Goal: Task Accomplishment & Management: Manage account settings

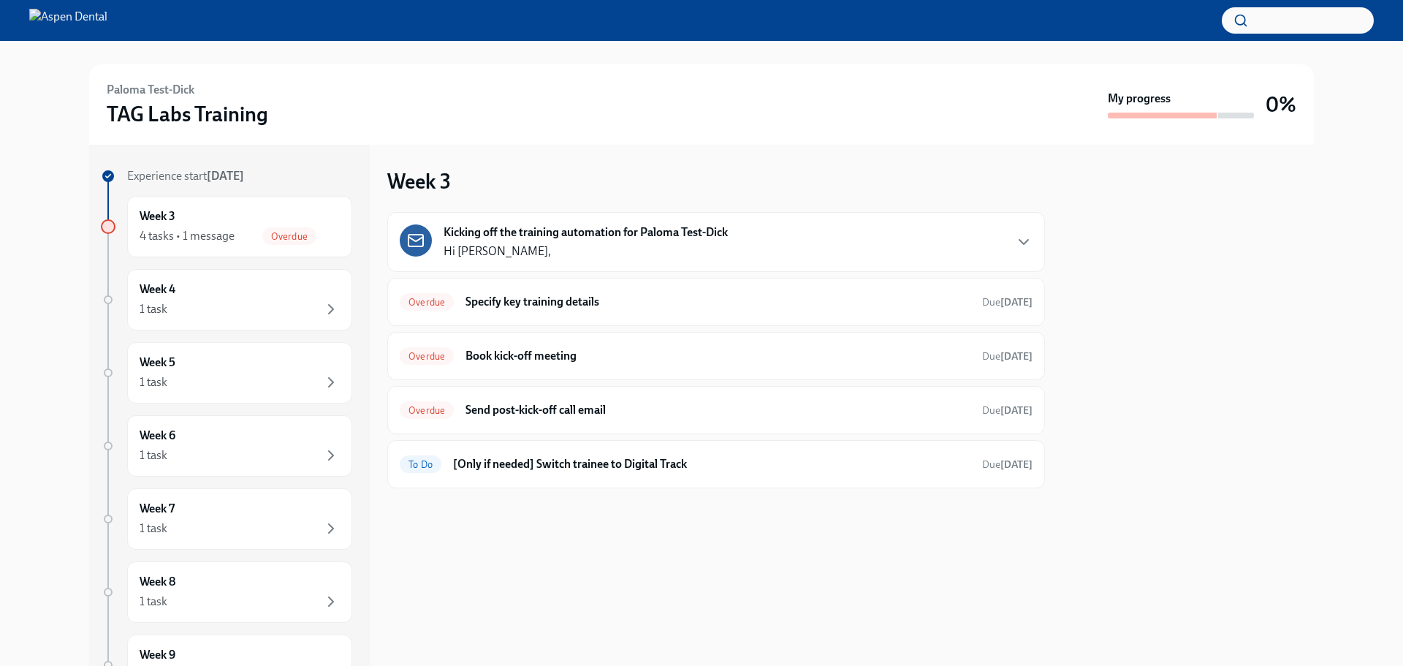
click at [672, 243] on div "Kicking off the training automation for Paloma Test-Dick Hi Lee," at bounding box center [586, 241] width 284 height 35
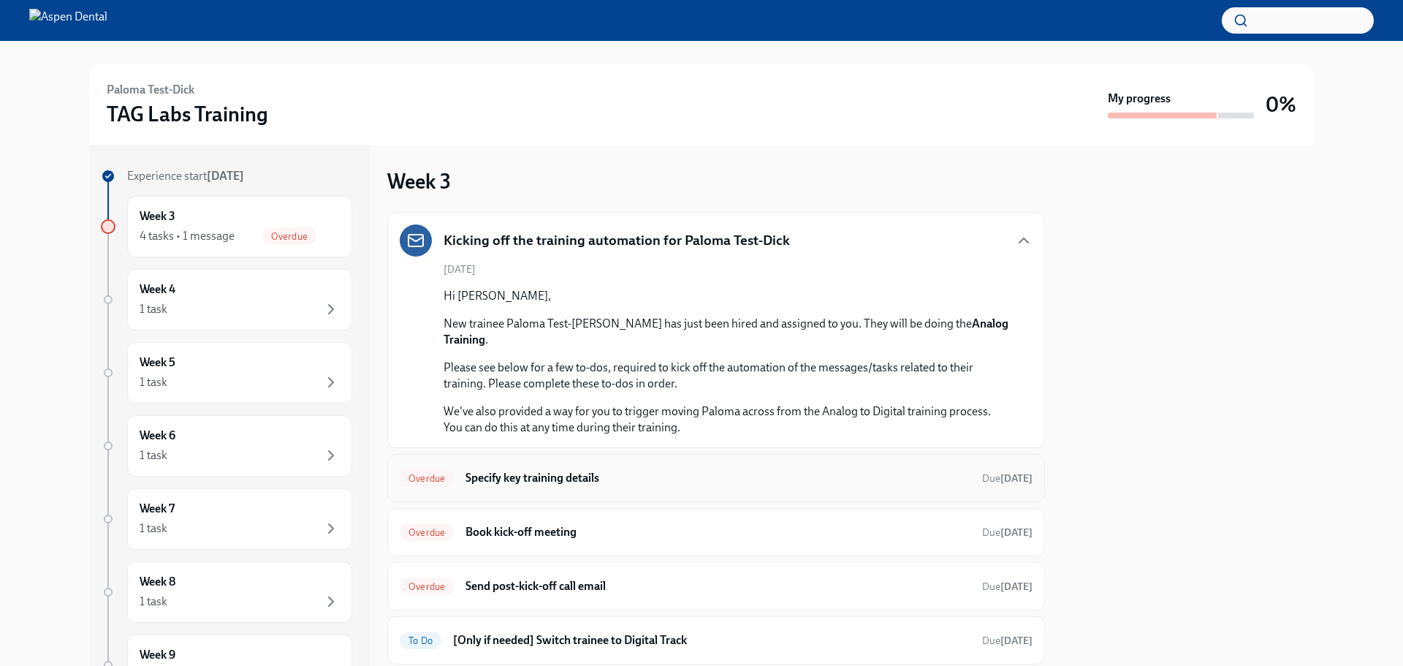
click at [638, 470] on h6 "Specify key training details" at bounding box center [718, 478] width 505 height 16
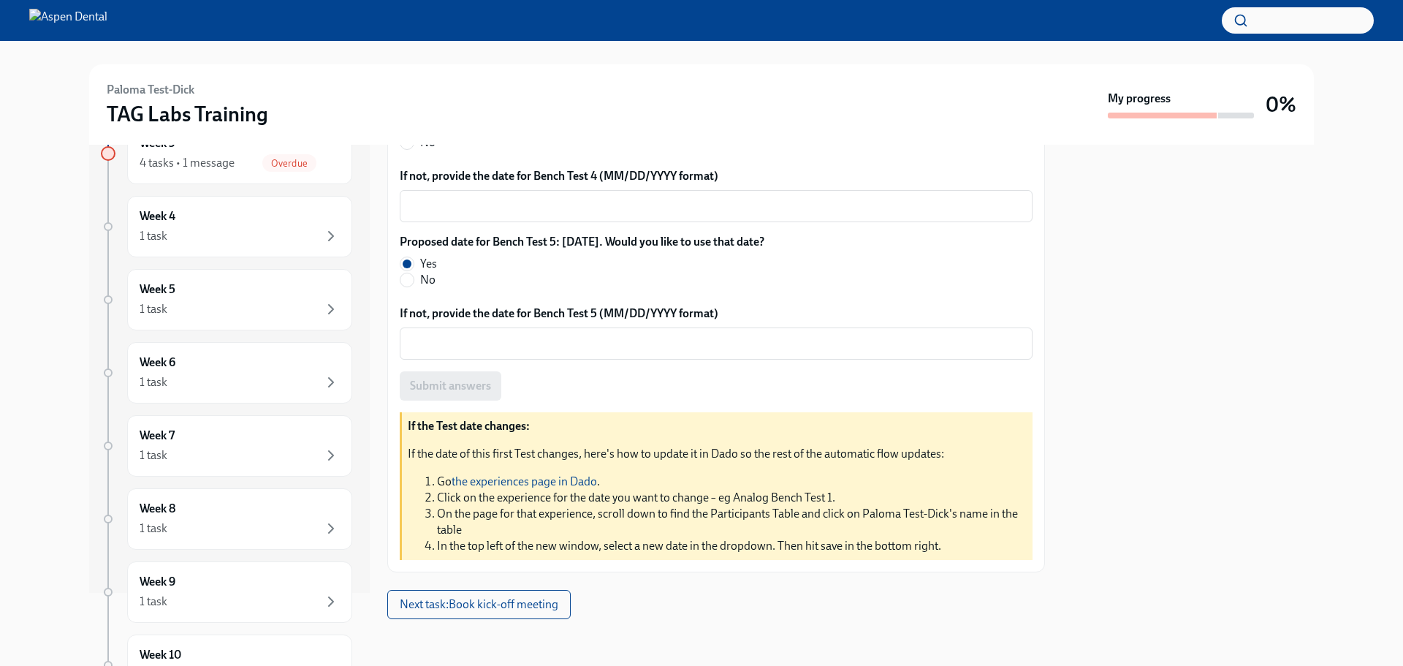
scroll to position [916, 0]
click at [461, 507] on span "Next task : Book kick-off meeting" at bounding box center [479, 604] width 159 height 15
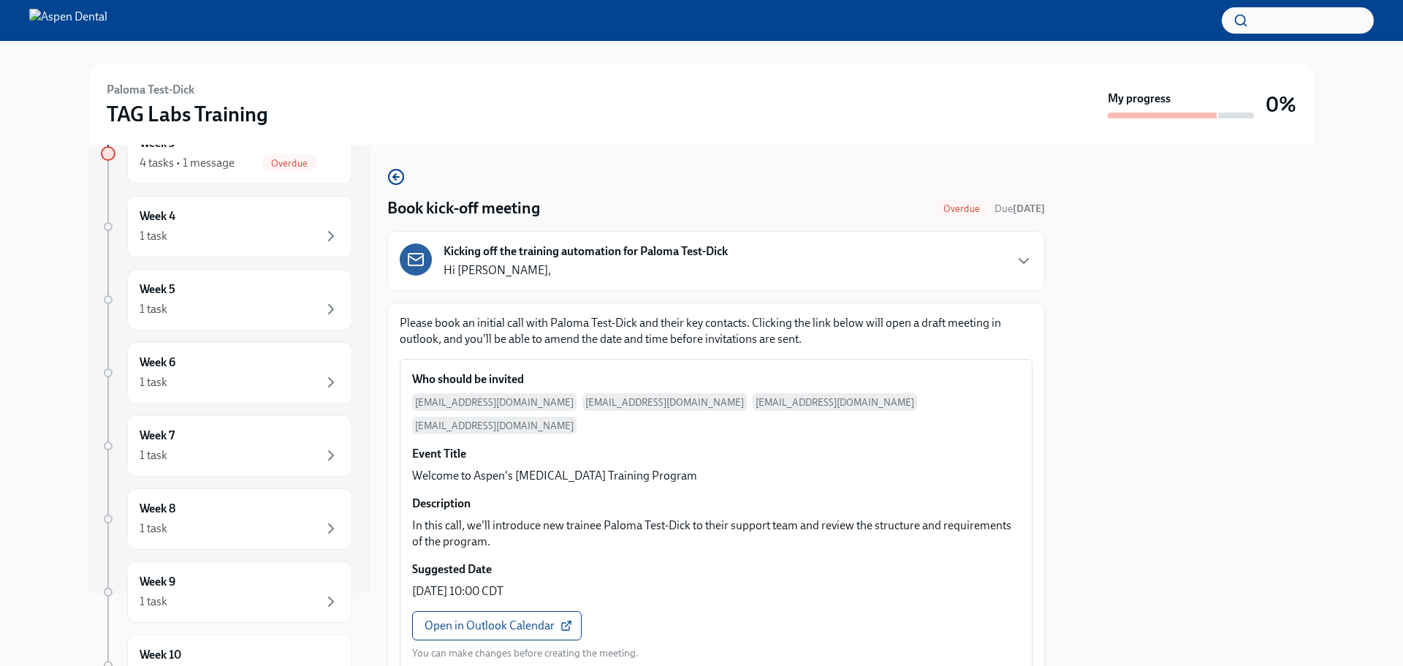
click at [500, 275] on div "Kicking off the training automation for Paloma Test-Dick Hi Lee," at bounding box center [586, 260] width 284 height 35
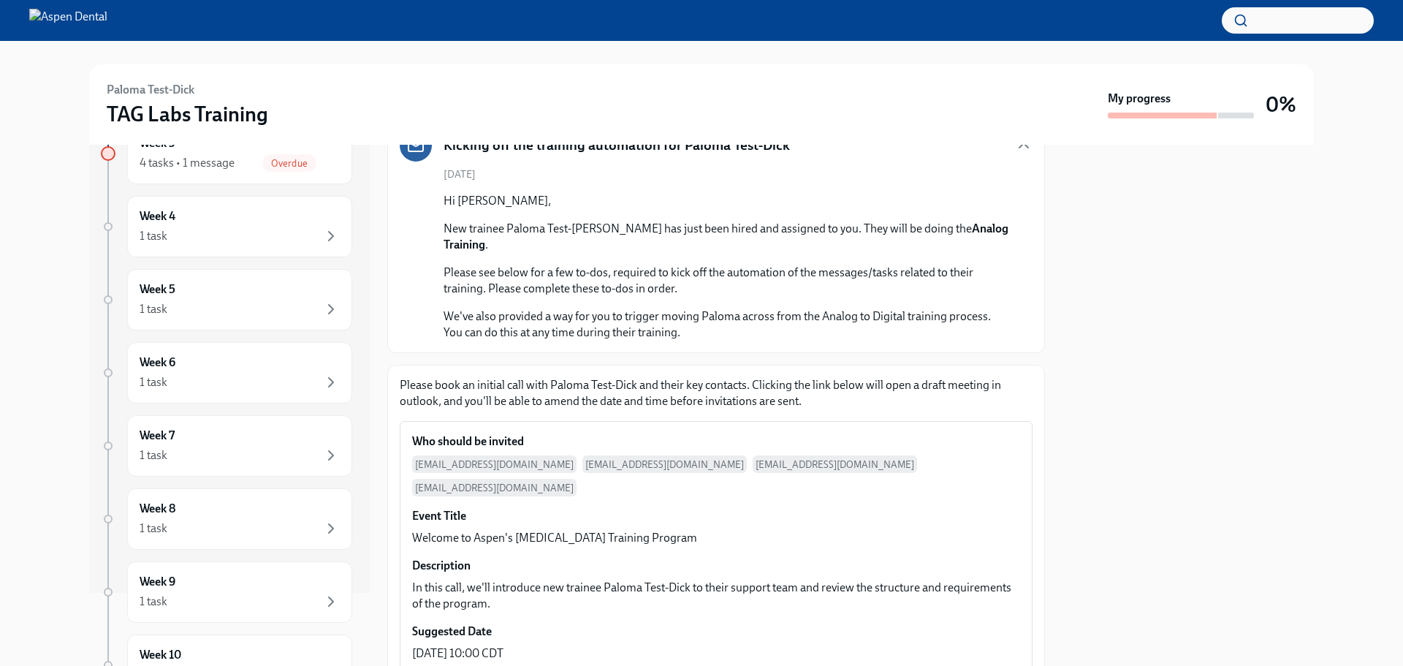
scroll to position [219, 0]
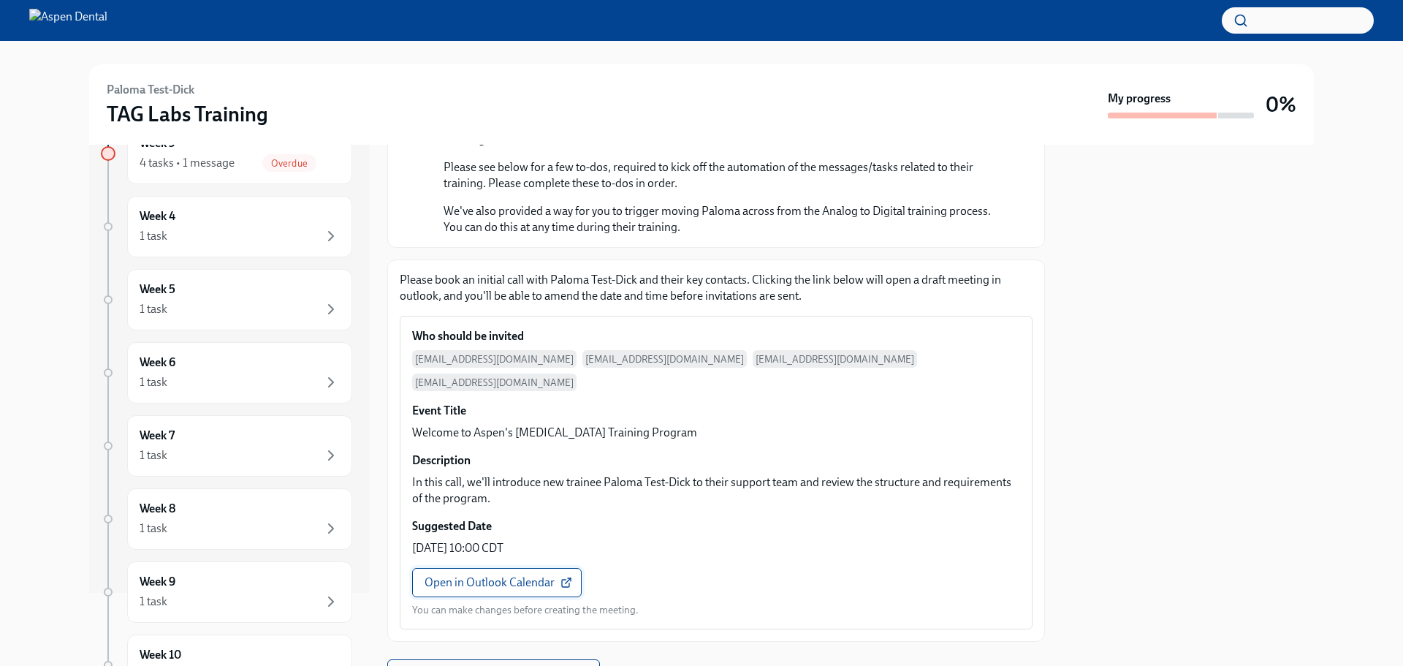
click at [504, 507] on span "Open in Outlook Calendar" at bounding box center [497, 582] width 145 height 15
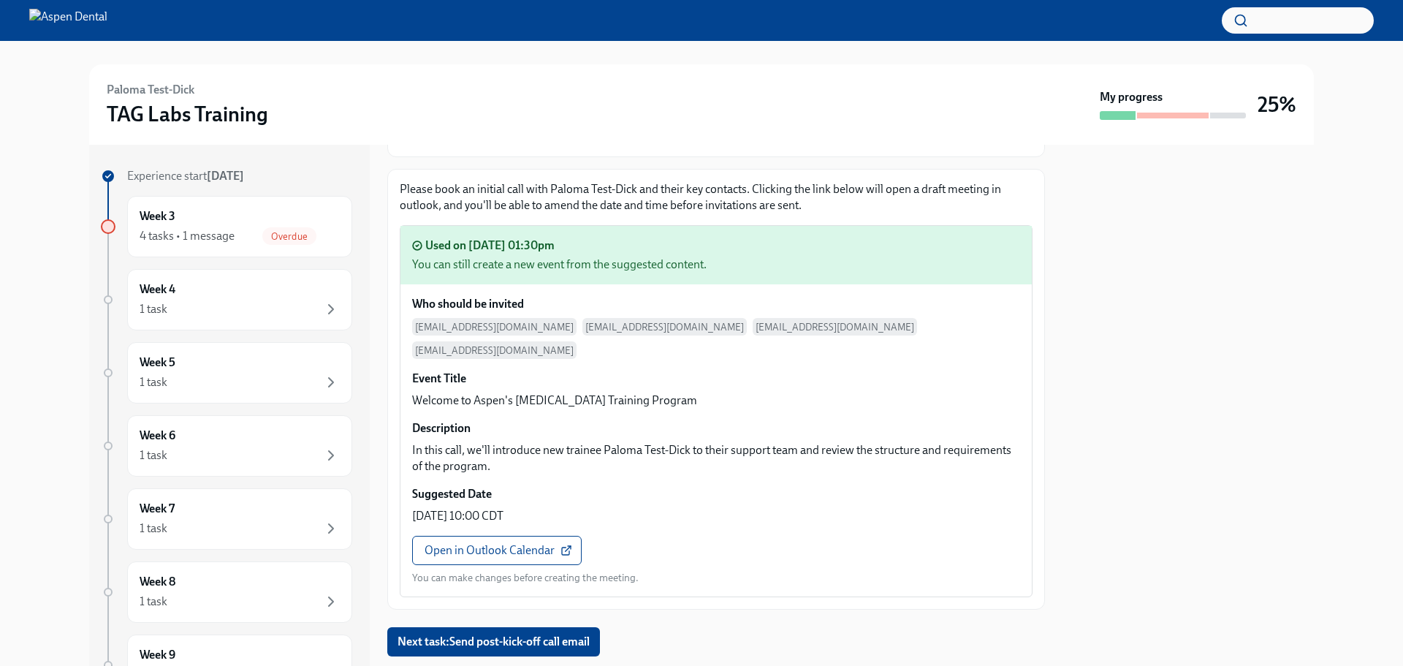
scroll to position [171, 0]
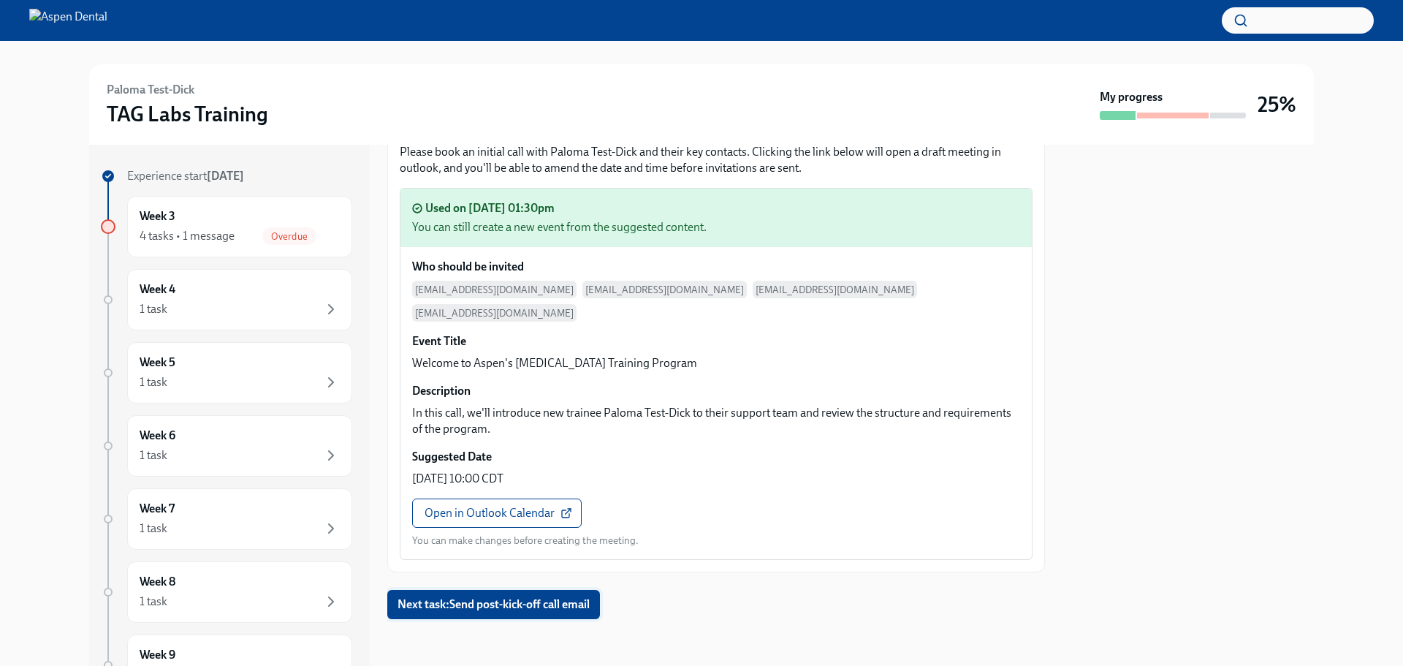
click at [552, 507] on span "Next task : Send post-kick-off call email" at bounding box center [494, 604] width 192 height 15
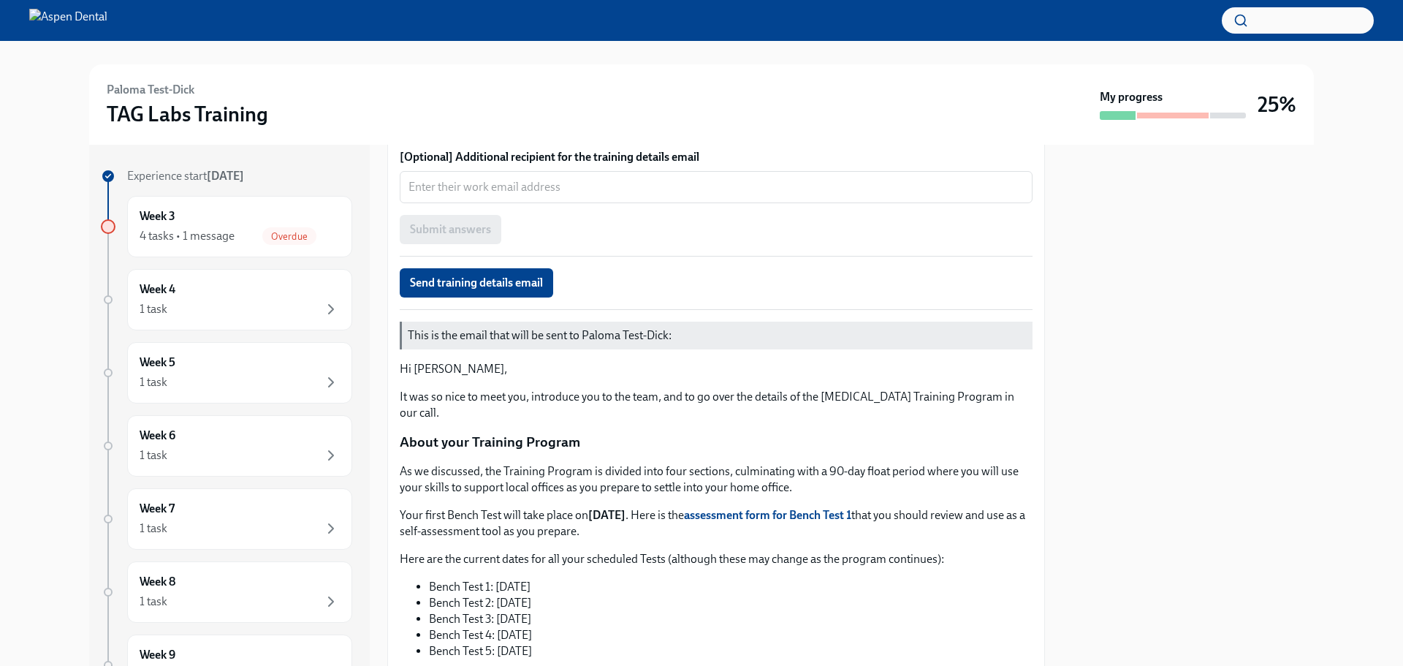
scroll to position [434, 0]
click at [558, 507] on p "Here are the current dates for all your scheduled Tests (although these may cha…" at bounding box center [716, 560] width 633 height 16
click at [529, 485] on p "As we discussed, the Training Program is divided into four sections, culminatin…" at bounding box center [716, 480] width 633 height 32
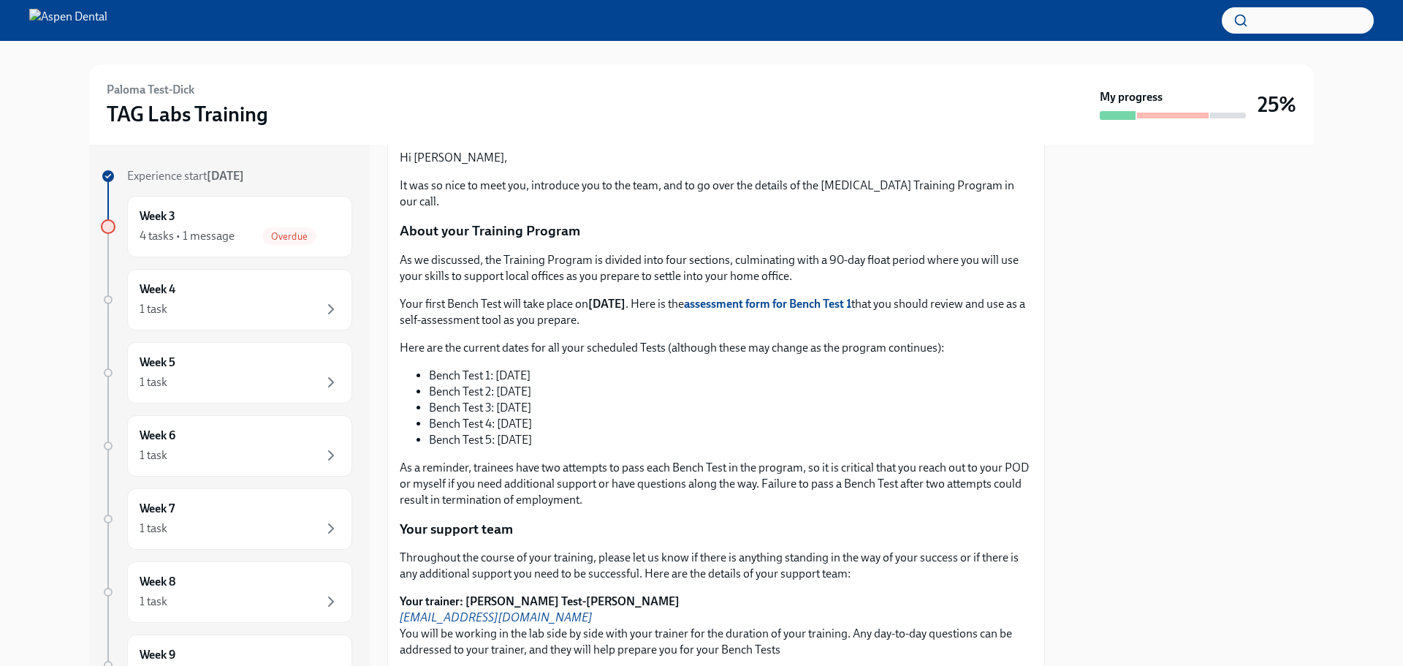
scroll to position [653, 0]
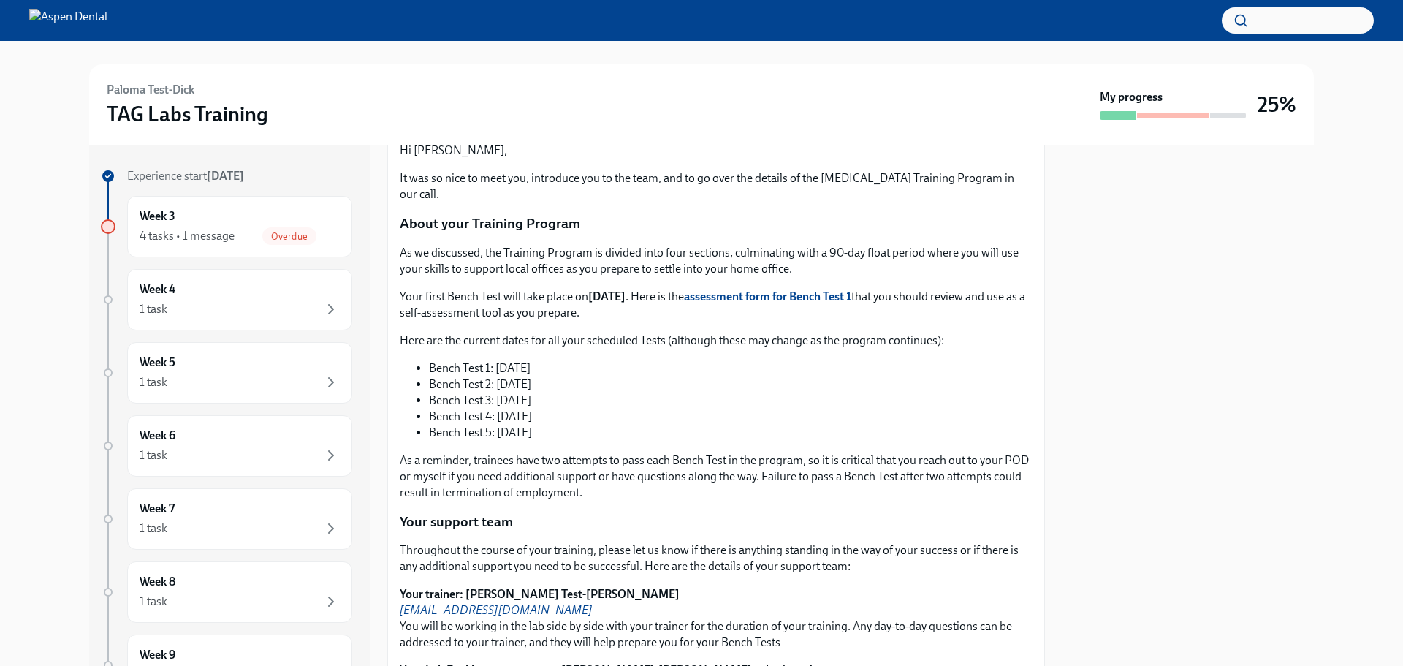
click at [580, 507] on p "Your support team" at bounding box center [716, 521] width 633 height 19
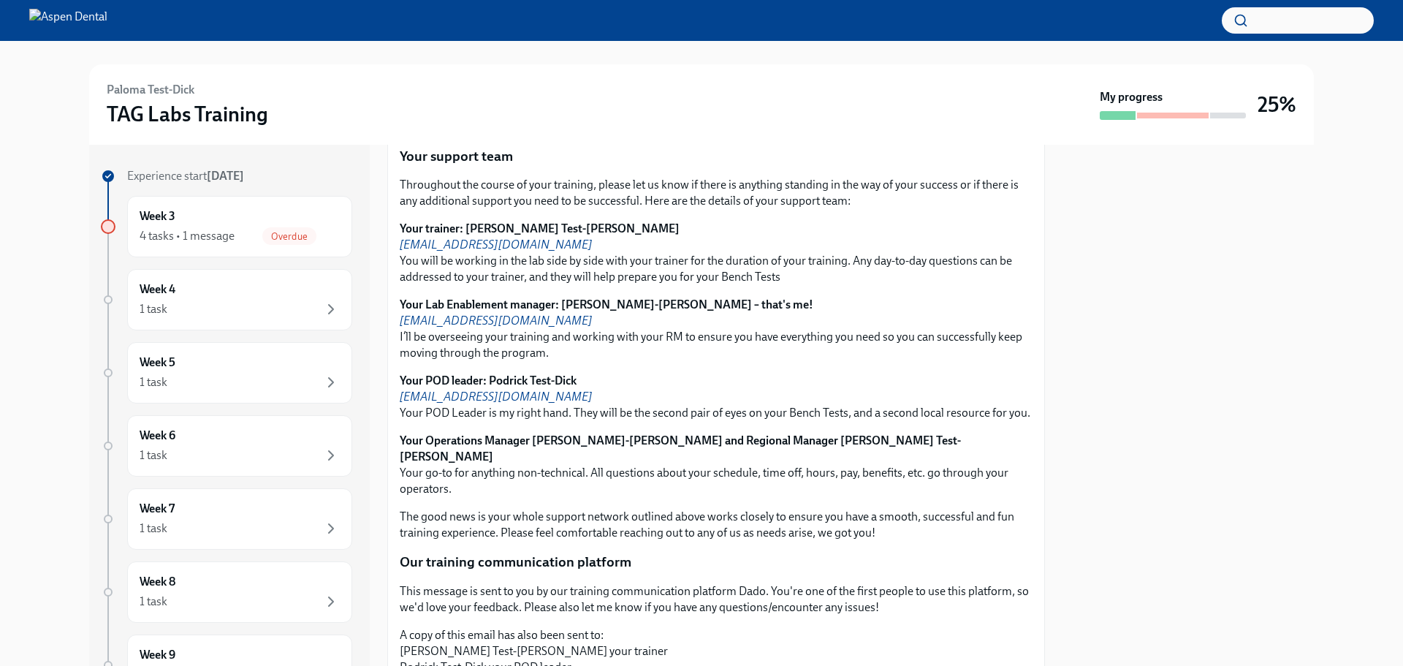
scroll to position [1238, 0]
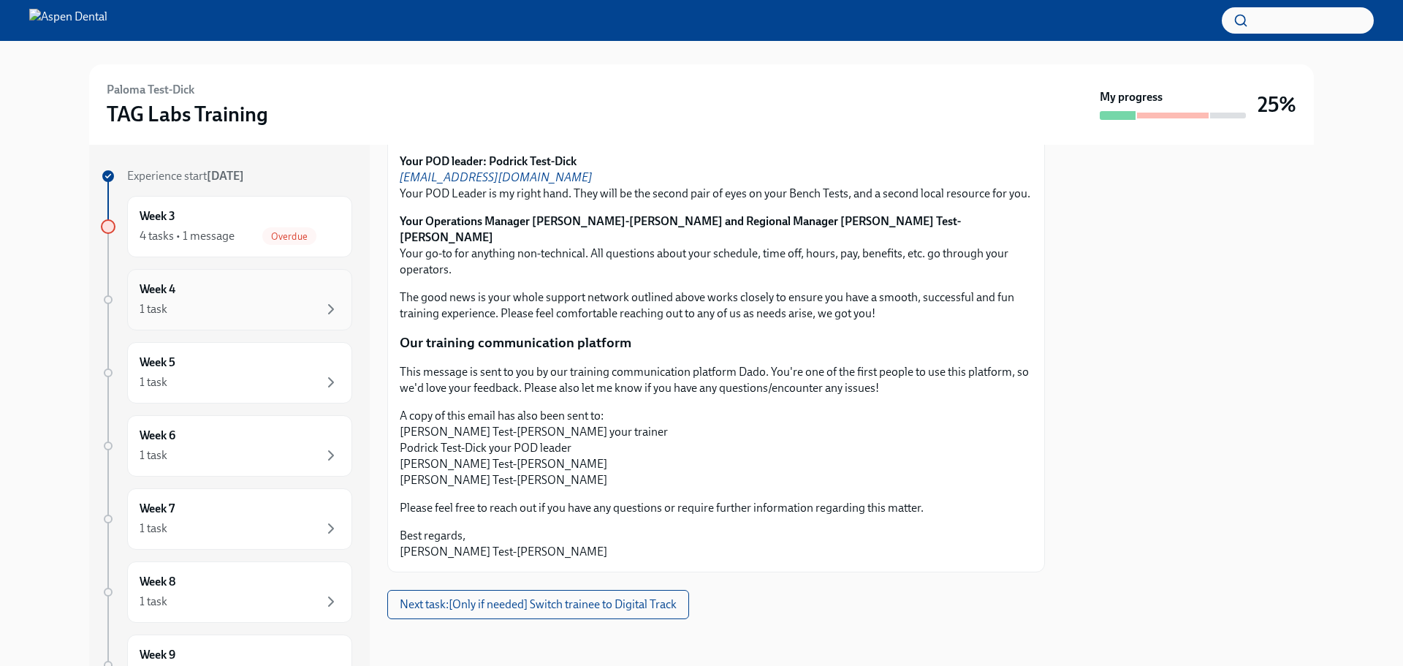
click at [255, 300] on div "Week 4 1 task" at bounding box center [240, 299] width 200 height 37
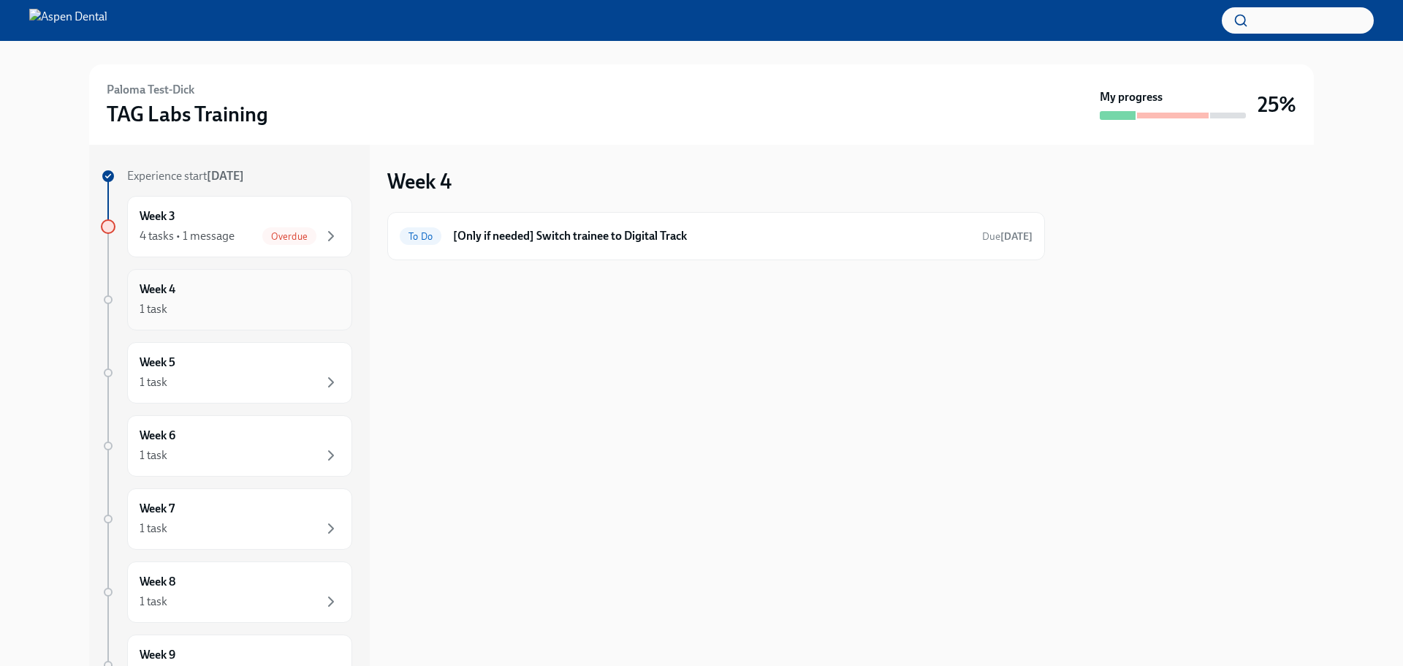
click at [297, 289] on div "Week 4 1 task" at bounding box center [240, 299] width 200 height 37
click at [895, 250] on div "To Do [Only if needed] Switch trainee to Digital Track Due Sep 25th" at bounding box center [716, 236] width 658 height 48
click at [501, 312] on div "Week 4 To Do [Only if needed] Switch trainee to Digital Track Due Sep 25th" at bounding box center [716, 405] width 658 height 521
click at [1012, 233] on strong "Sep 25th" at bounding box center [1016, 236] width 32 height 12
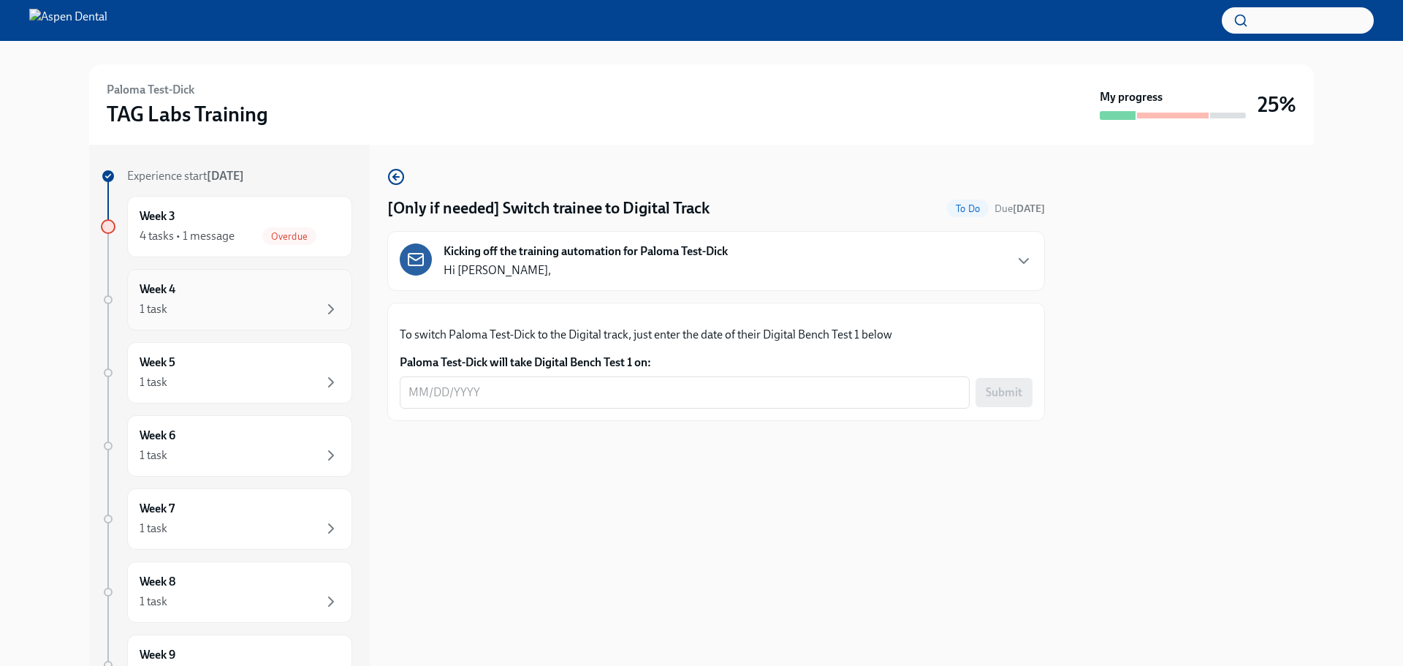
click at [233, 292] on div "Week 4 1 task" at bounding box center [240, 299] width 200 height 37
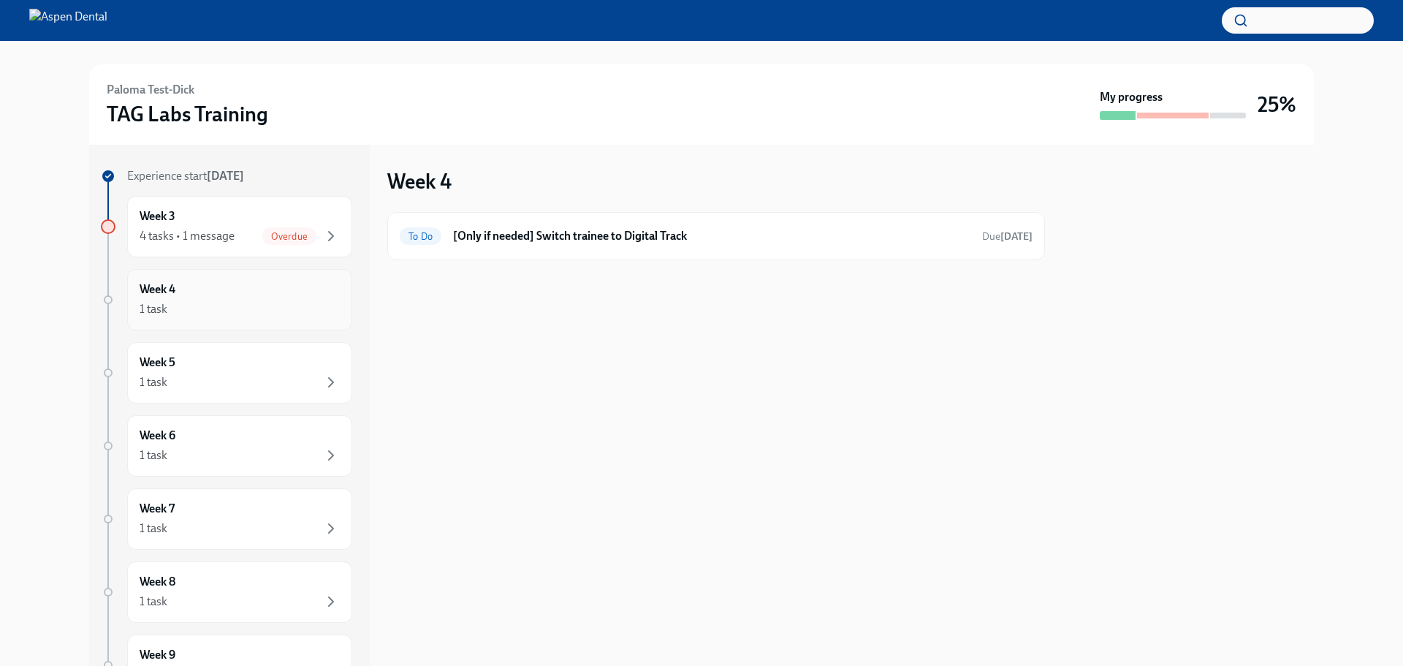
click at [190, 305] on div "1 task" at bounding box center [240, 309] width 200 height 18
click at [324, 236] on icon "button" at bounding box center [331, 236] width 18 height 18
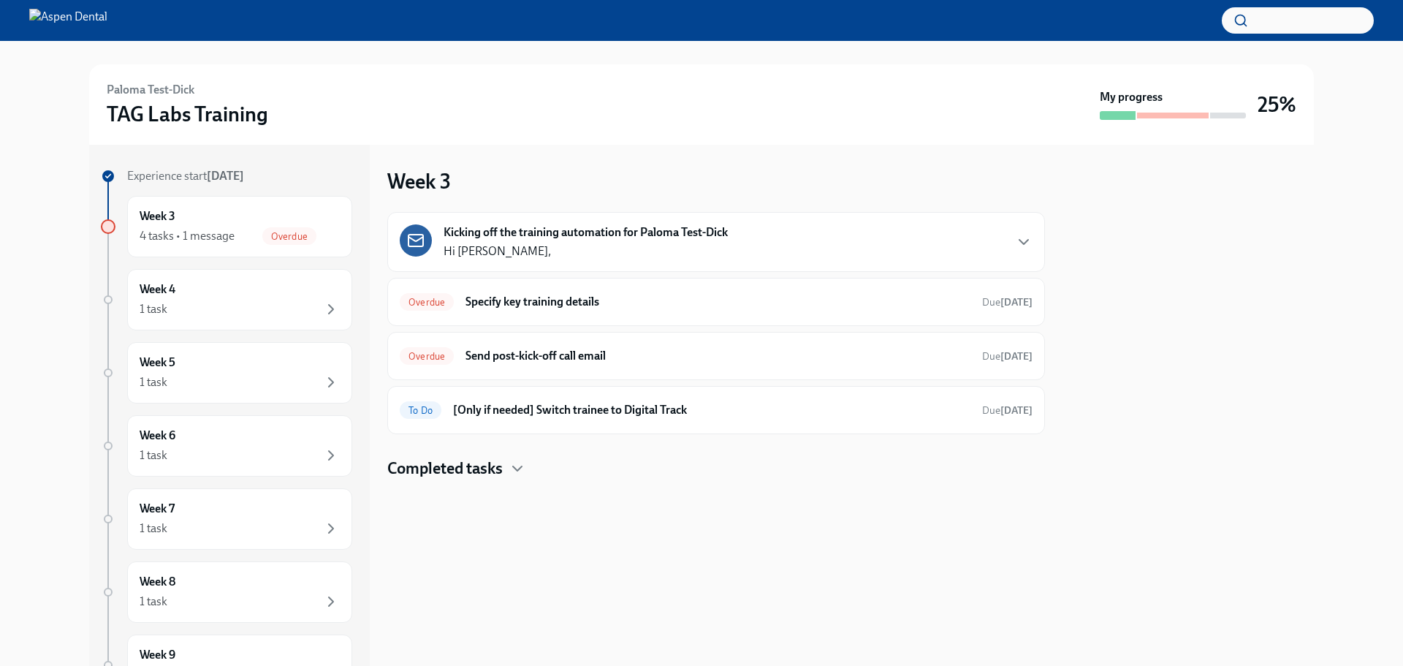
click at [502, 471] on h4 "Completed tasks" at bounding box center [444, 468] width 115 height 22
click at [564, 412] on h6 "[Only if needed] Switch trainee to Digital Track" at bounding box center [711, 410] width 517 height 16
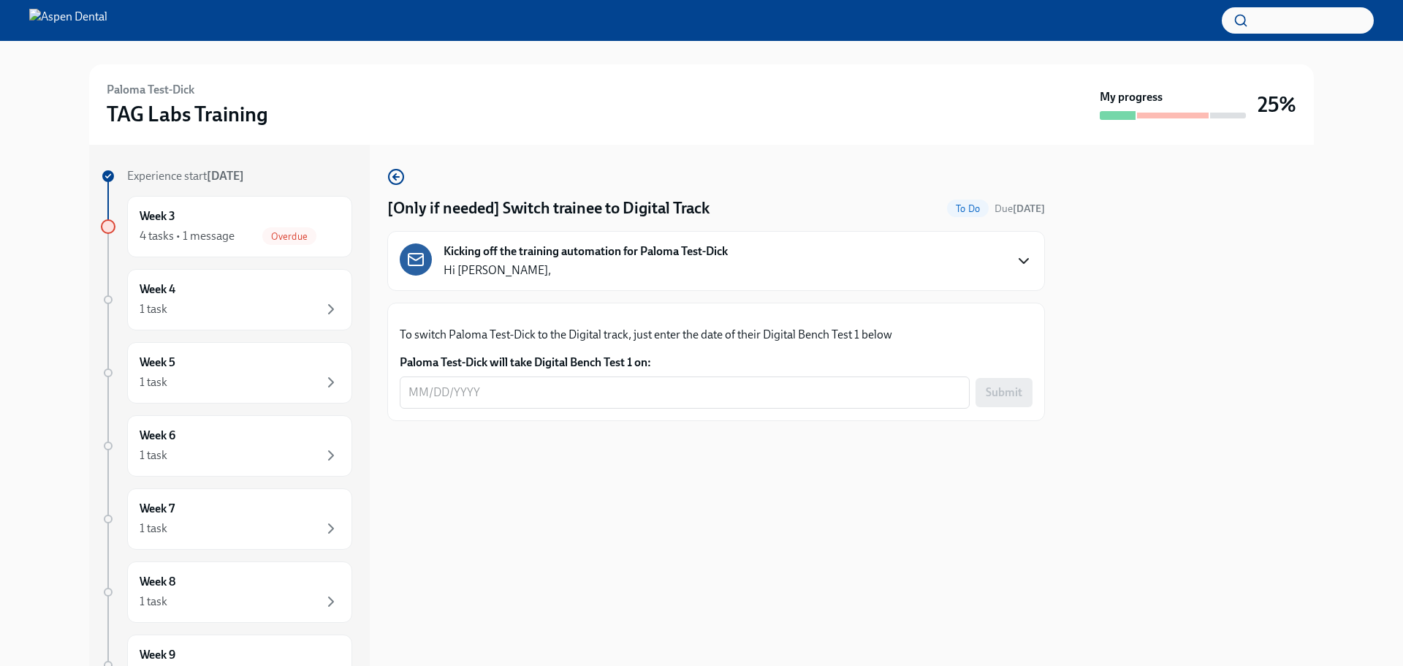
click at [1025, 262] on icon "button" at bounding box center [1023, 261] width 9 height 4
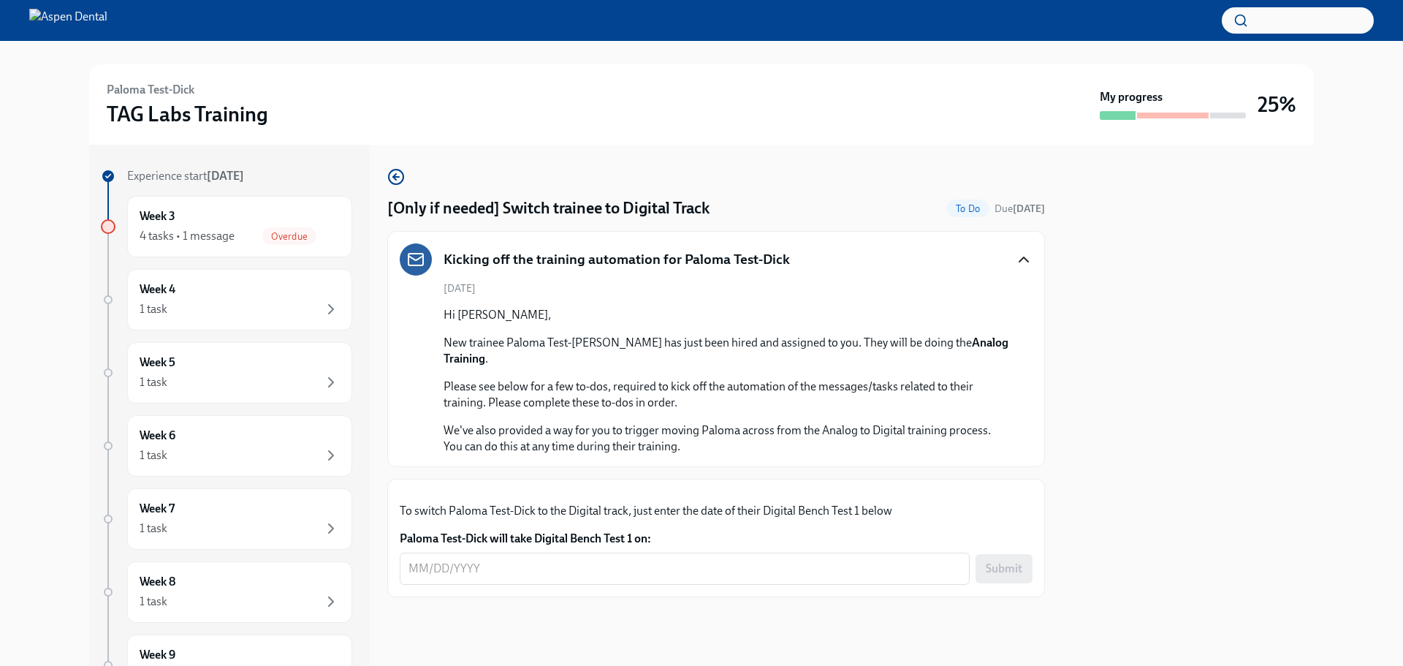
scroll to position [118, 0]
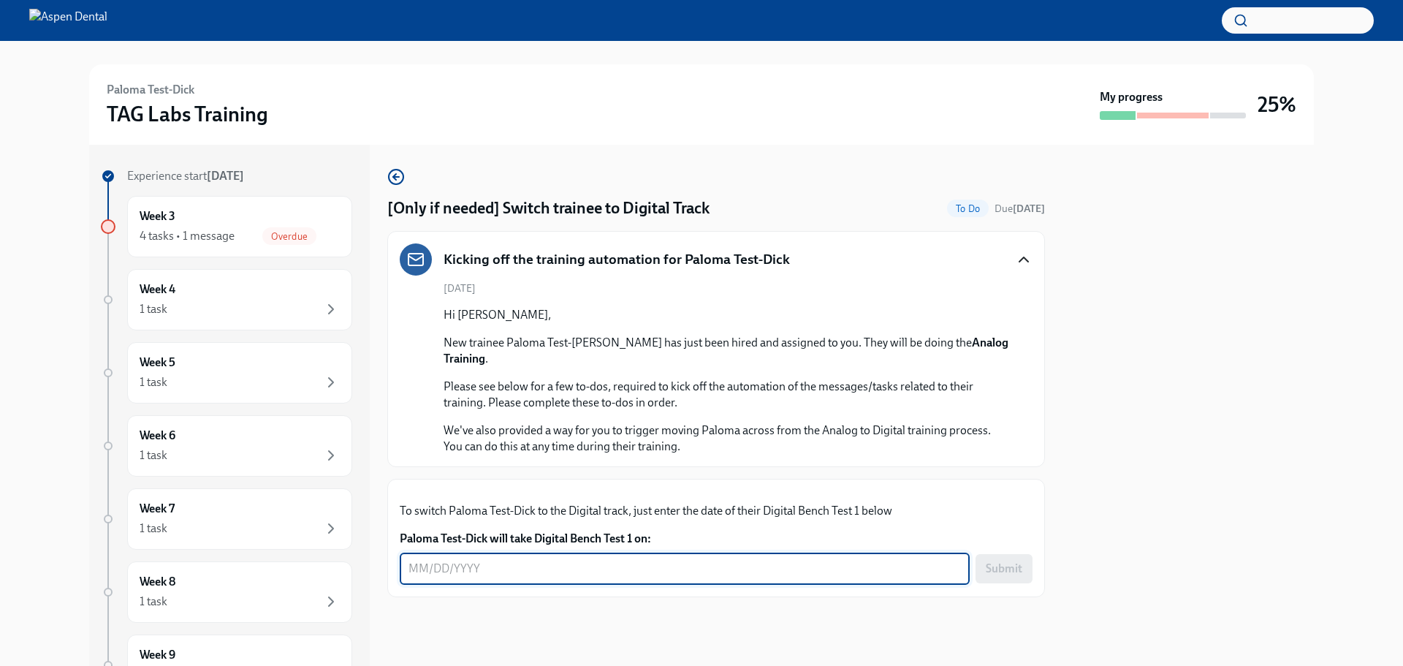
click at [585, 507] on textarea "Paloma Test-Dick will take Digital Bench Test 1 on:" at bounding box center [685, 569] width 552 height 18
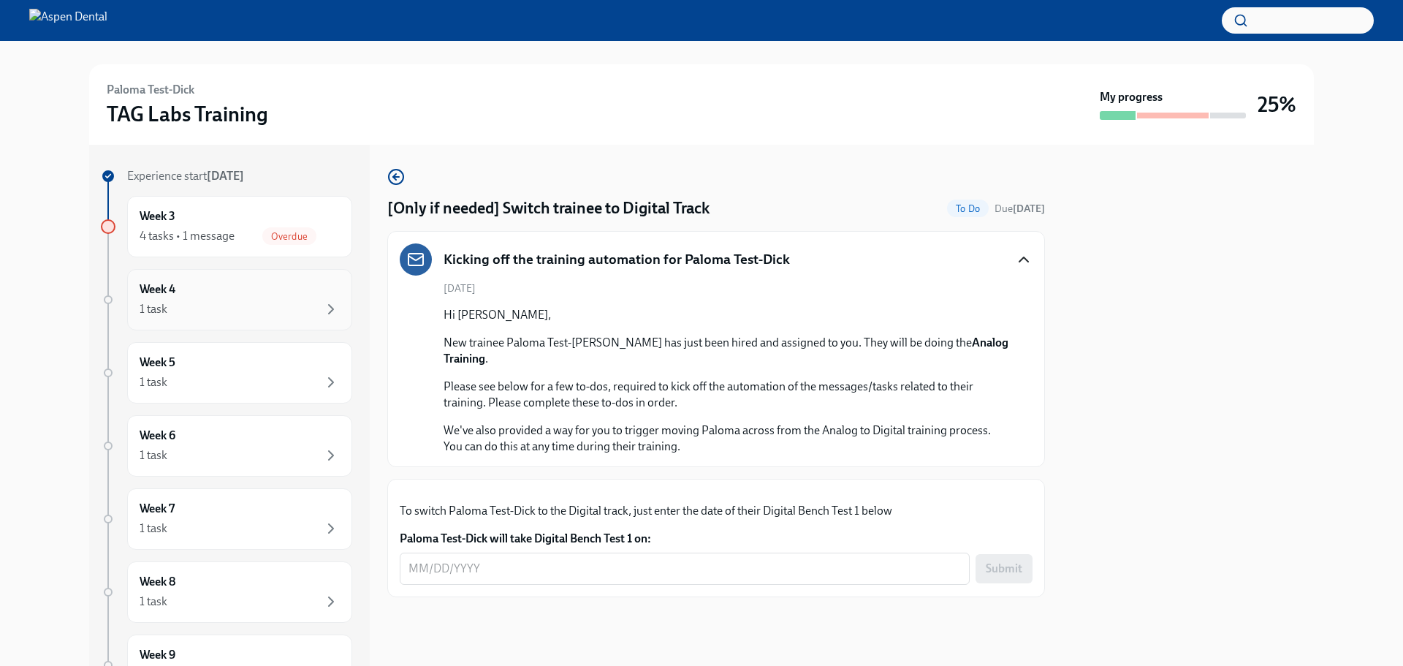
click at [193, 300] on div "Week 4 1 task" at bounding box center [240, 299] width 200 height 37
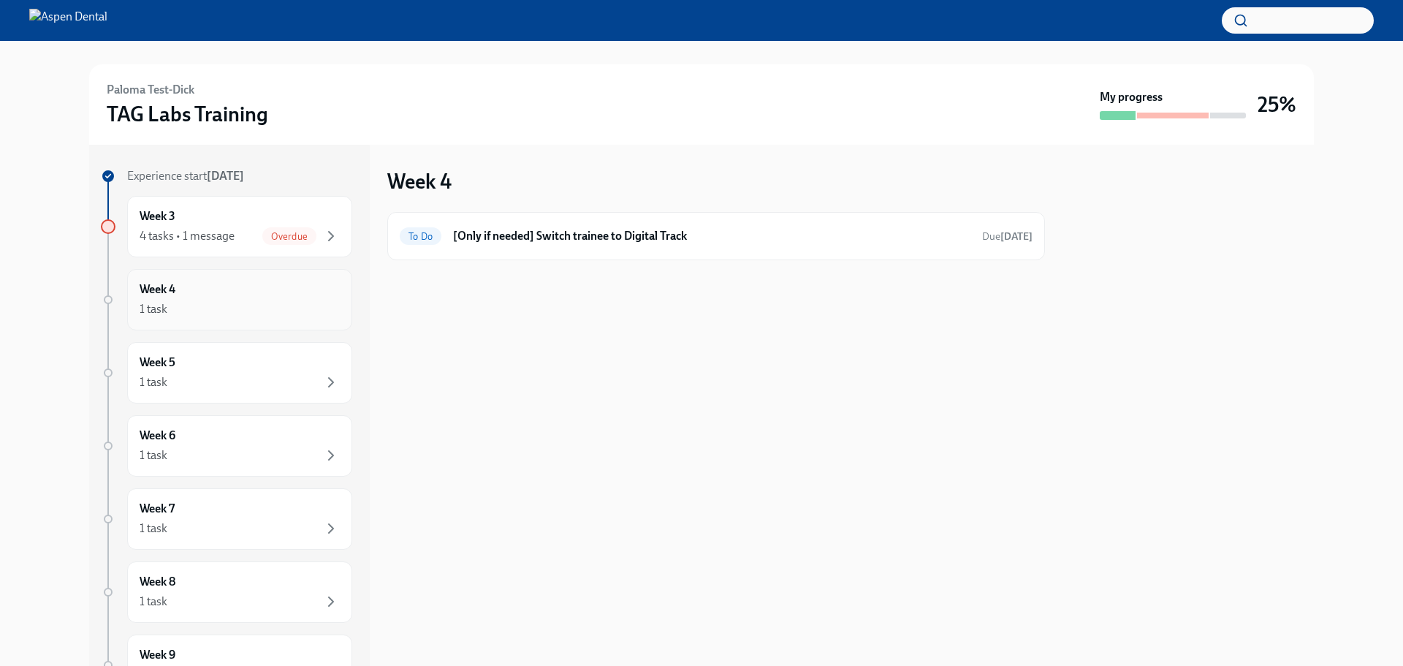
click at [218, 300] on div "Week 4 1 task" at bounding box center [240, 299] width 200 height 37
click at [561, 233] on h6 "[Only if needed] Switch trainee to Digital Track" at bounding box center [711, 236] width 517 height 16
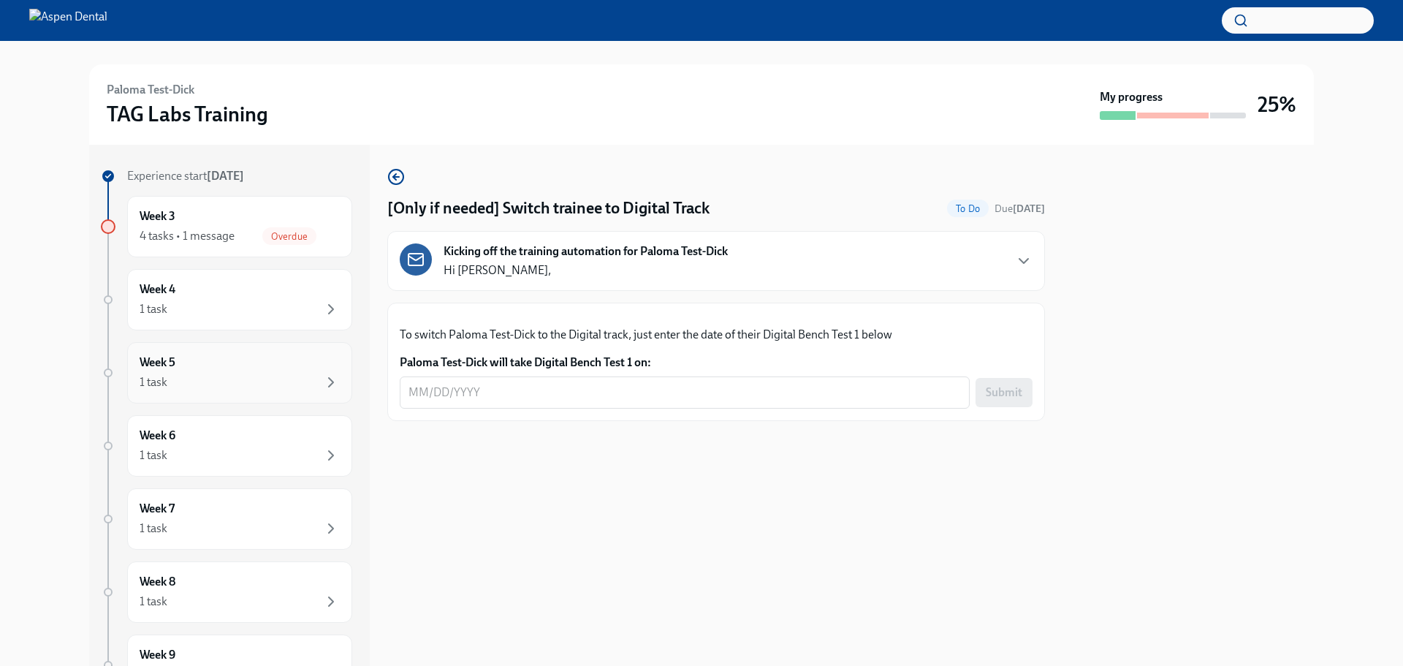
click at [191, 374] on div "1 task" at bounding box center [240, 382] width 200 height 18
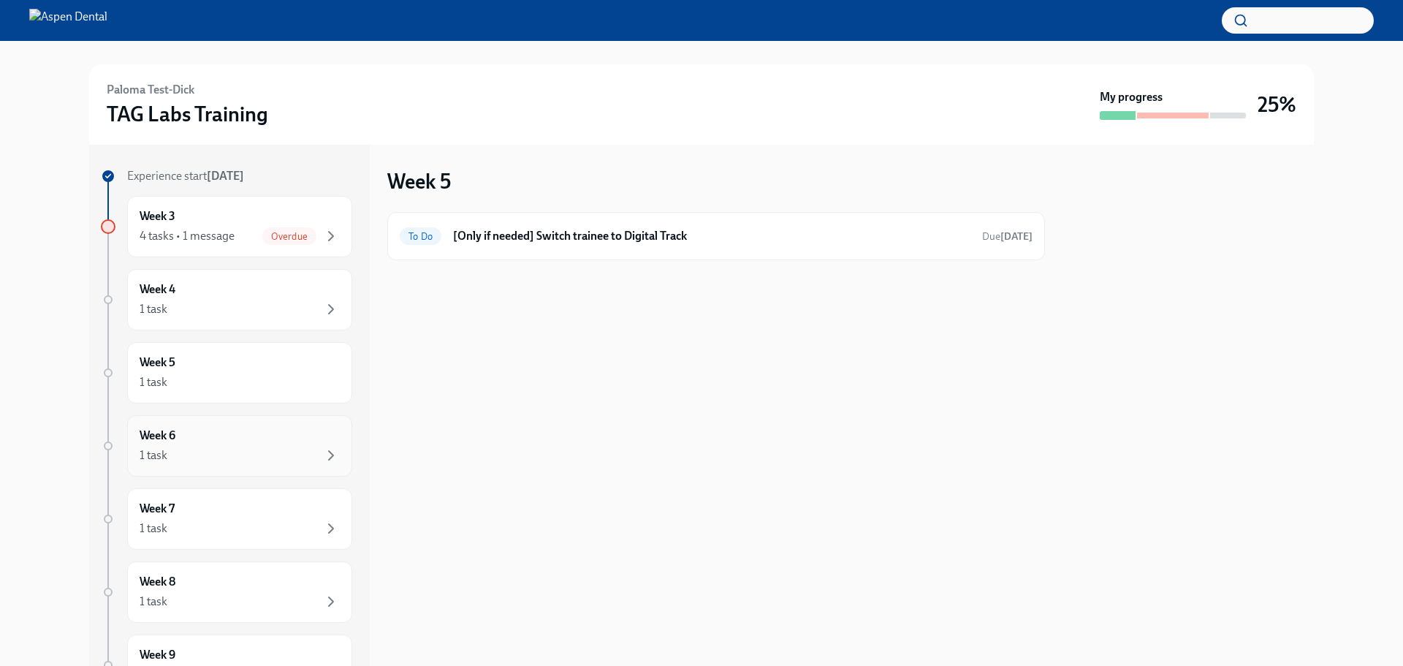
click at [190, 438] on div "Week 6 1 task" at bounding box center [240, 446] width 200 height 37
click at [250, 507] on div "1 task" at bounding box center [240, 529] width 200 height 18
click at [243, 507] on div "Week 8 1 task" at bounding box center [240, 592] width 200 height 37
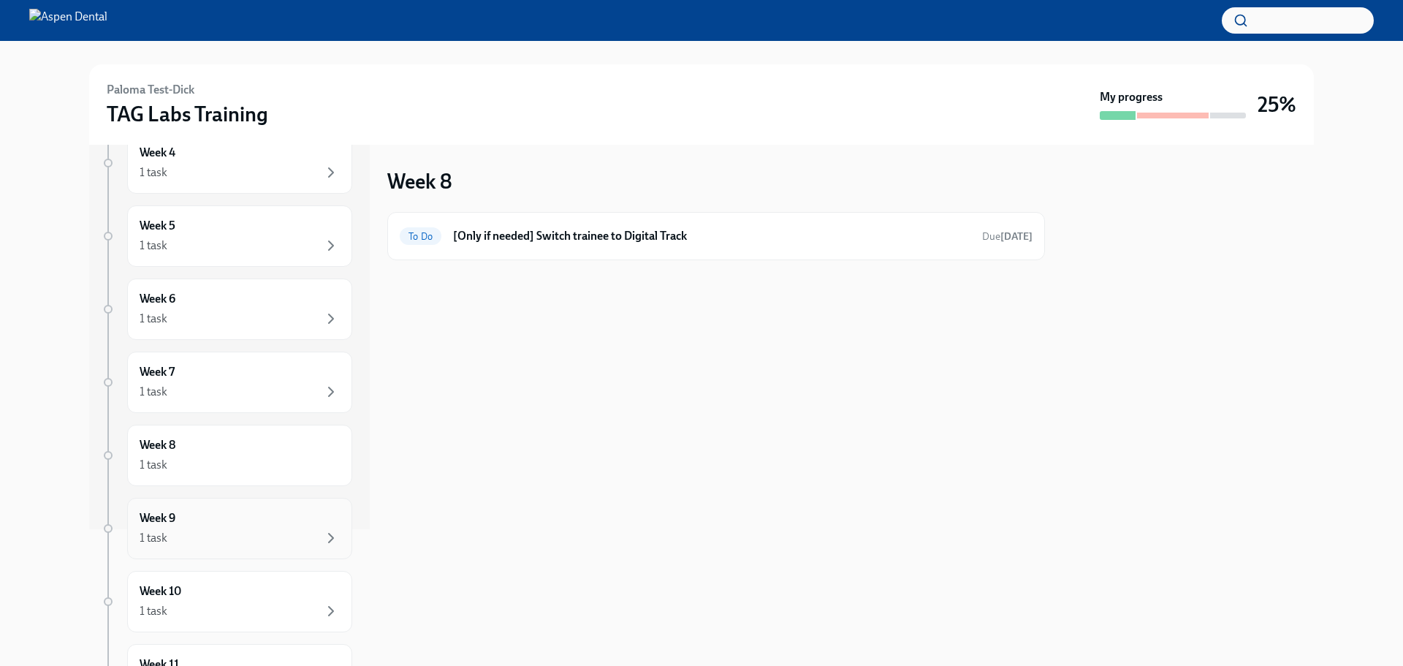
scroll to position [146, 0]
click at [246, 507] on div "Week 9 1 task" at bounding box center [240, 519] width 200 height 37
click at [234, 507] on div "Week 10 1 task" at bounding box center [240, 592] width 200 height 37
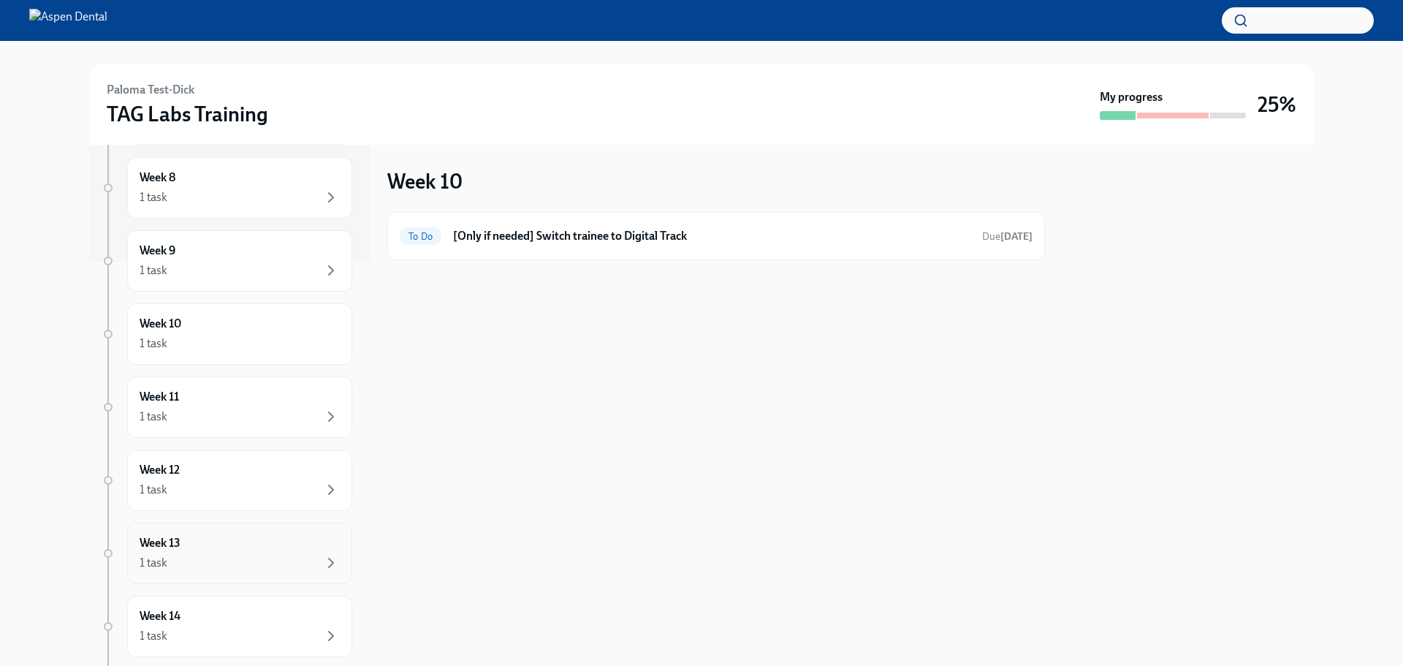
scroll to position [438, 0]
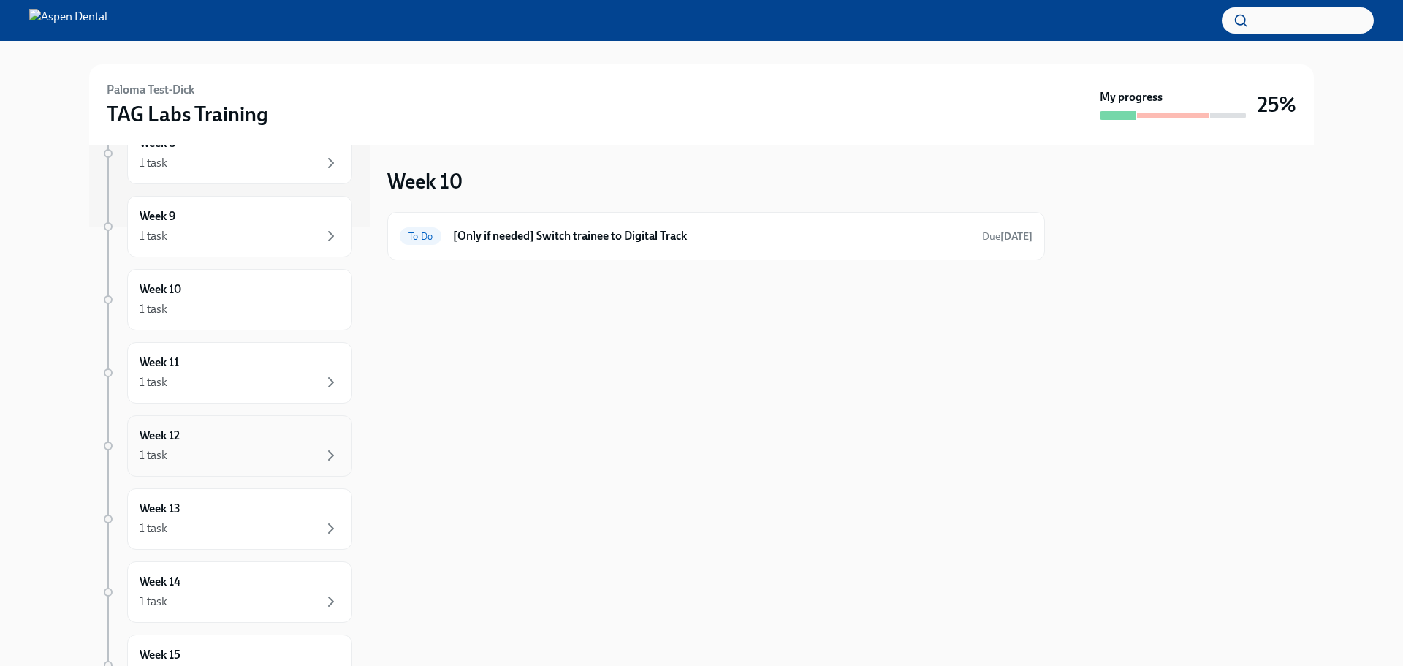
click at [231, 451] on div "1 task" at bounding box center [240, 456] width 200 height 18
click at [220, 507] on div "1 task" at bounding box center [240, 529] width 200 height 18
click at [212, 507] on div "Week 14 1 task" at bounding box center [239, 591] width 225 height 61
click at [221, 250] on div "Week 3 4 tasks • 1 message Overdue" at bounding box center [239, 226] width 225 height 61
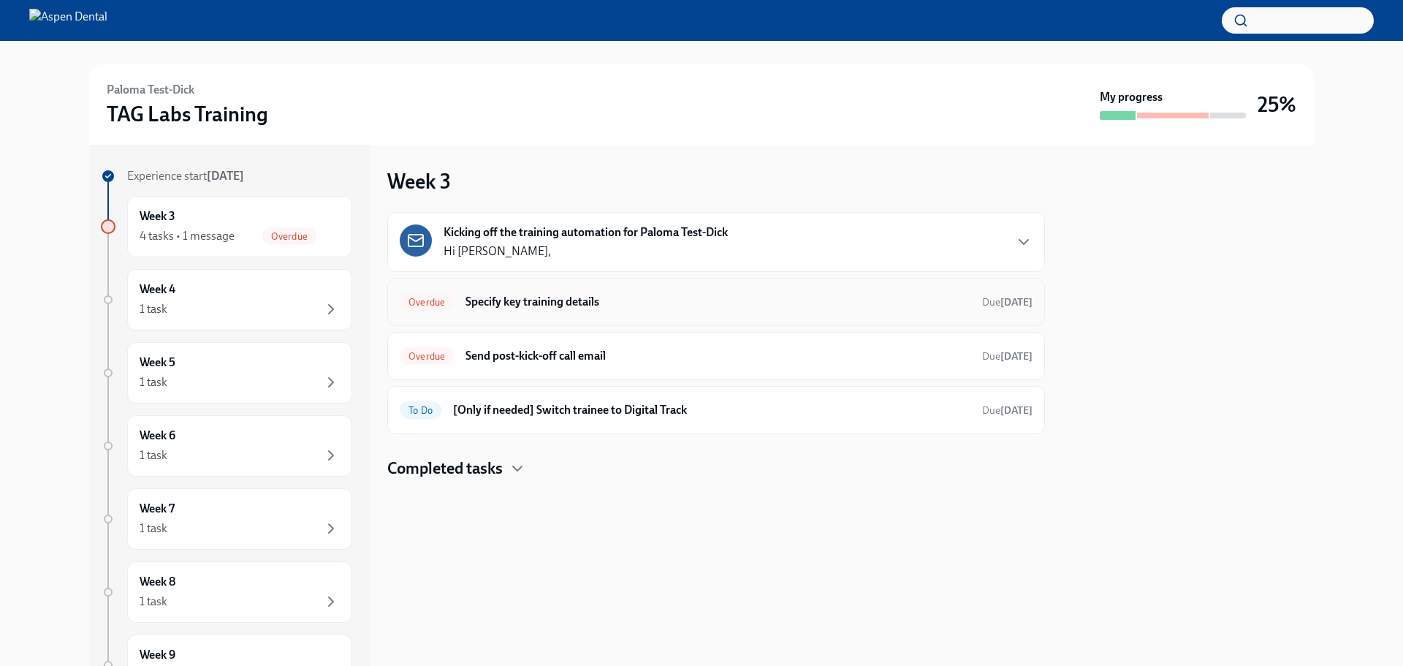
click at [547, 305] on h6 "Specify key training details" at bounding box center [718, 302] width 505 height 16
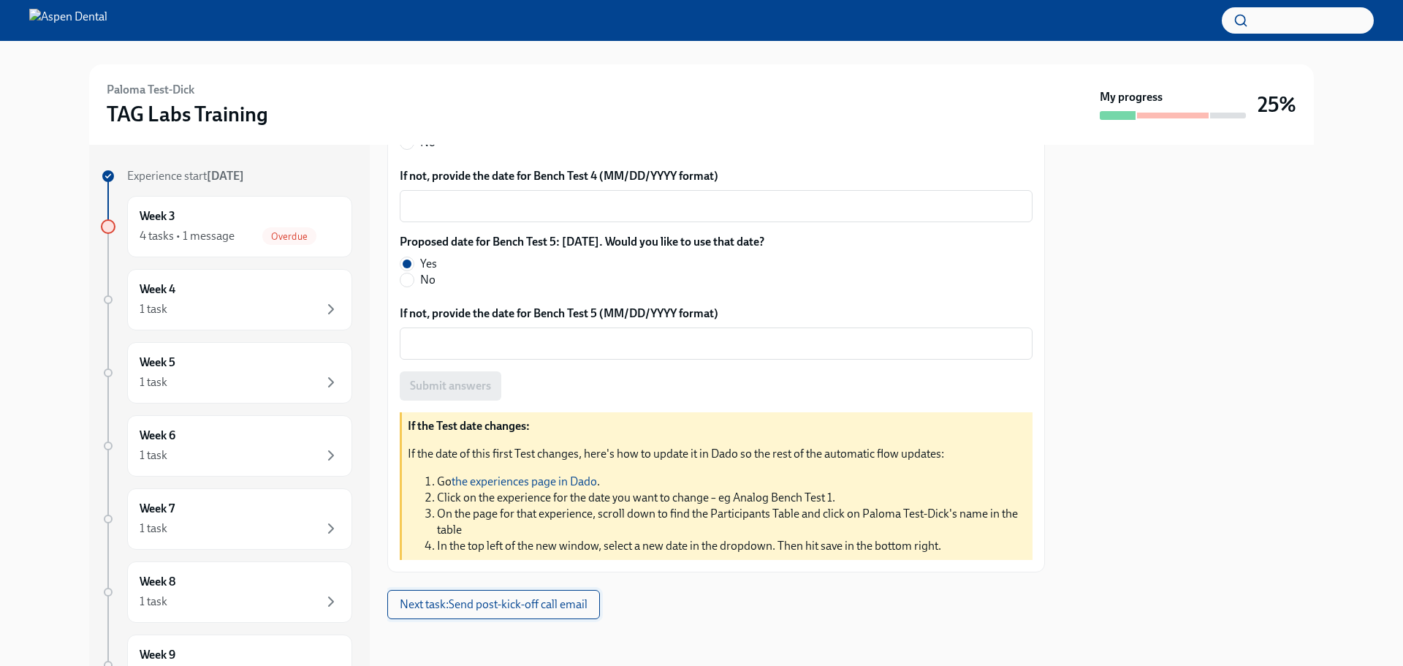
click at [501, 507] on span "Next task : Send post-kick-off call email" at bounding box center [494, 604] width 188 height 15
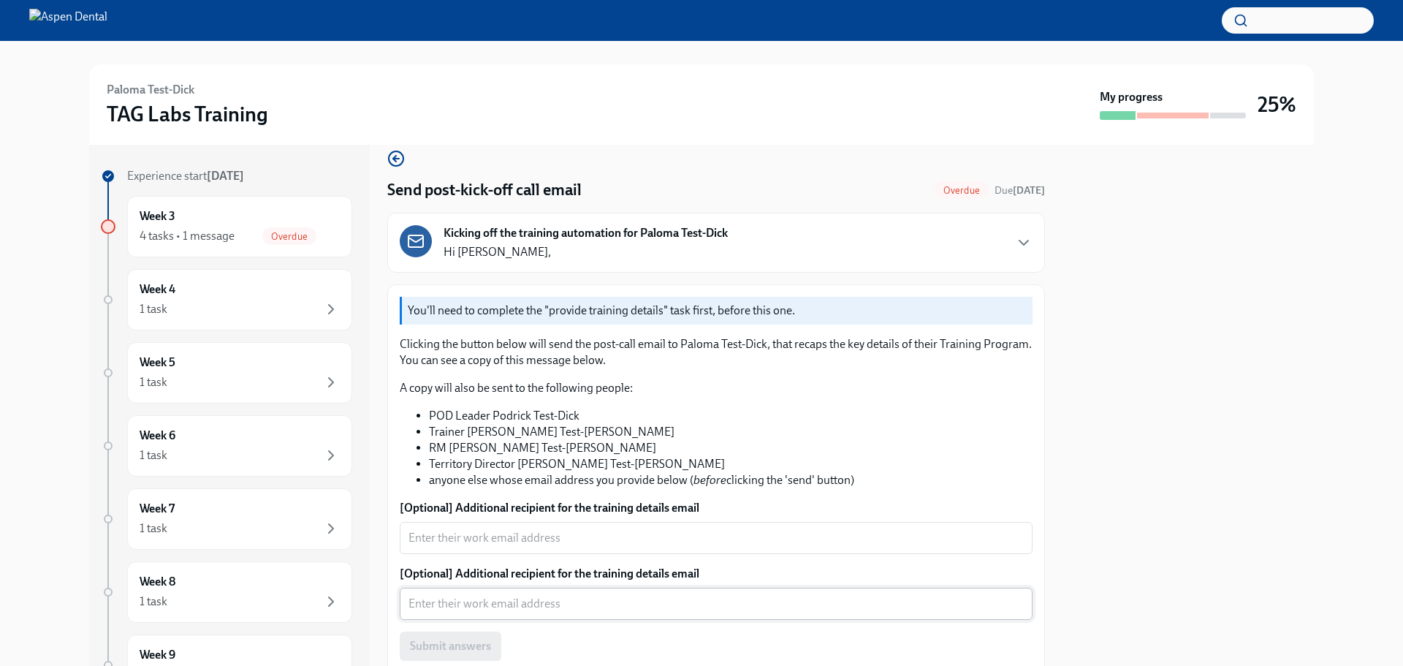
scroll to position [73, 0]
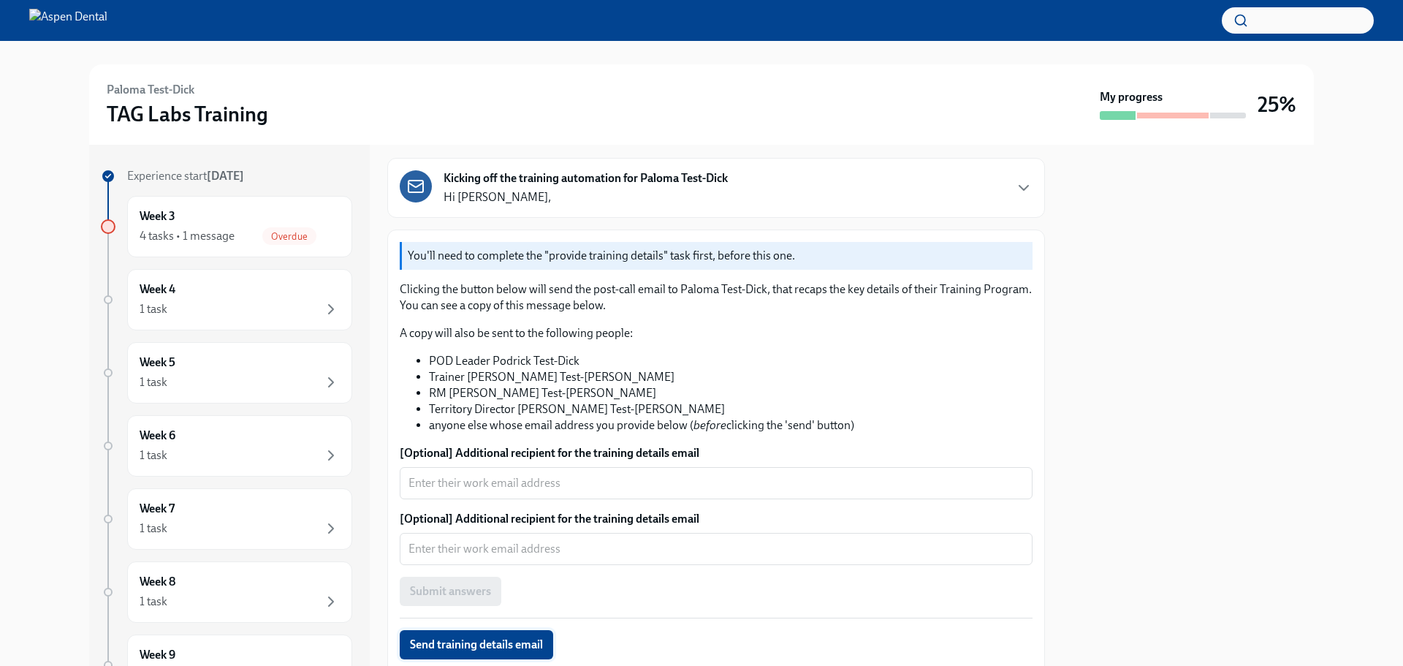
click at [486, 507] on span "Send training details email" at bounding box center [476, 644] width 133 height 15
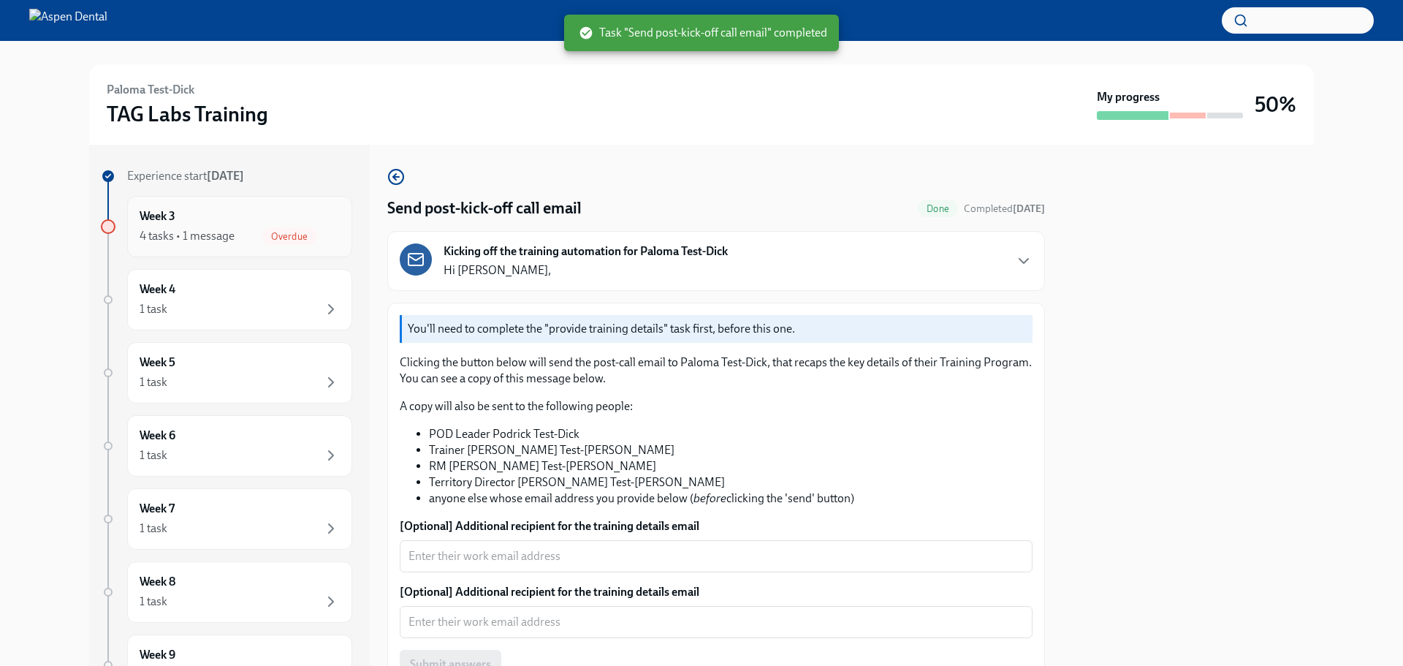
click at [292, 228] on div "Overdue" at bounding box center [289, 236] width 54 height 18
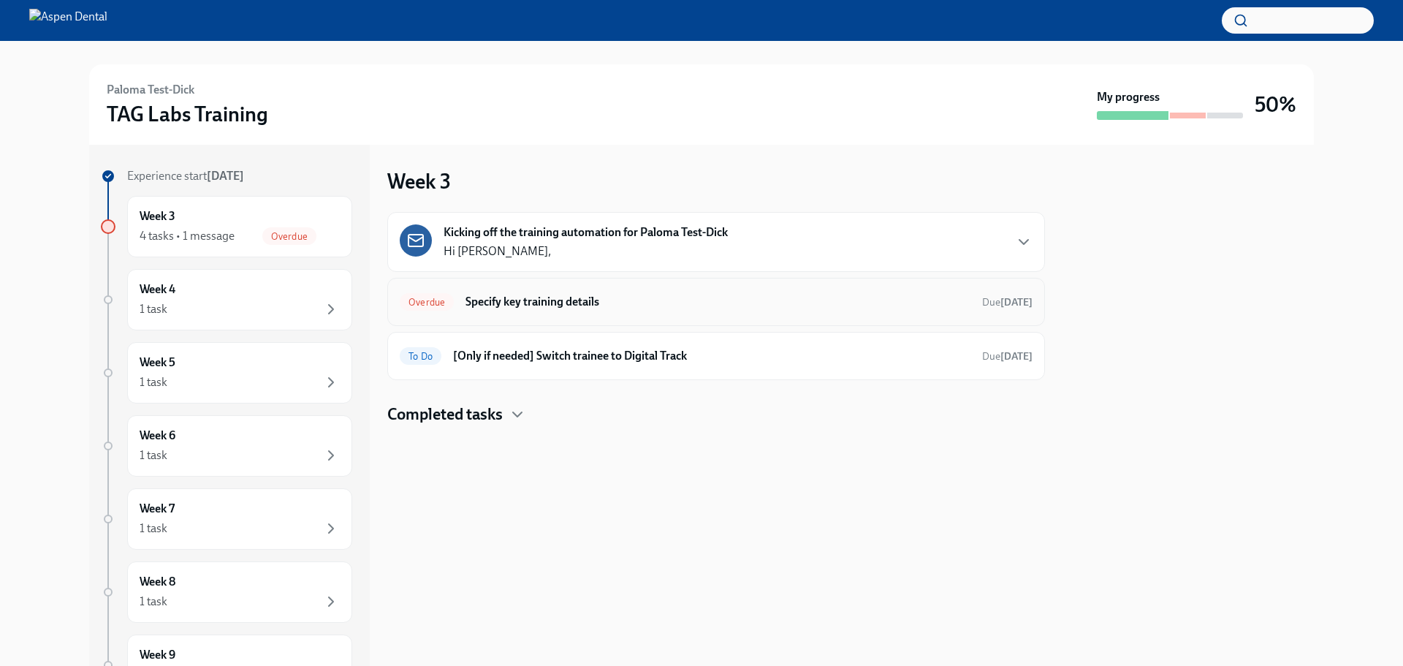
click at [555, 300] on h6 "Specify key training details" at bounding box center [718, 302] width 505 height 16
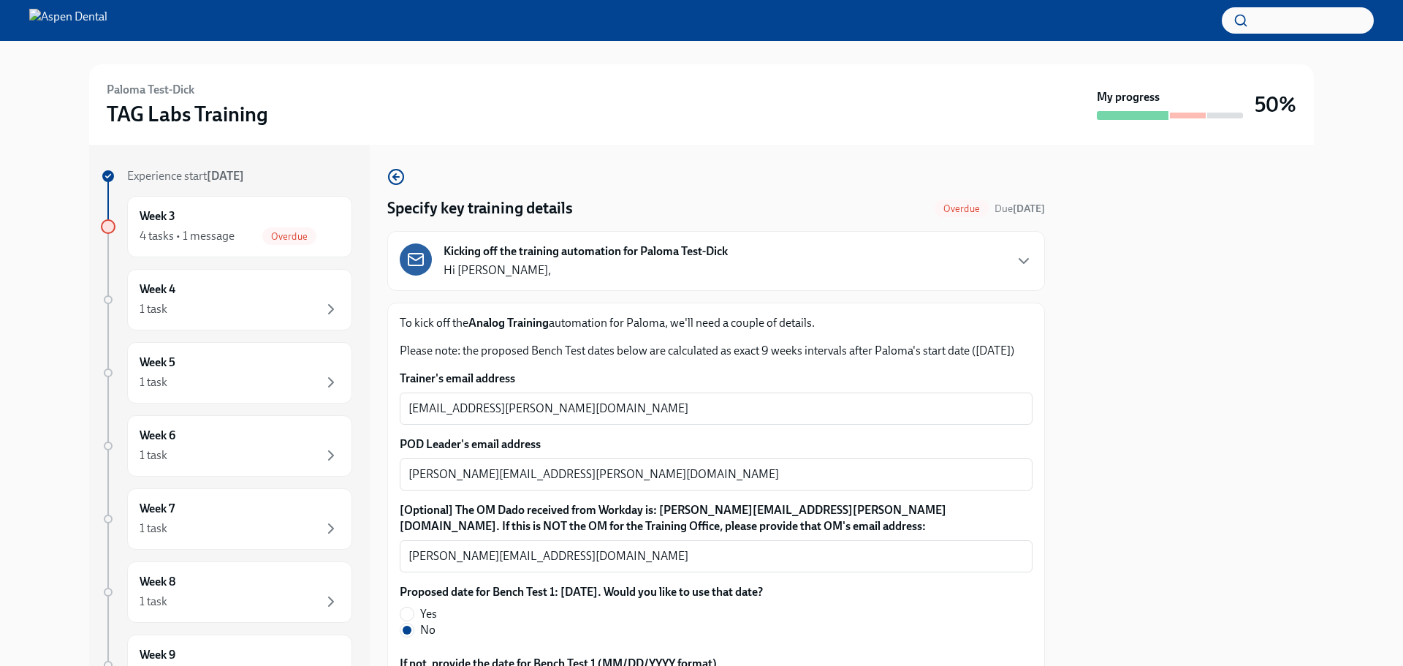
click at [570, 263] on div "Kicking off the training automation for Paloma Test-Dick Hi Lee," at bounding box center [586, 260] width 284 height 35
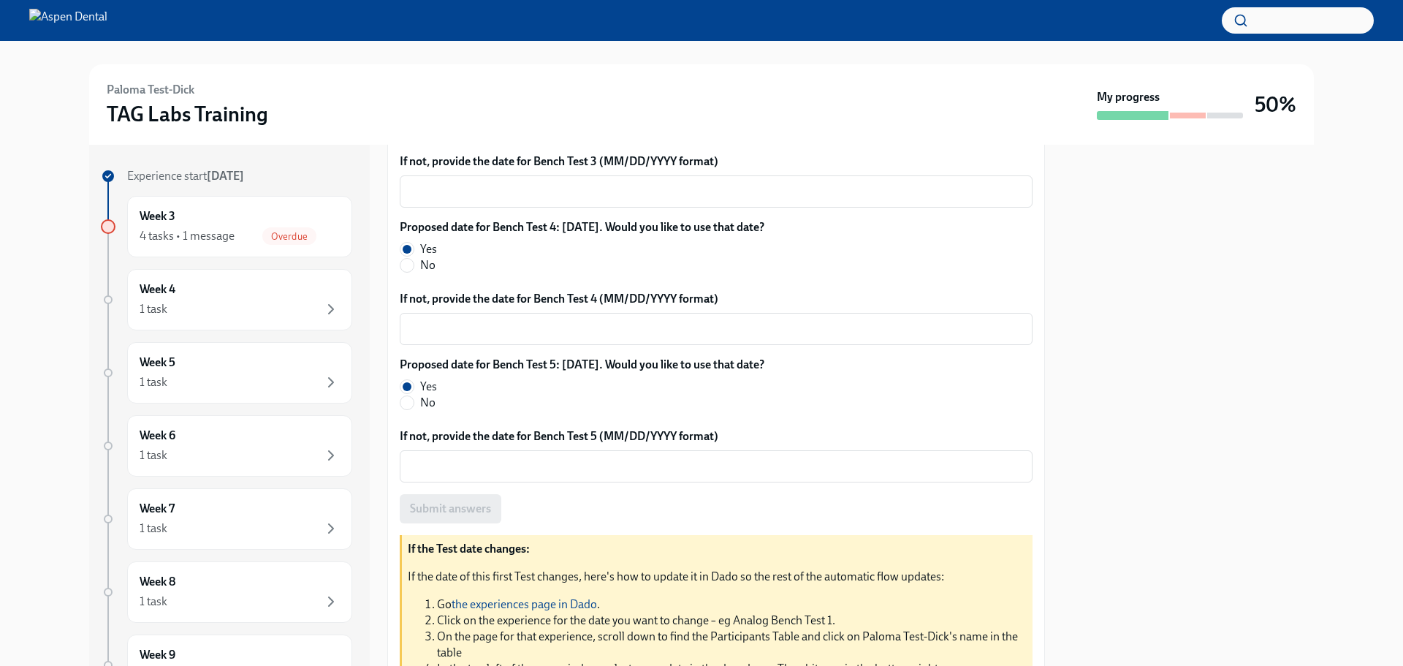
scroll to position [1076, 0]
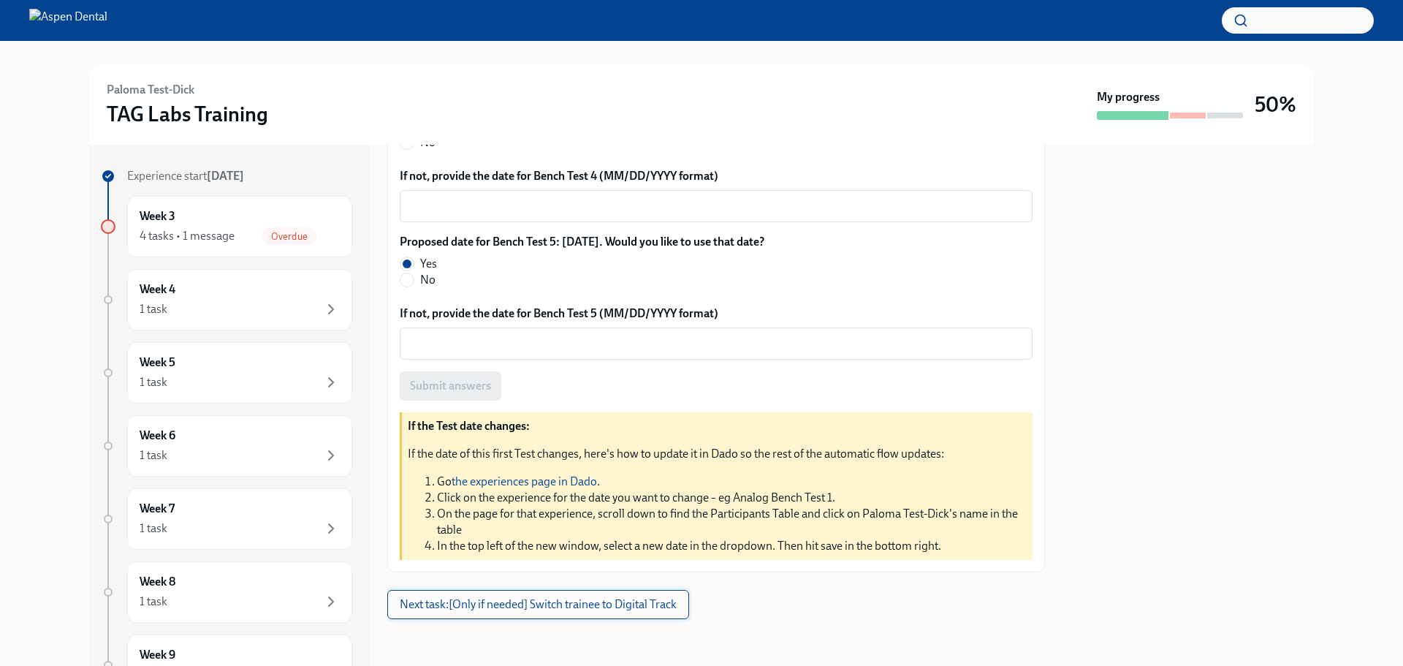
click at [571, 507] on span "Next task : [Only if needed] Switch trainee to Digital Track" at bounding box center [538, 604] width 277 height 15
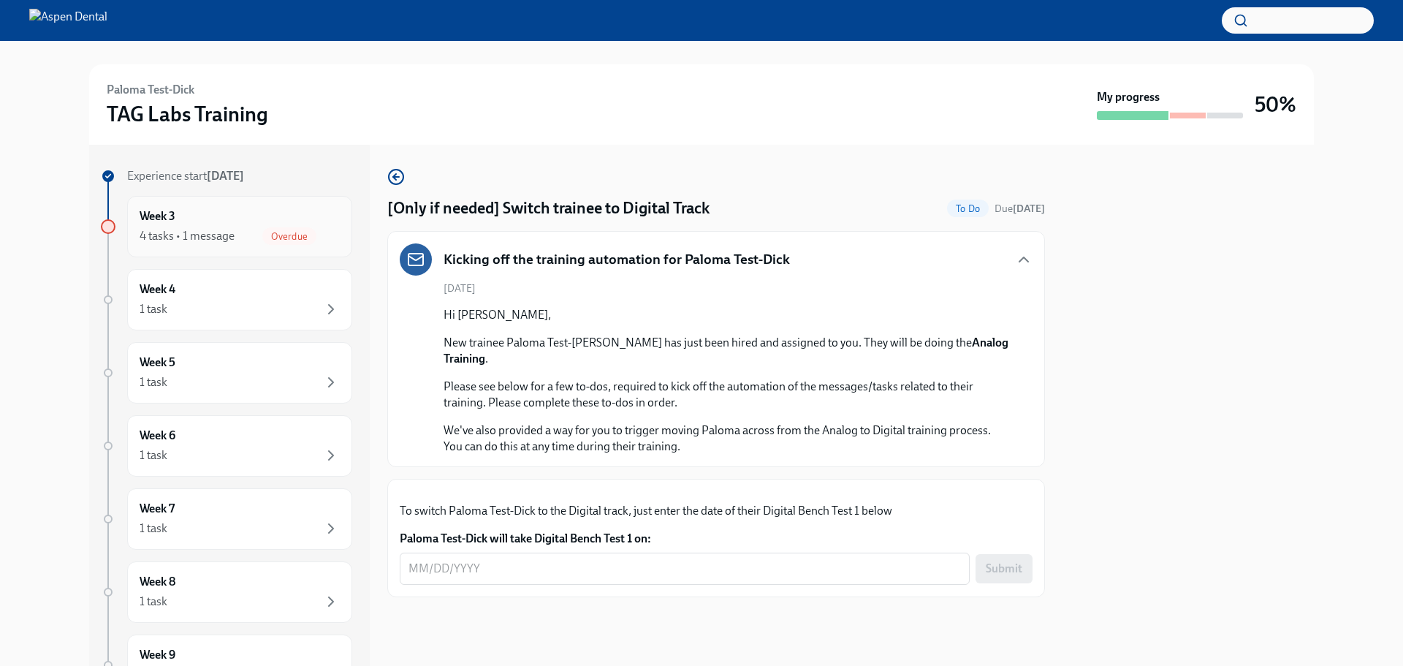
click at [295, 232] on span "Overdue" at bounding box center [289, 236] width 54 height 11
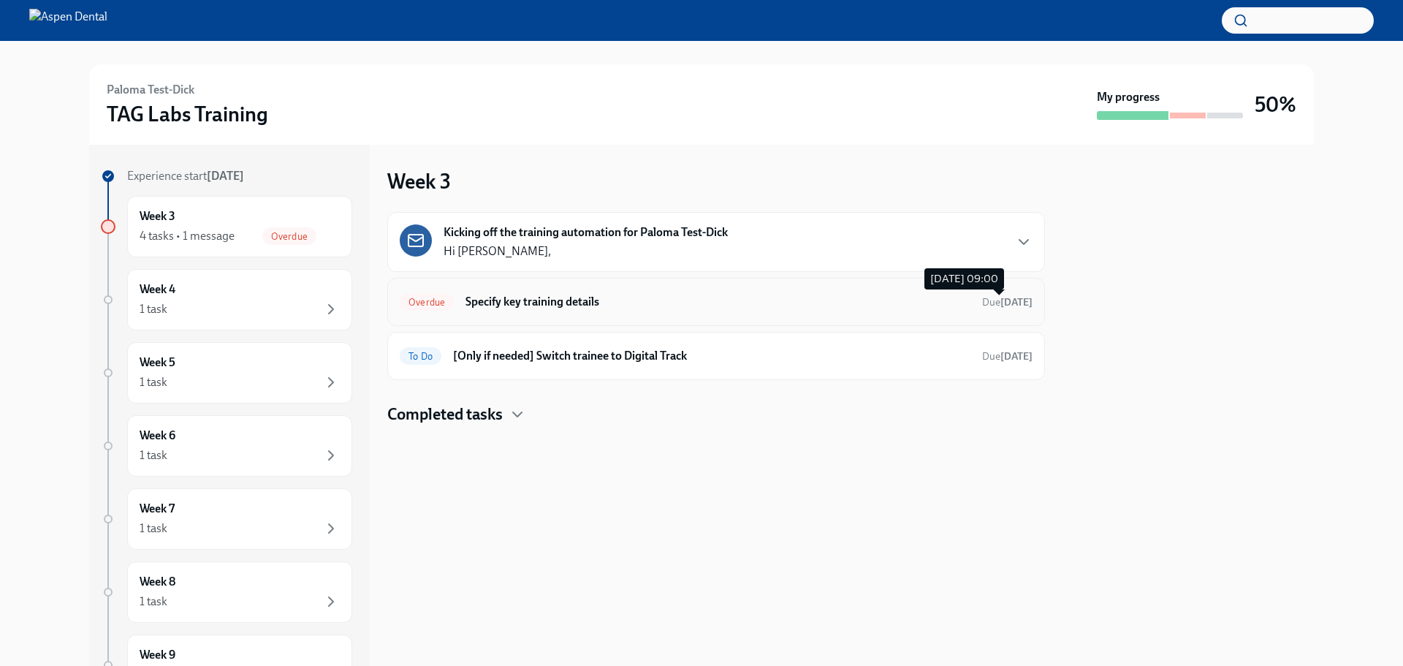
click at [1006, 297] on strong "5 days ago" at bounding box center [1016, 302] width 32 height 12
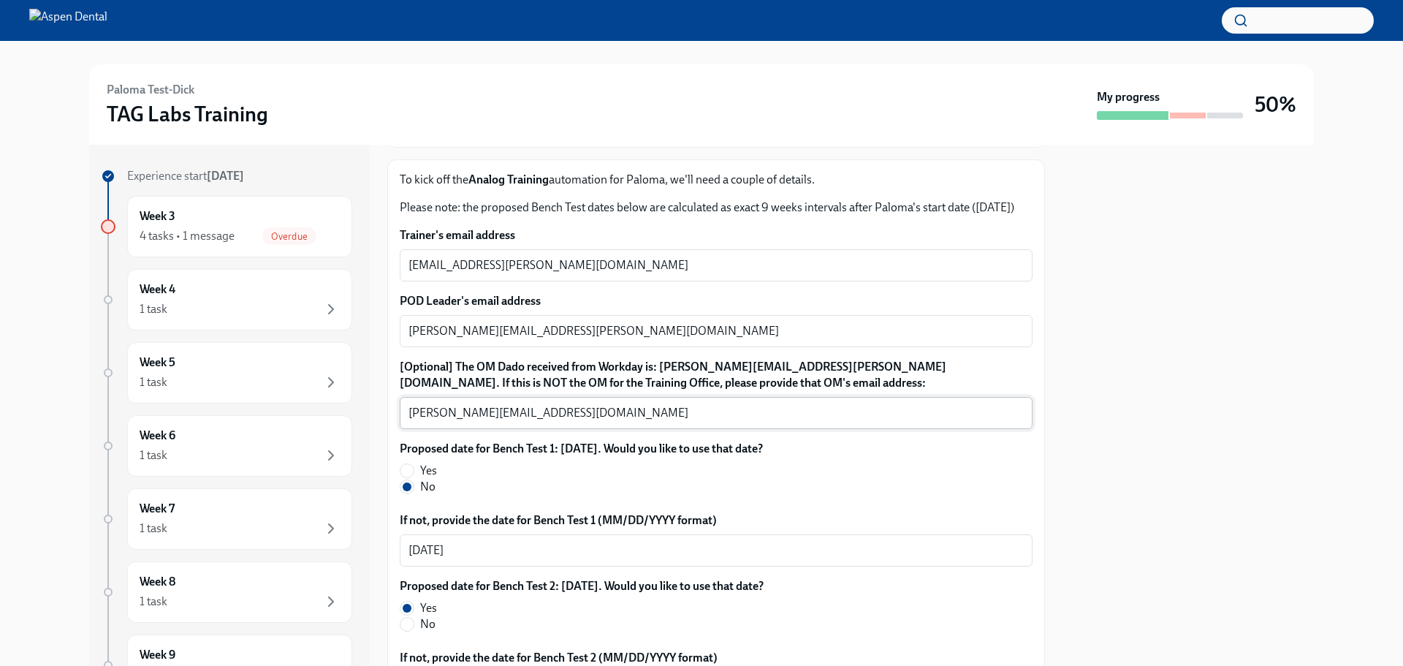
scroll to position [146, 0]
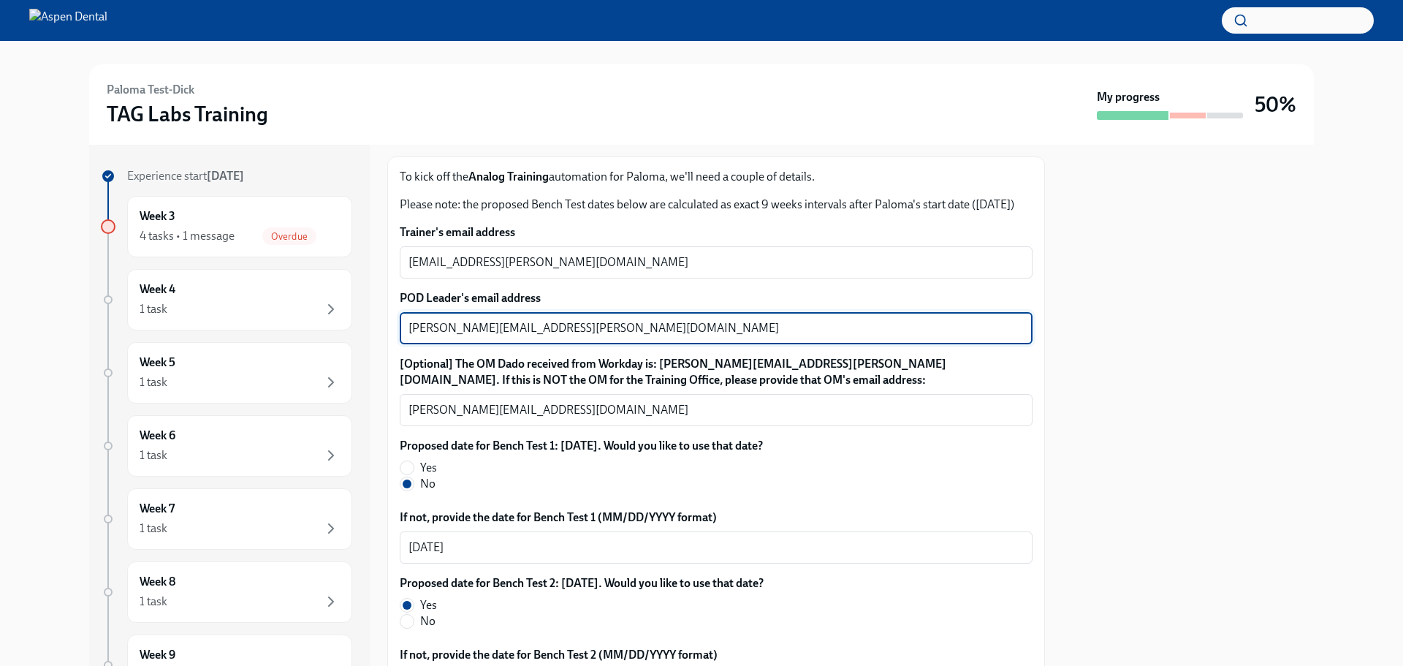
click at [543, 337] on textarea "ryan.vick@aspendental.com" at bounding box center [716, 328] width 615 height 18
click at [612, 271] on textarea "ari.decker@aspendental.com" at bounding box center [716, 263] width 615 height 18
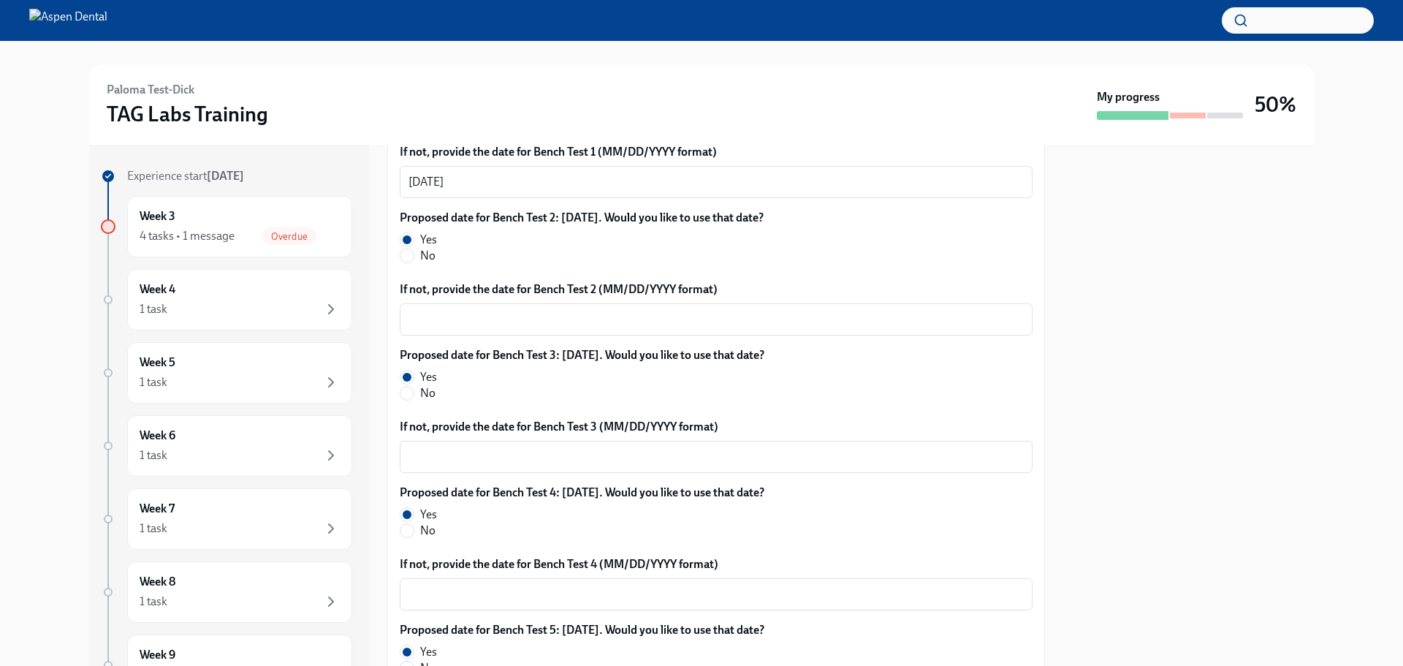
scroll to position [877, 0]
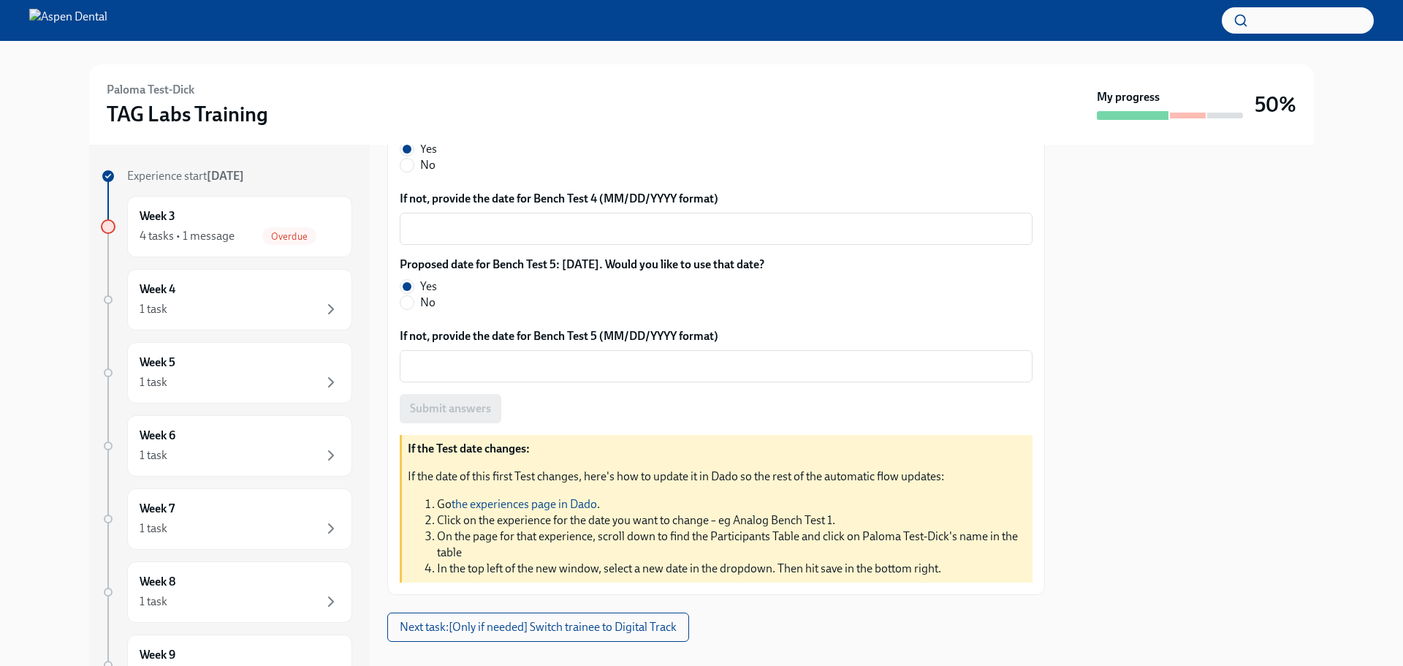
click at [442, 423] on div "Submit answers" at bounding box center [716, 408] width 633 height 29
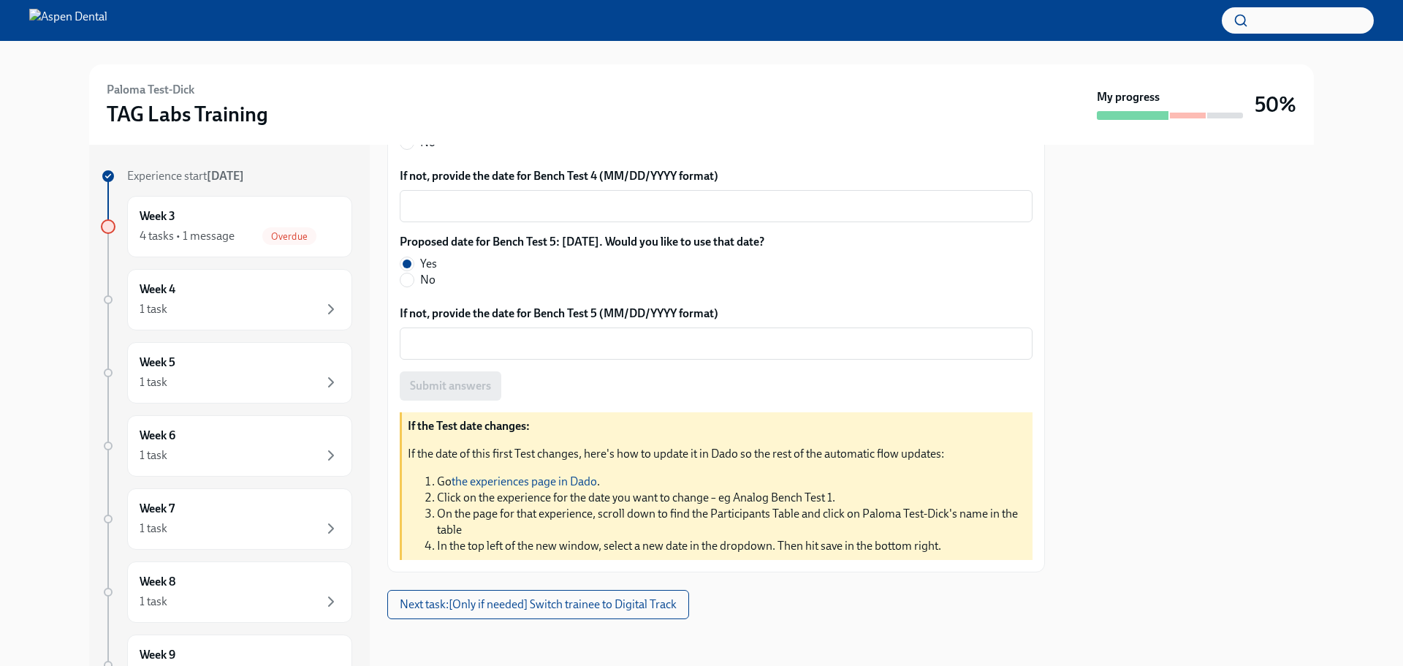
scroll to position [916, 0]
click at [587, 507] on span "Next task : [Only if needed] Switch trainee to Digital Track" at bounding box center [538, 604] width 277 height 15
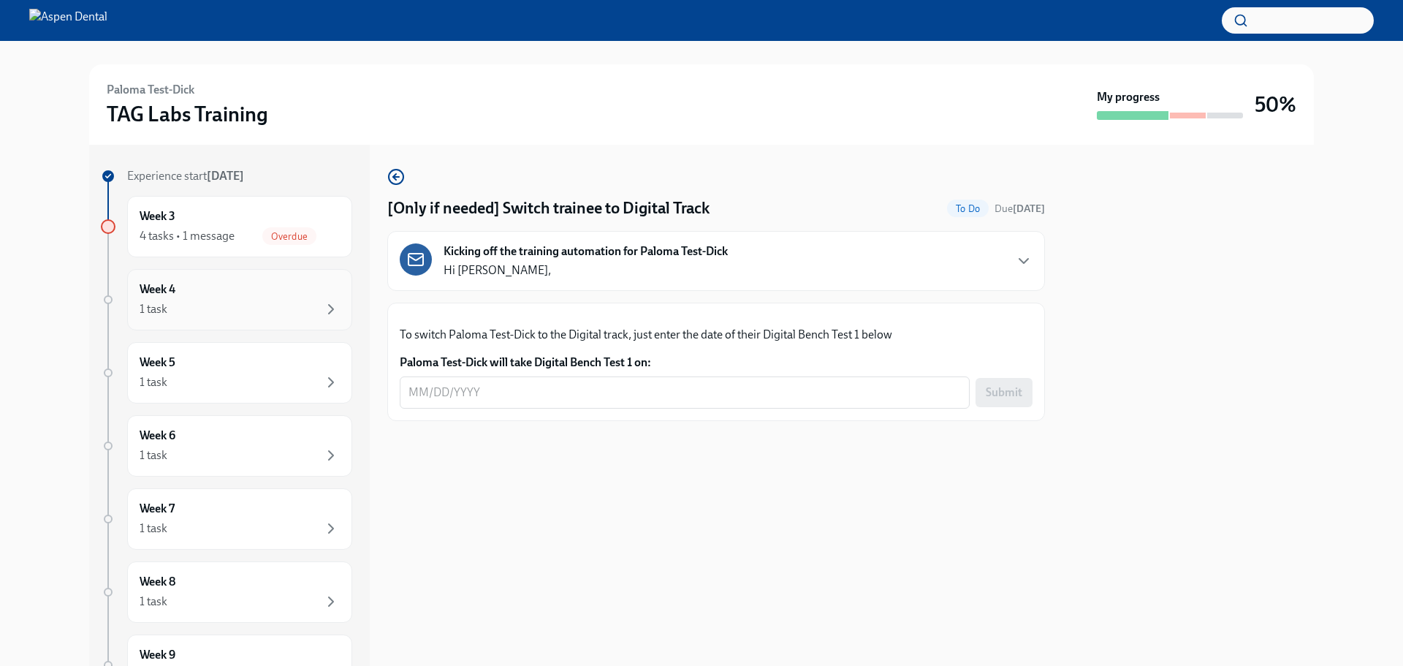
click at [227, 311] on div "1 task" at bounding box center [240, 309] width 200 height 18
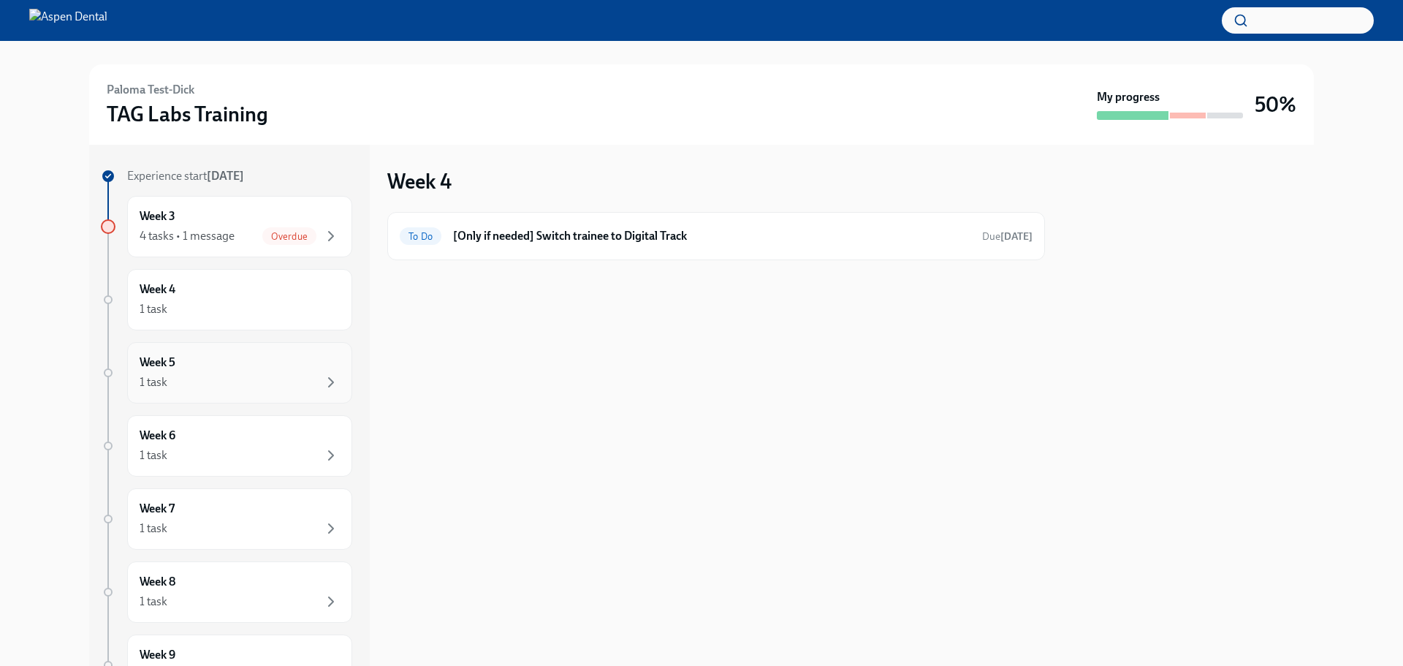
click at [235, 352] on div "Week 5 1 task" at bounding box center [239, 372] width 225 height 61
click at [292, 254] on div "Week 3 4 tasks • 1 message Overdue" at bounding box center [239, 226] width 225 height 61
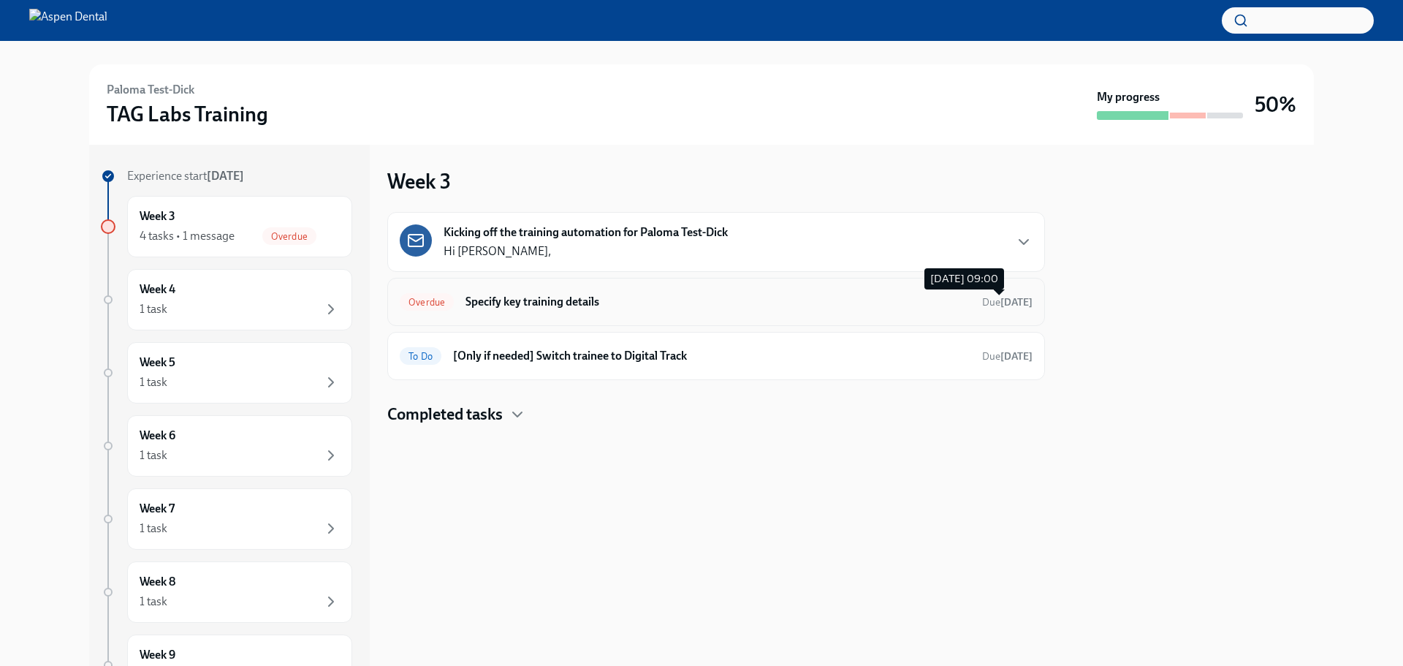
click at [1000, 303] on strong "5 days ago" at bounding box center [1016, 302] width 32 height 12
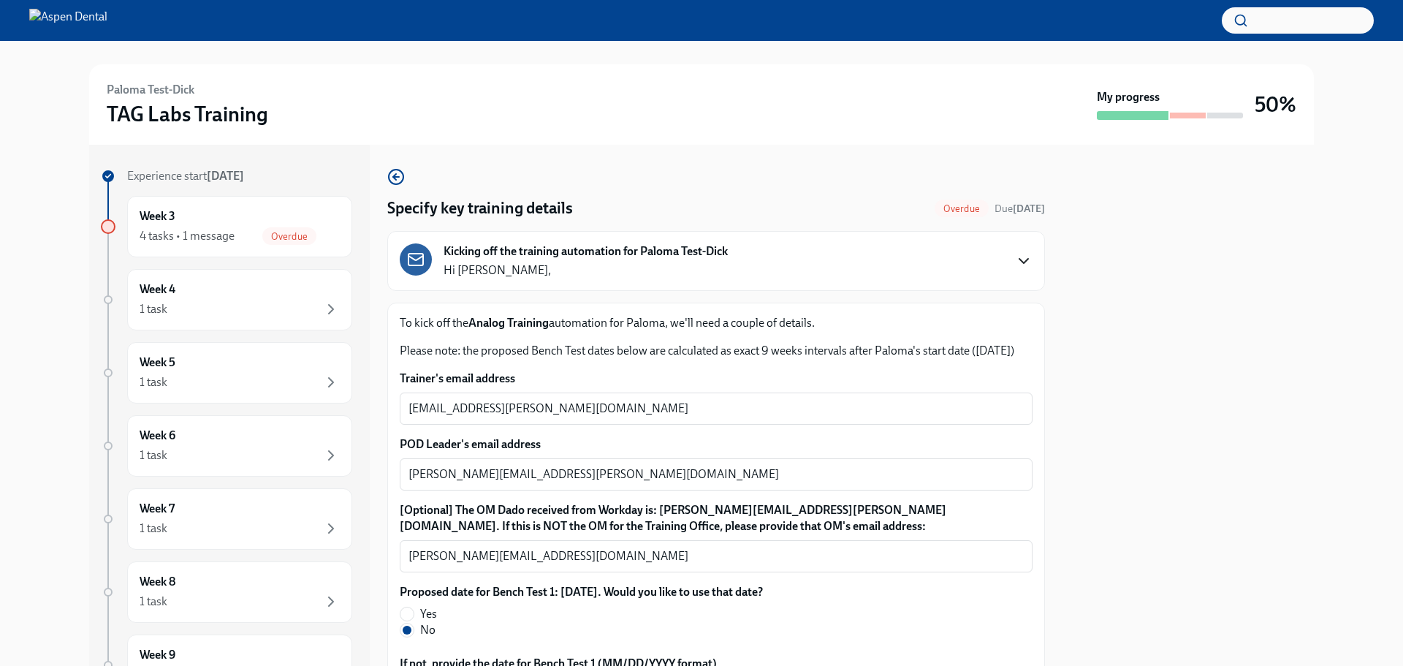
click at [1015, 259] on icon "button" at bounding box center [1024, 261] width 18 height 18
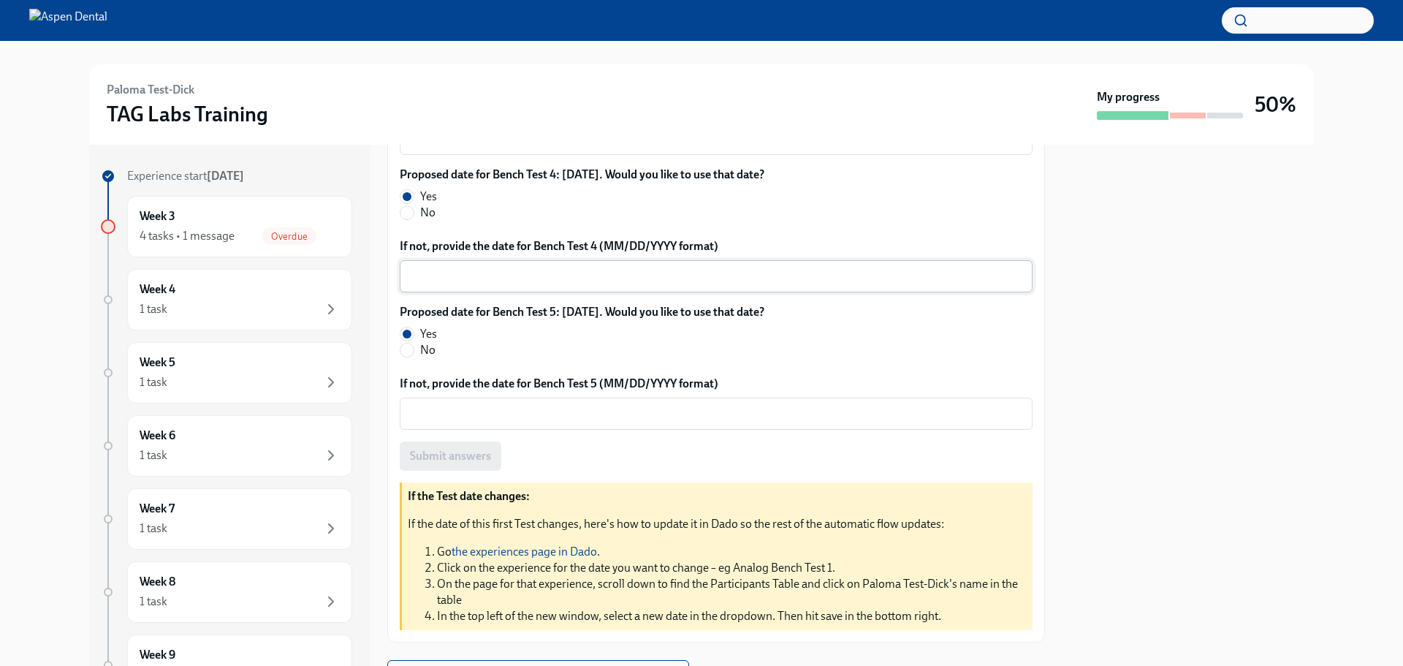
scroll to position [1076, 0]
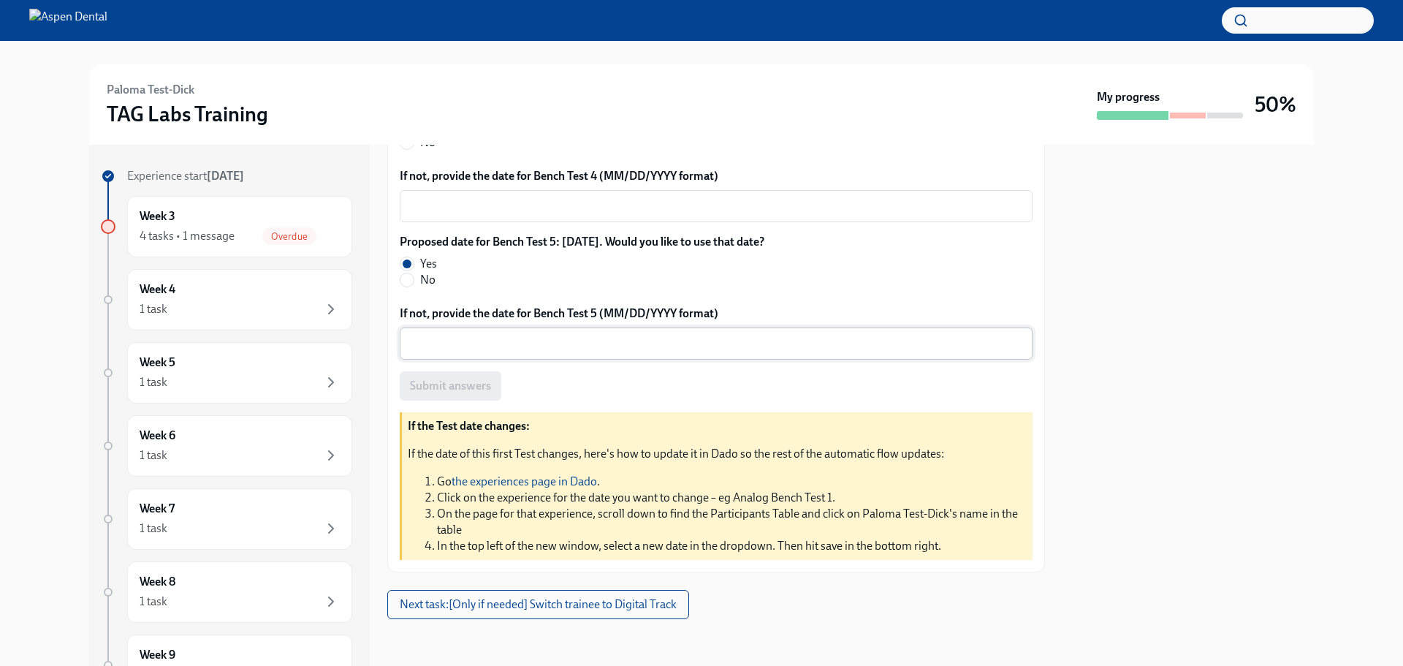
click at [532, 335] on textarea "If not, provide the date for Bench Test 5 (MM/DD/YYYY format)" at bounding box center [716, 344] width 615 height 18
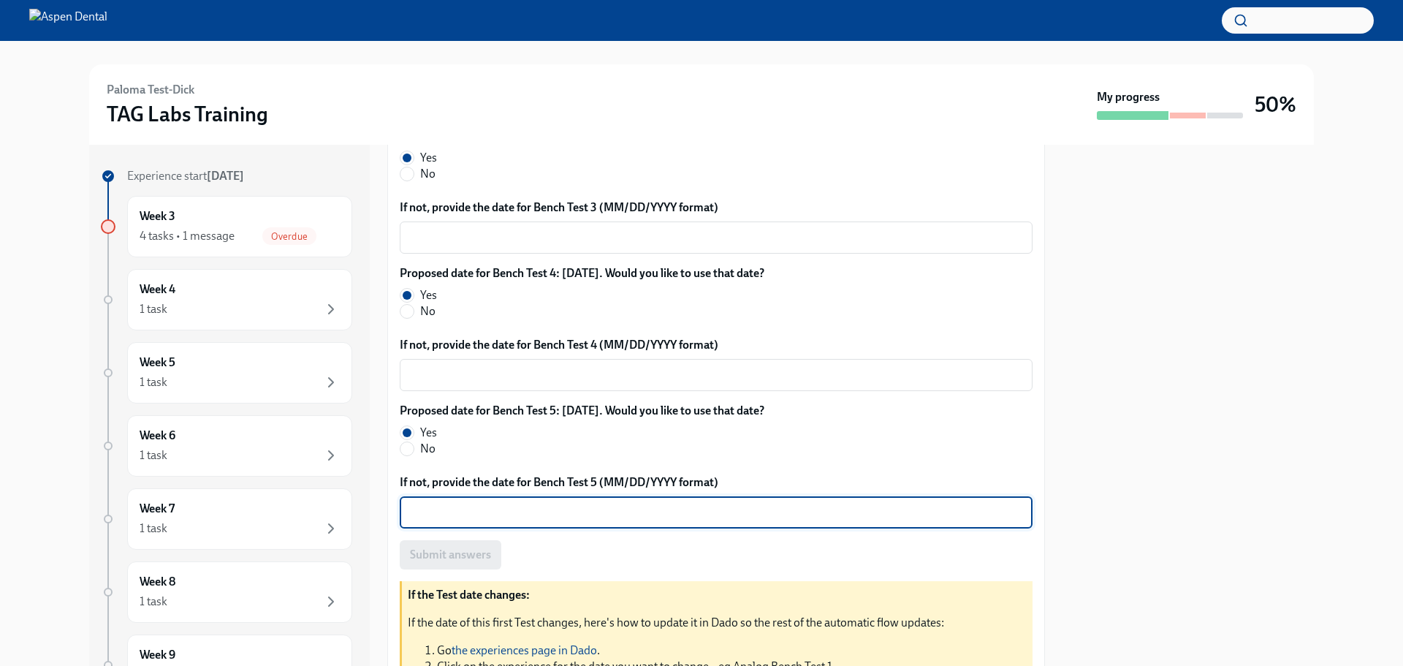
scroll to position [856, 0]
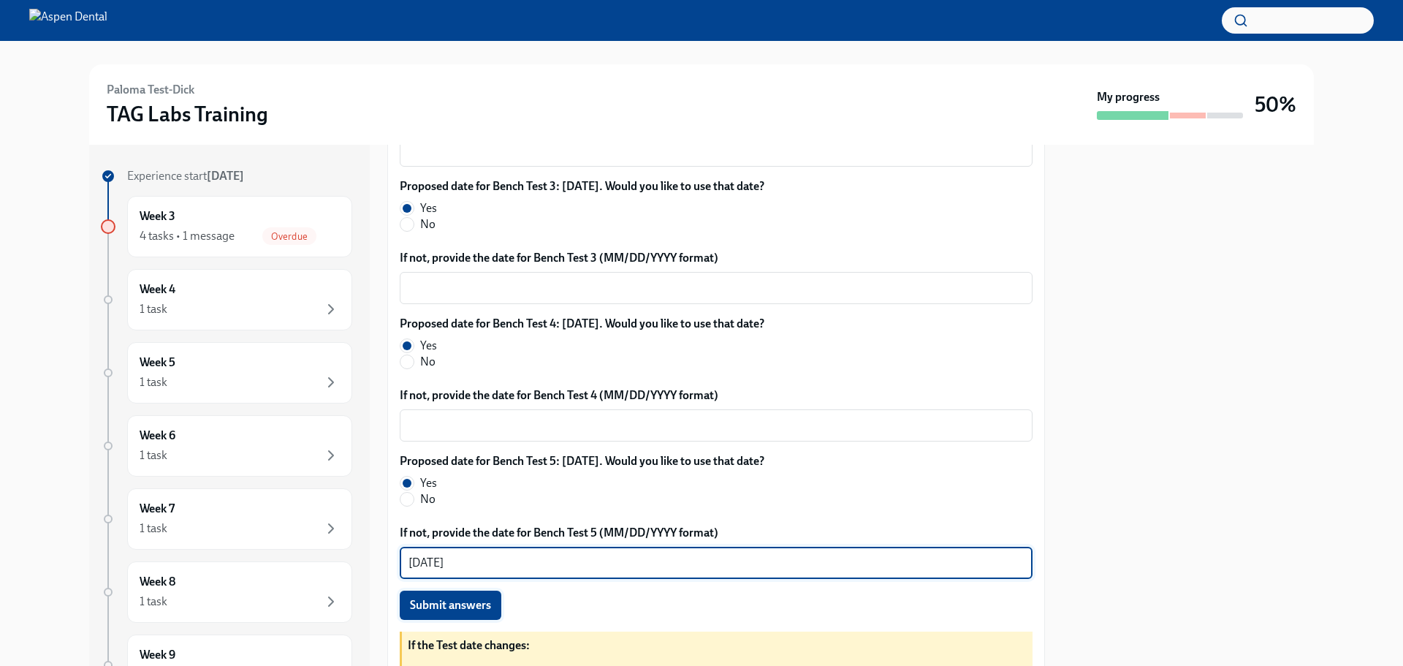
type textarea "7/24/2025"
click at [466, 507] on span "Submit answers" at bounding box center [450, 605] width 81 height 15
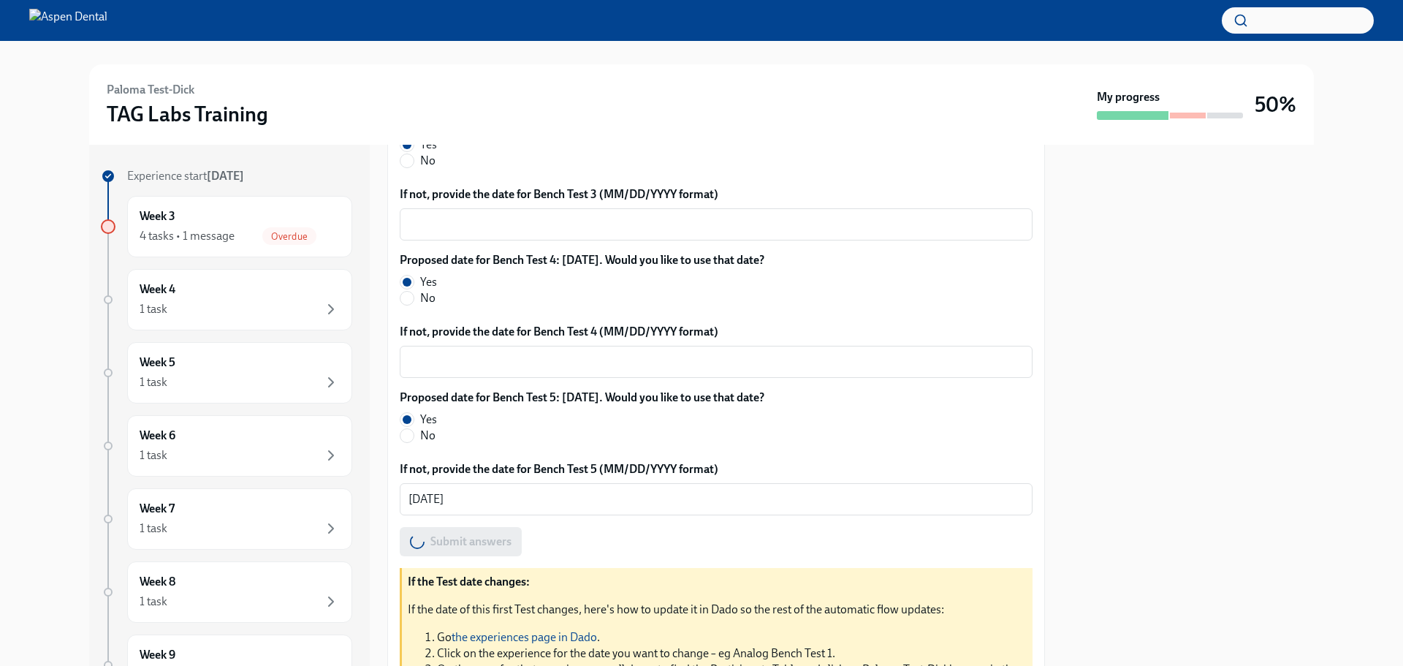
scroll to position [1003, 0]
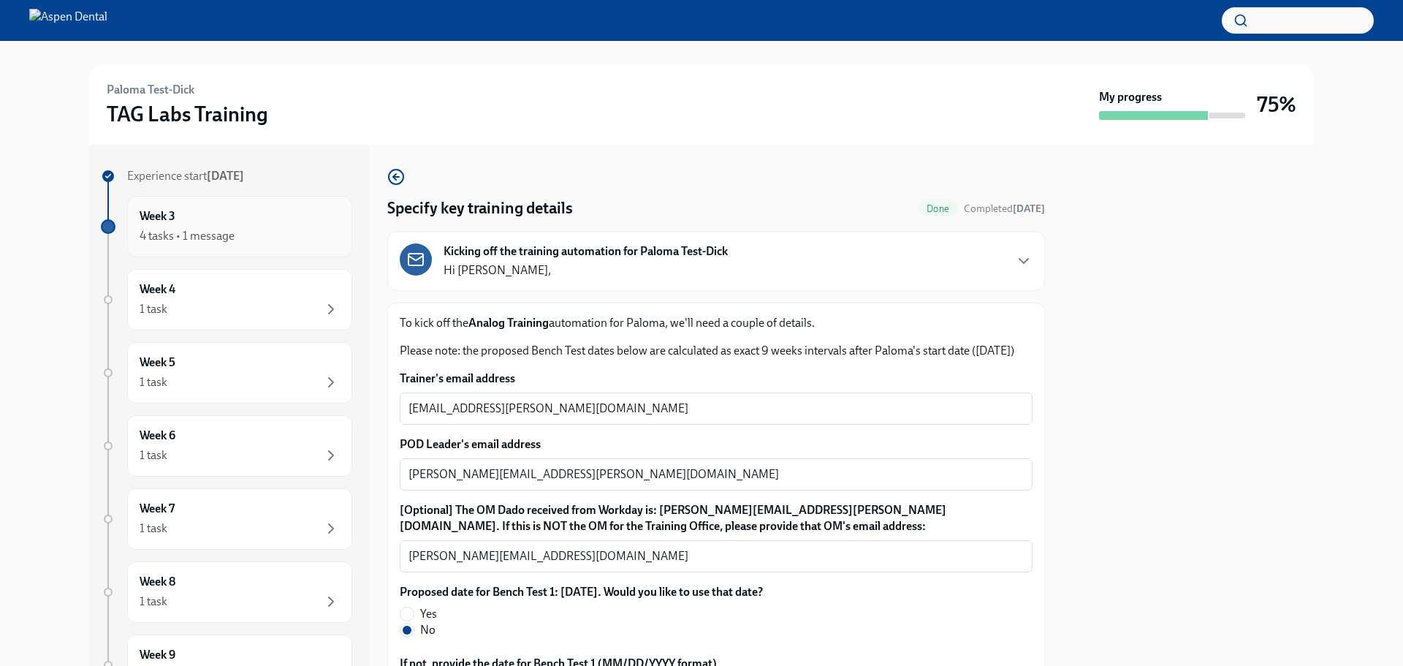
click at [243, 238] on div "4 tasks • 1 message" at bounding box center [240, 236] width 200 height 18
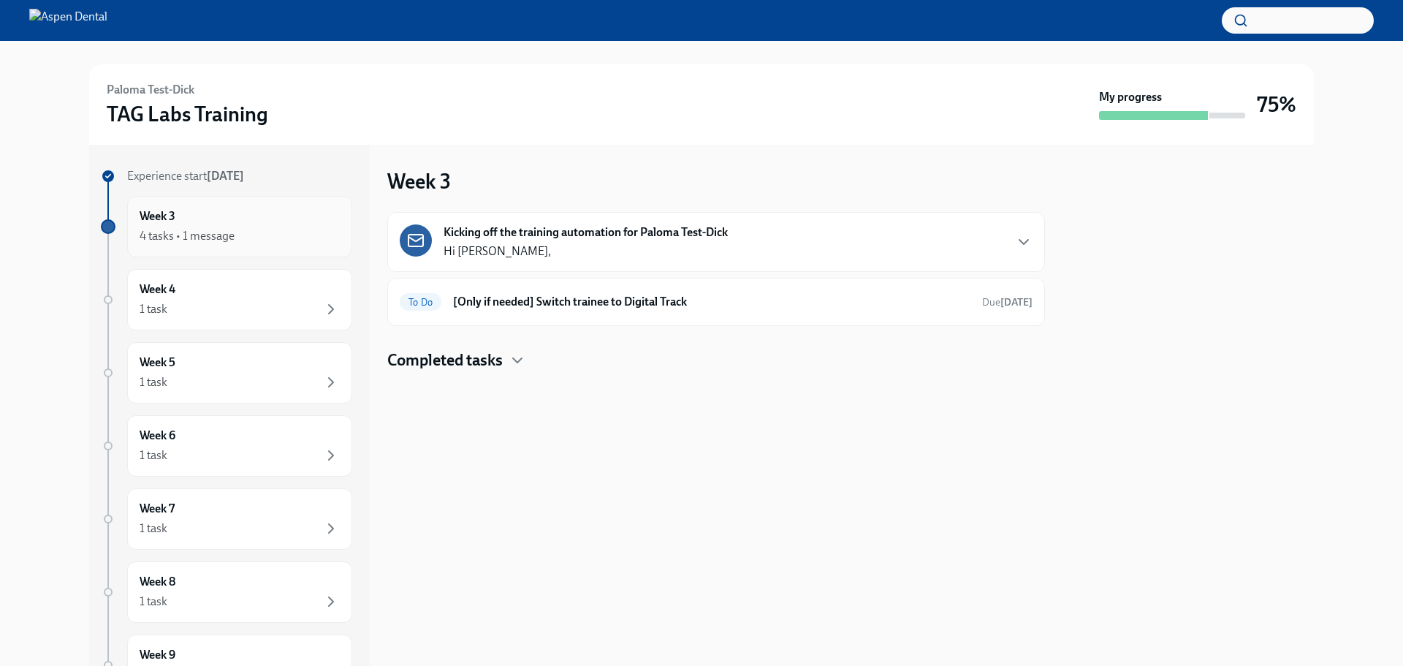
click at [151, 229] on div "4 tasks • 1 message" at bounding box center [187, 236] width 95 height 16
click at [506, 360] on div "Completed tasks" at bounding box center [716, 360] width 658 height 22
click at [915, 304] on h6 "[Only if needed] Switch trainee to Digital Track" at bounding box center [711, 302] width 517 height 16
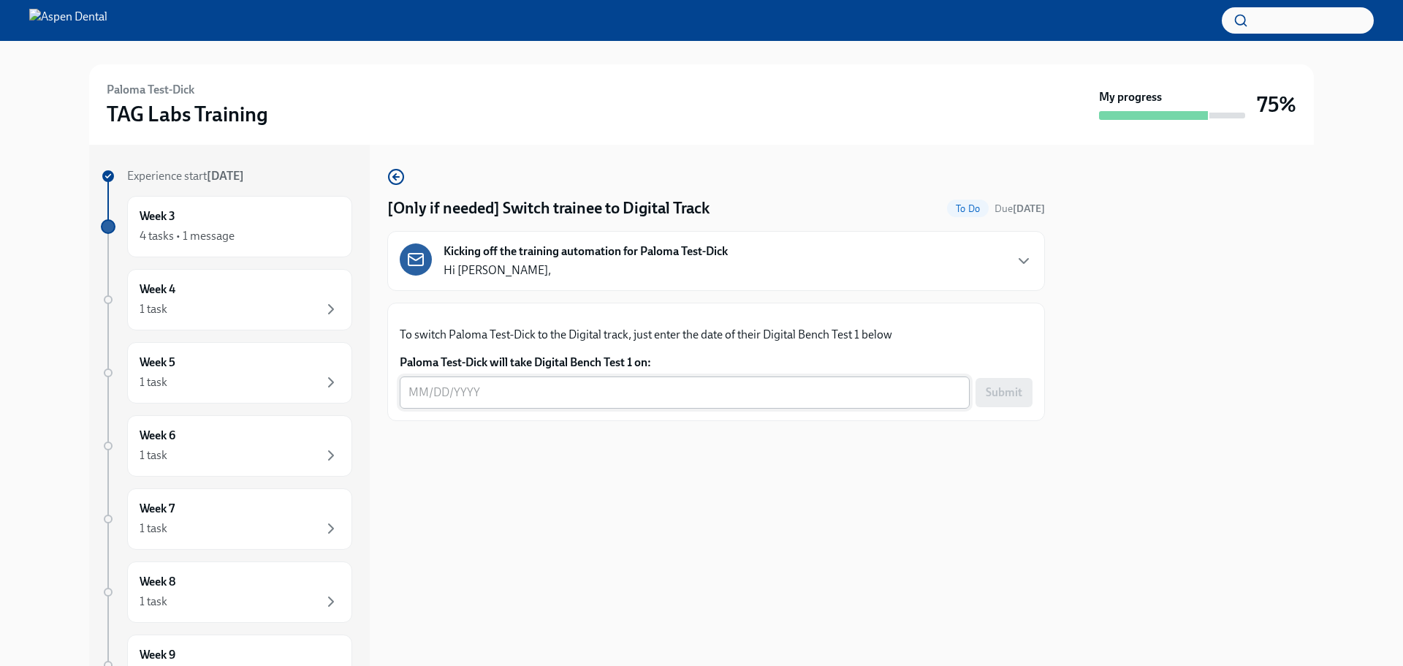
click at [870, 409] on div "x ​" at bounding box center [685, 392] width 570 height 32
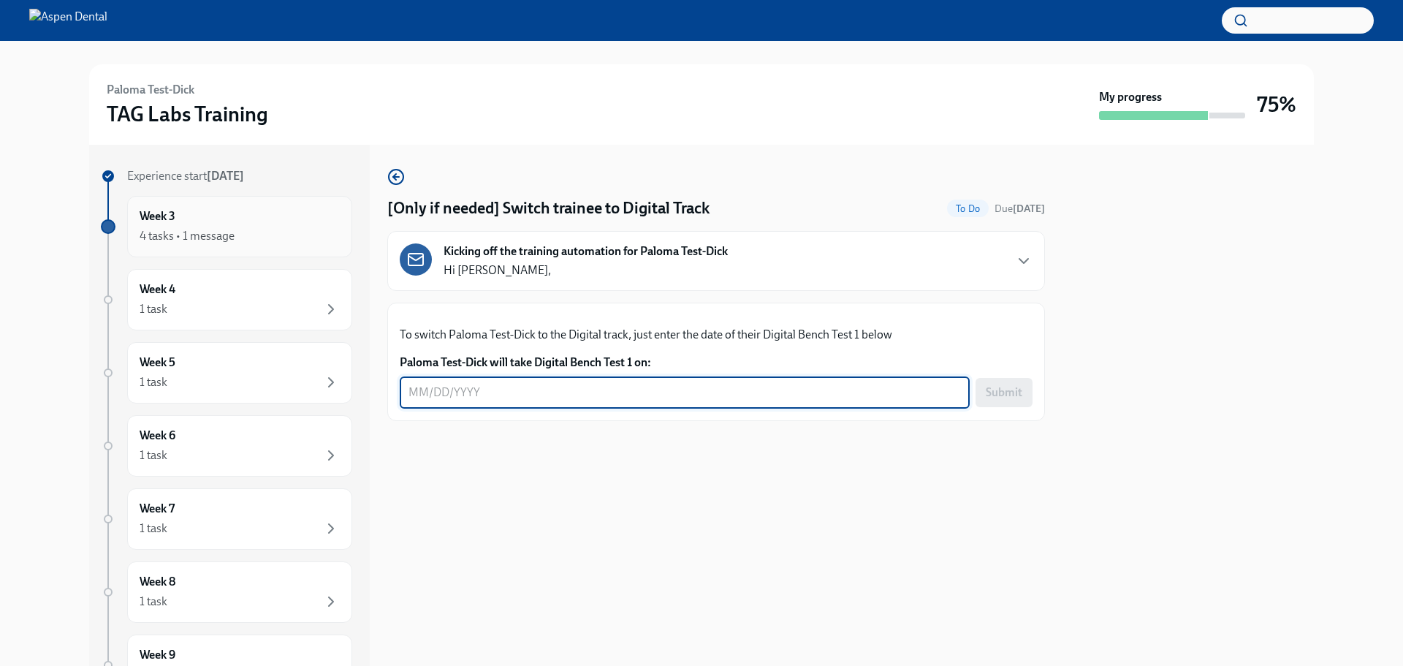
click at [218, 230] on div "4 tasks • 1 message" at bounding box center [187, 236] width 95 height 16
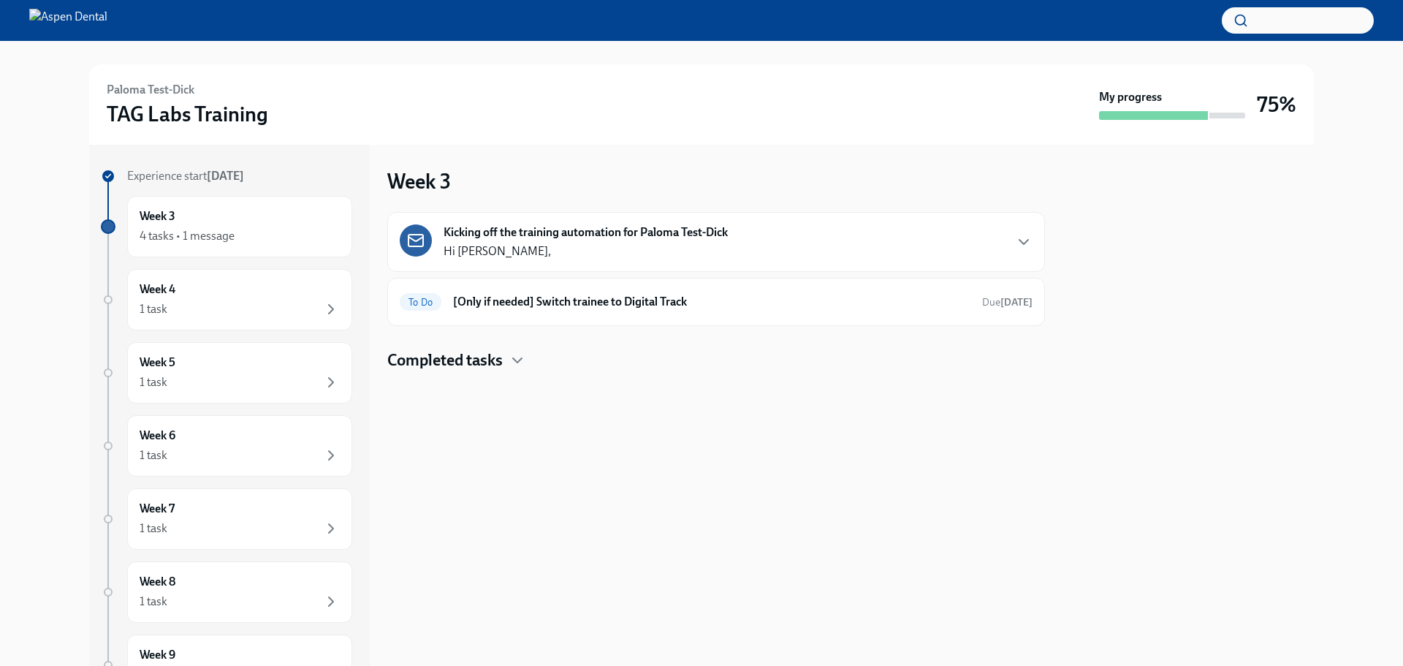
click at [568, 236] on strong "Kicking off the training automation for Paloma Test-Dick" at bounding box center [586, 232] width 284 height 16
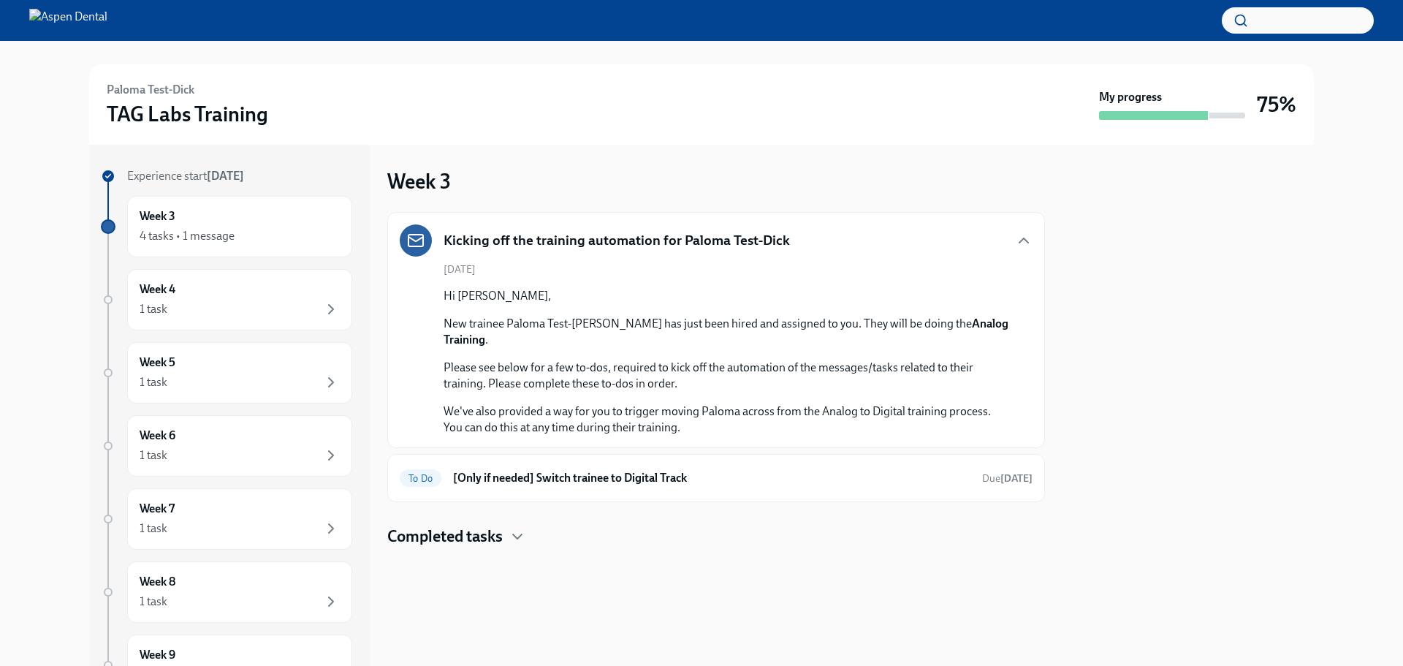
click at [495, 507] on h4 "Completed tasks" at bounding box center [444, 536] width 115 height 22
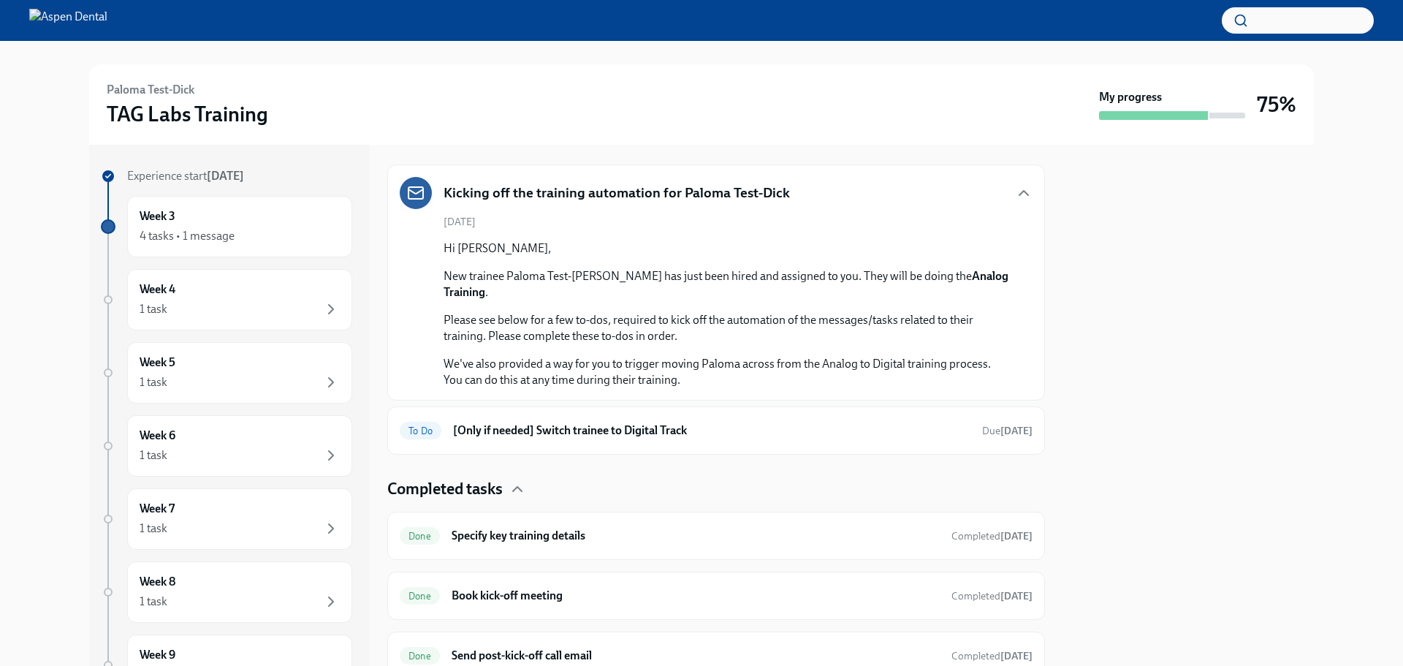
scroll to position [73, 0]
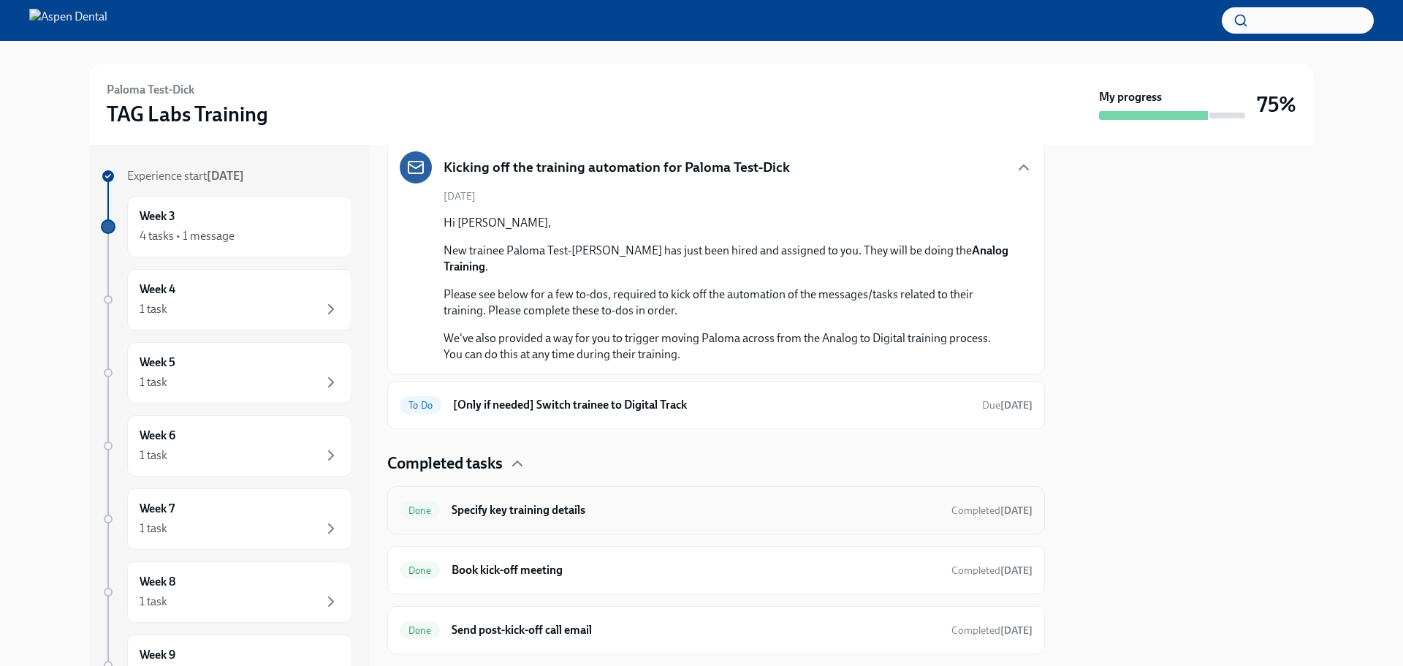
click at [582, 502] on h6 "Specify key training details" at bounding box center [696, 510] width 488 height 16
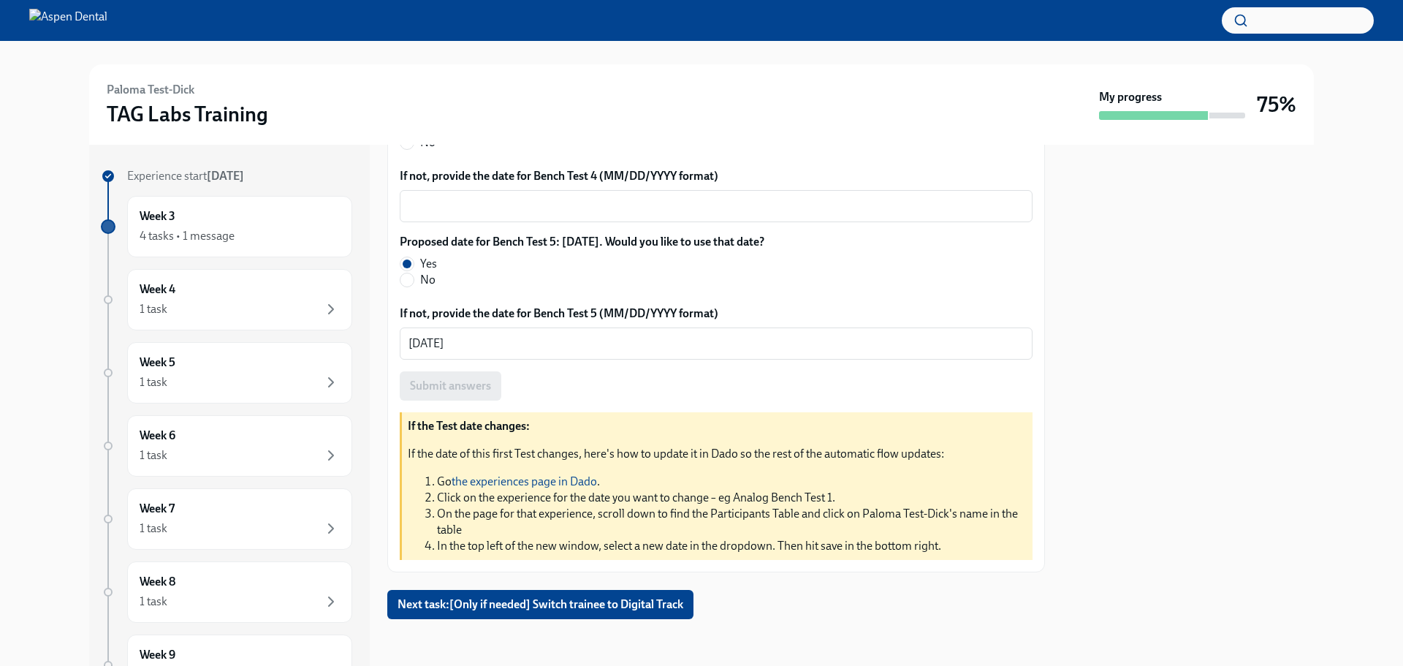
scroll to position [916, 0]
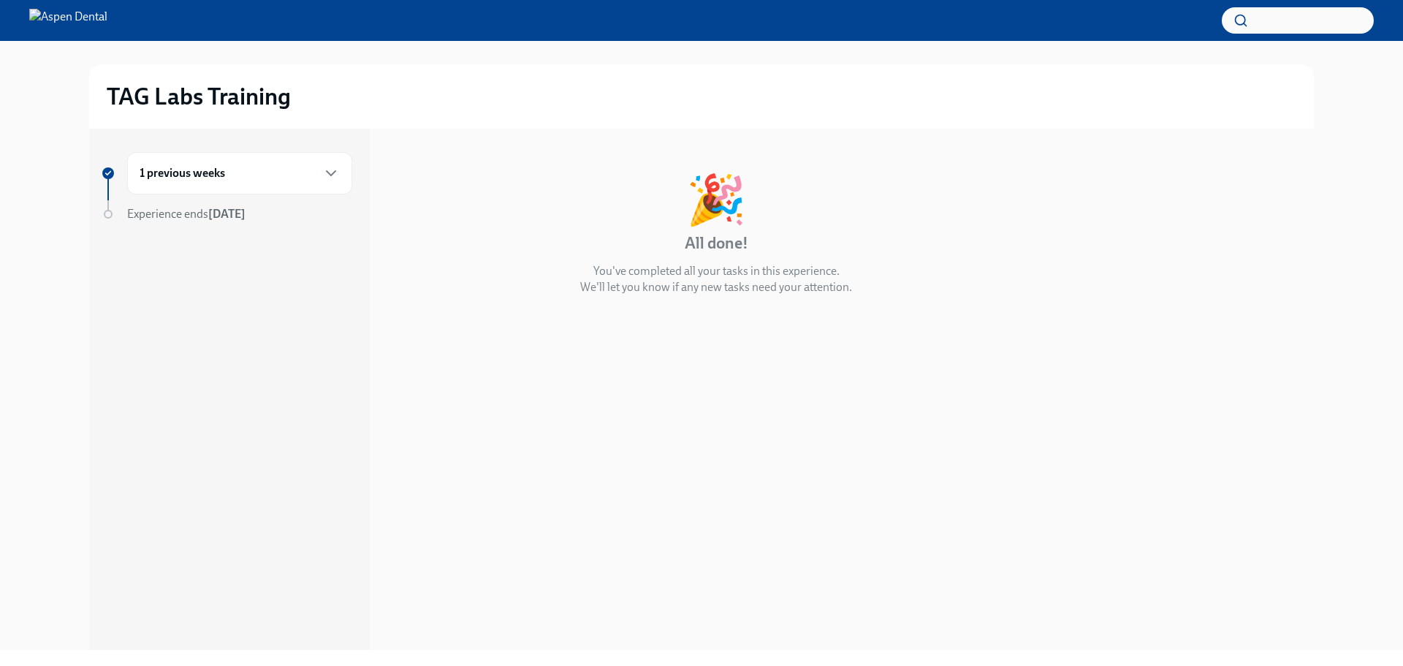
click at [221, 216] on strong "[DATE]" at bounding box center [226, 214] width 37 height 14
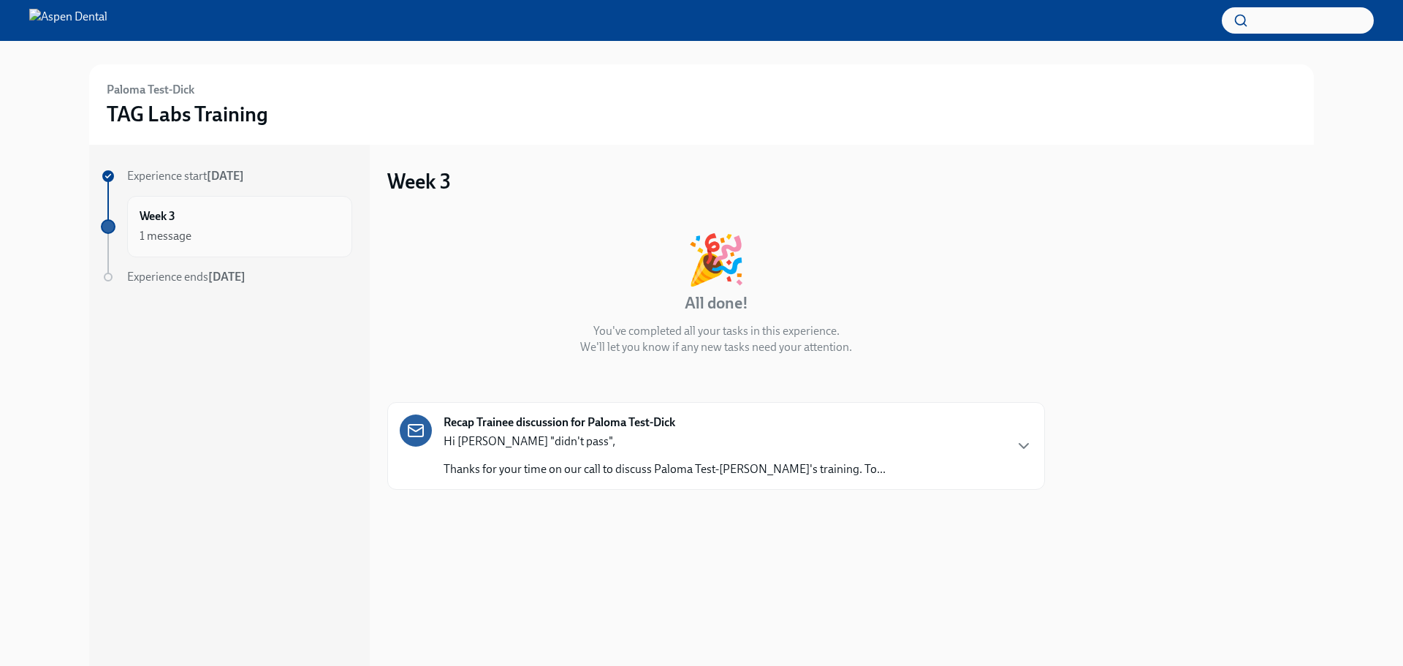
click at [170, 236] on div "1 message" at bounding box center [166, 236] width 52 height 16
click at [599, 467] on p "Thanks for your time on our call to discuss Paloma Test-Dick's training. To..." at bounding box center [665, 469] width 442 height 16
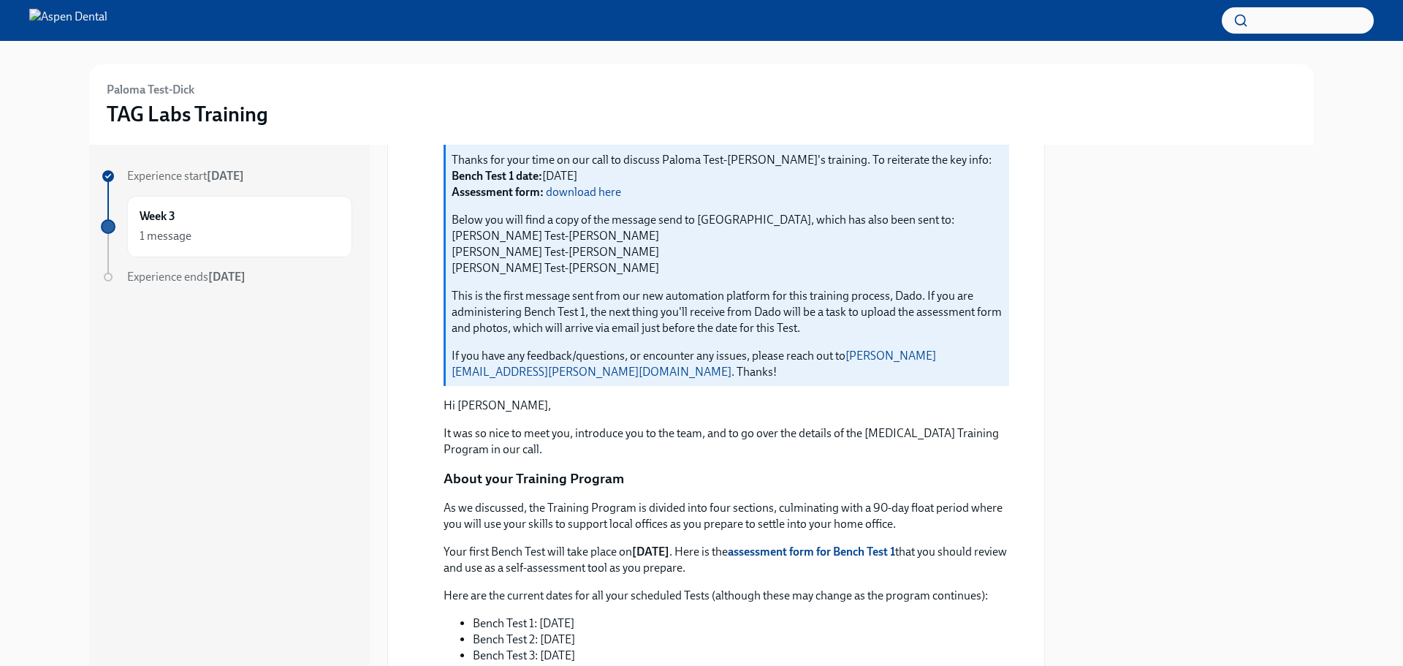
scroll to position [365, 0]
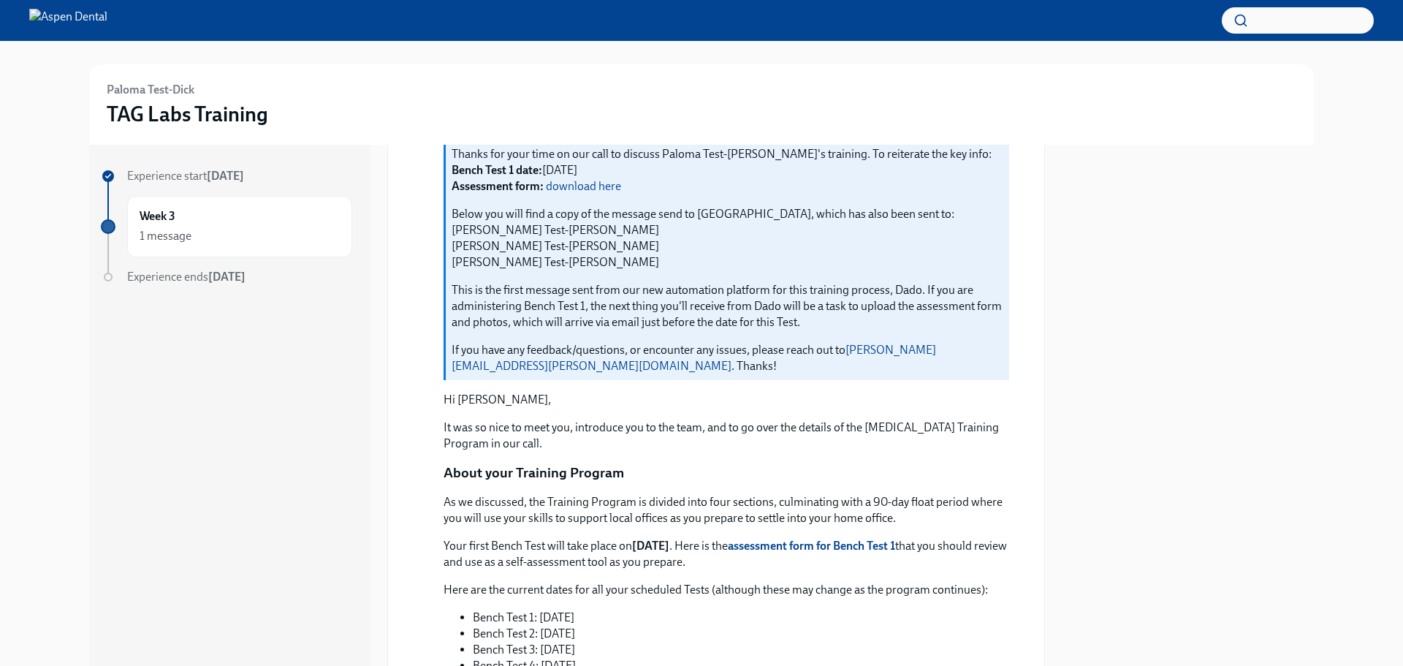
click at [895, 544] on strong "assessment form for Bench Test 1" at bounding box center [811, 546] width 167 height 14
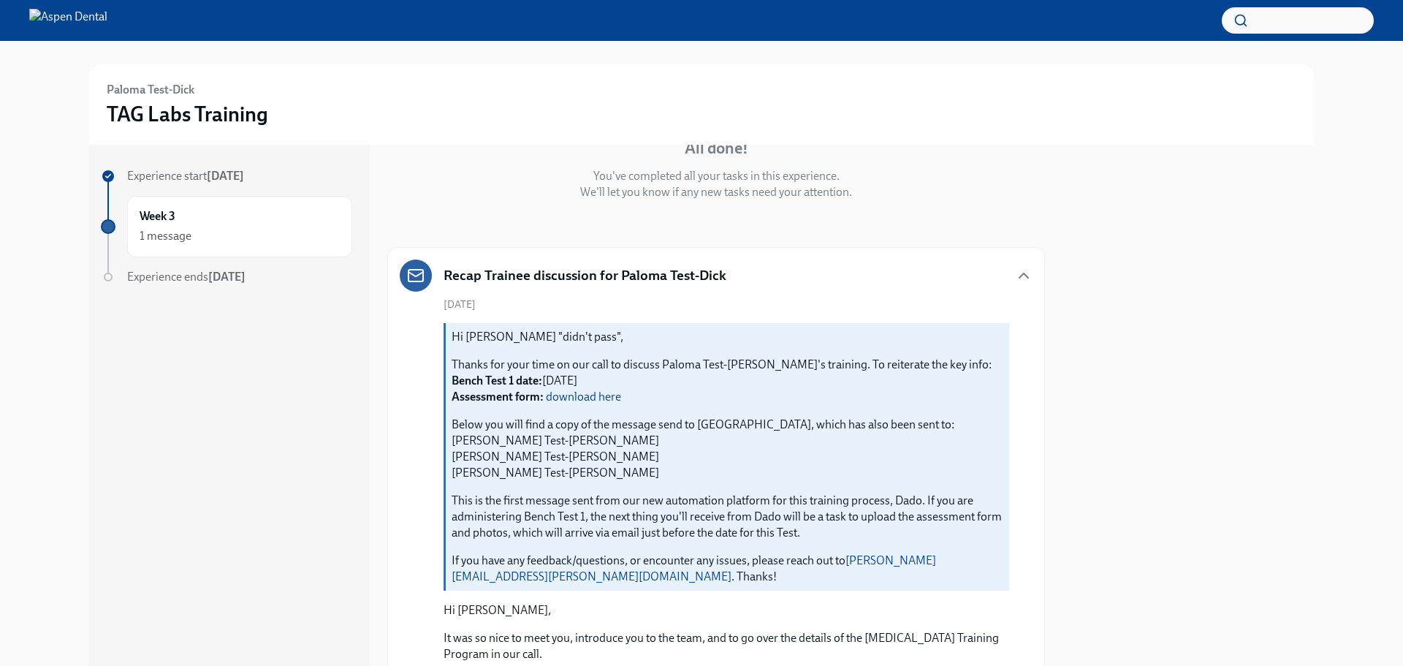
scroll to position [73, 0]
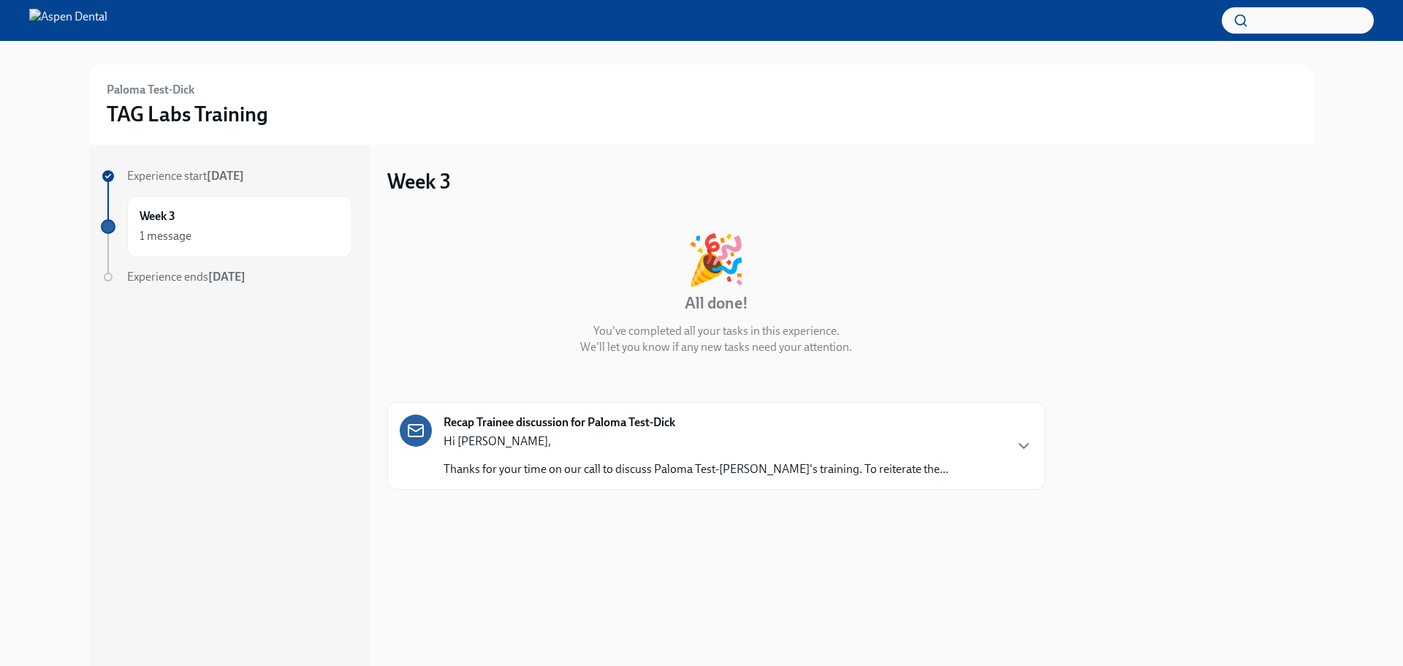
click at [503, 417] on strong "Recap Trainee discussion for Paloma Test-Dick" at bounding box center [560, 422] width 232 height 16
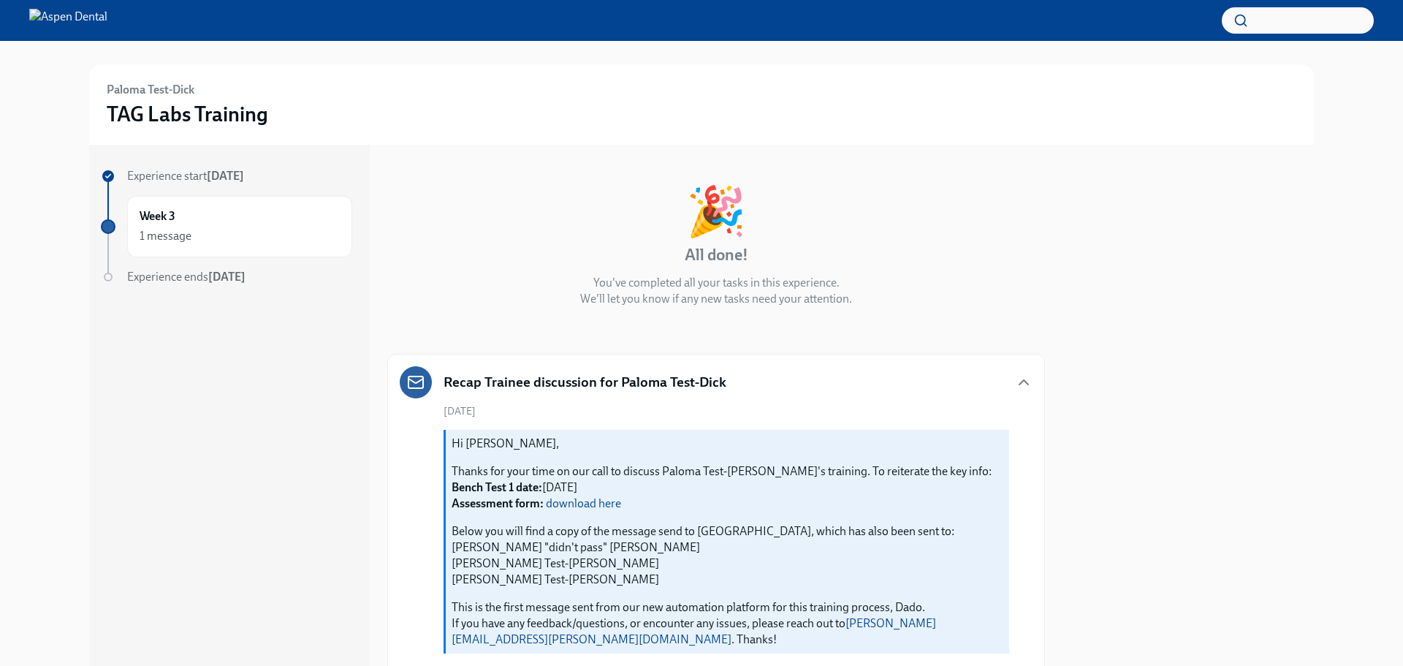
scroll to position [73, 0]
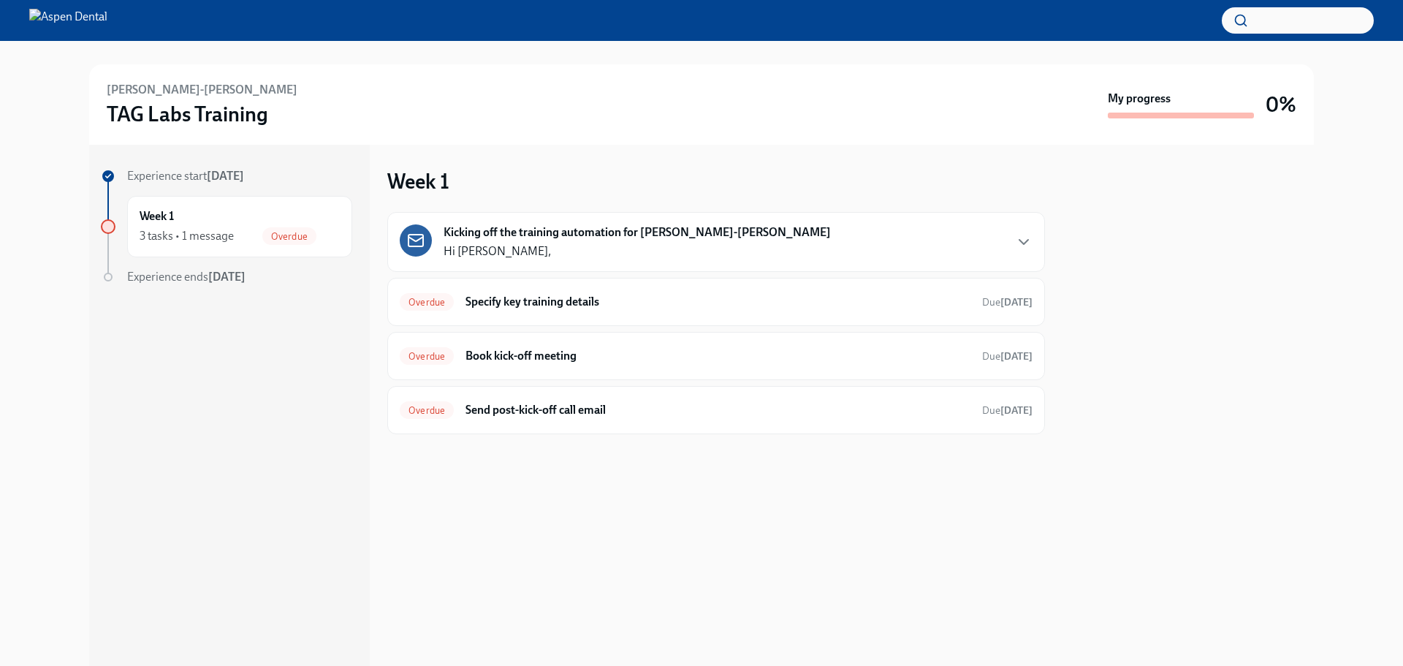
click at [541, 255] on div "Kicking off the training automation for [PERSON_NAME]-[PERSON_NAME] Hi [PERSON_…" at bounding box center [637, 241] width 387 height 35
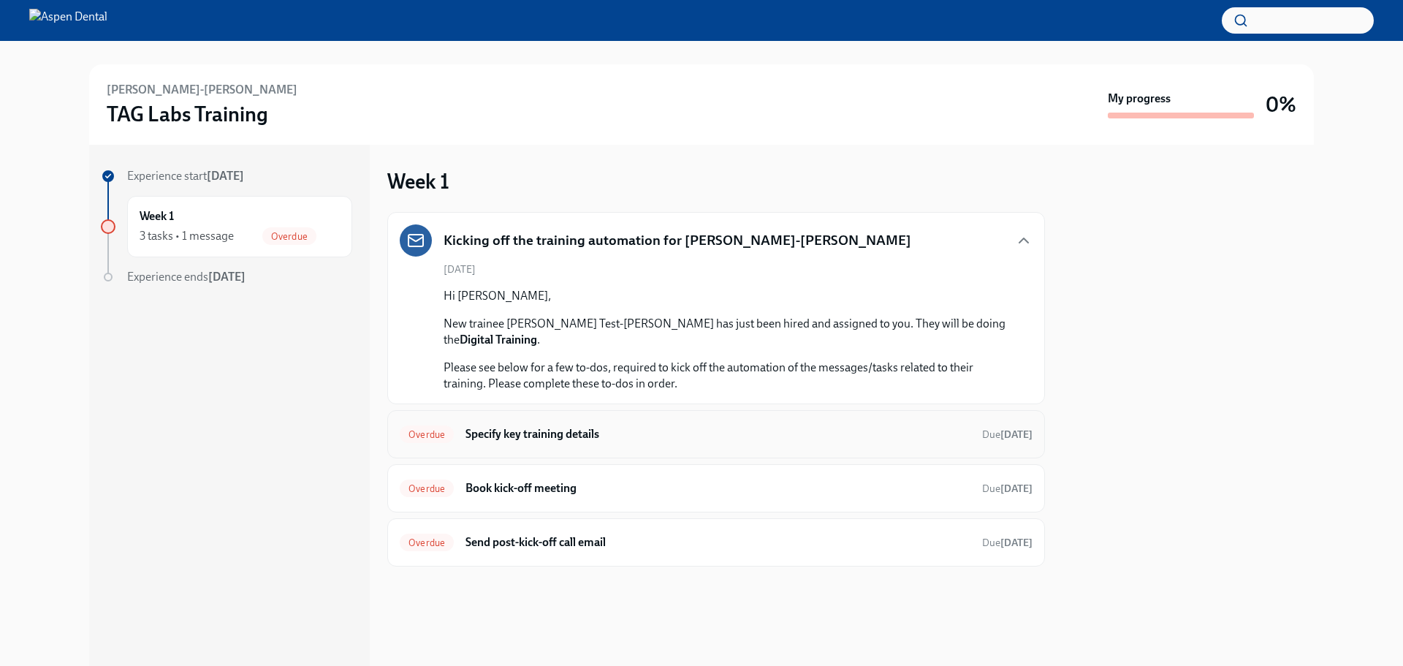
click at [647, 426] on h6 "Specify key training details" at bounding box center [718, 434] width 505 height 16
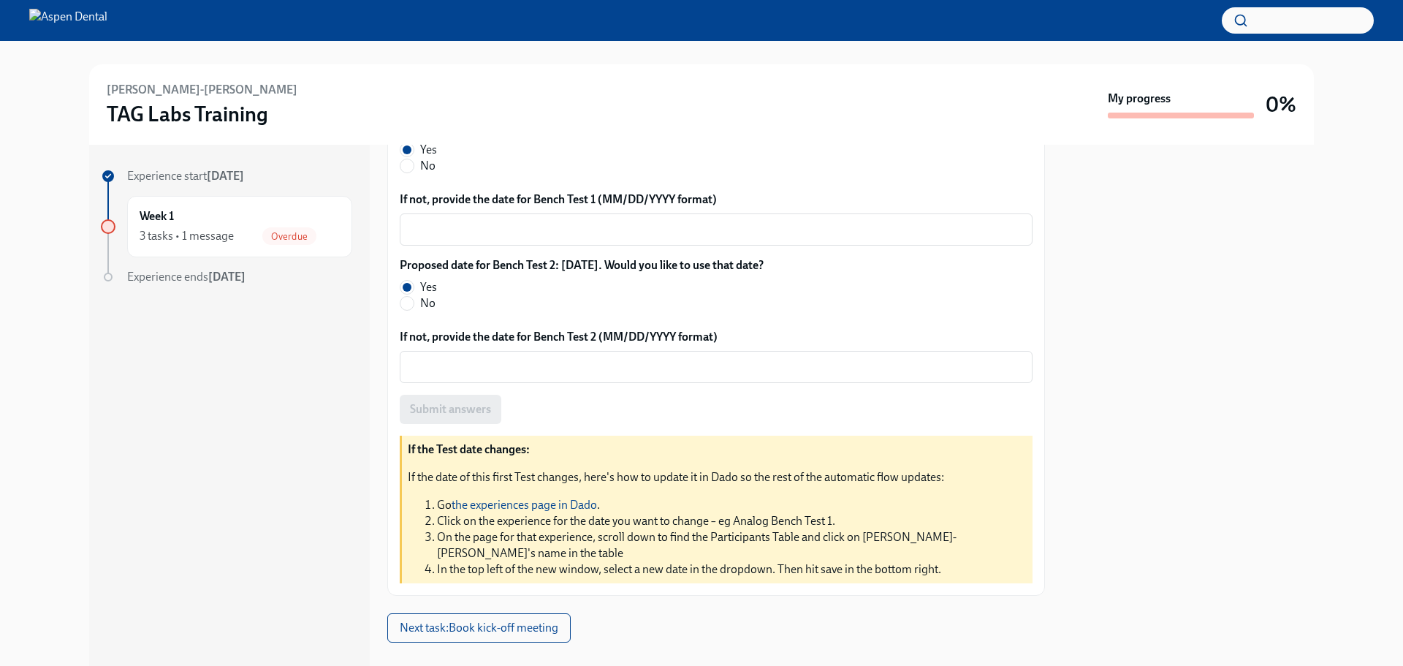
scroll to position [504, 0]
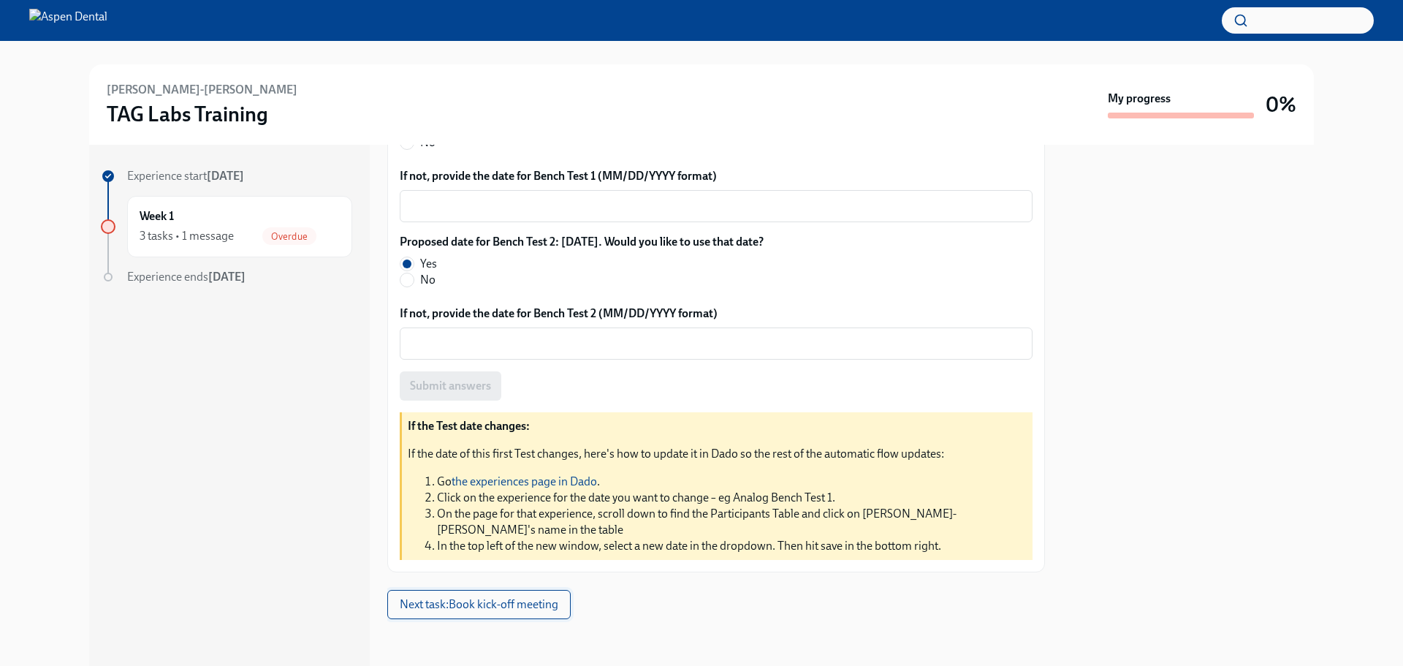
click at [517, 601] on span "Next task : Book kick-off meeting" at bounding box center [479, 604] width 159 height 15
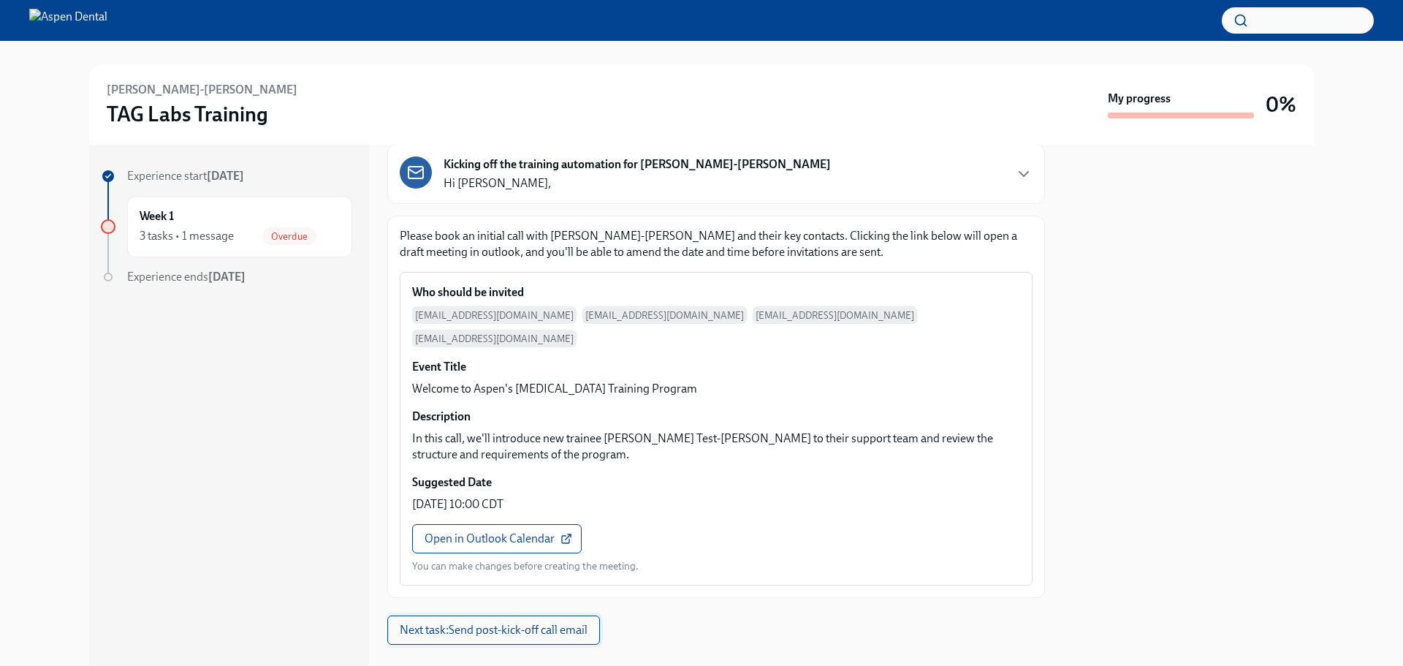
scroll to position [89, 0]
click at [517, 620] on span "Next task : Send post-kick-off call email" at bounding box center [494, 627] width 188 height 15
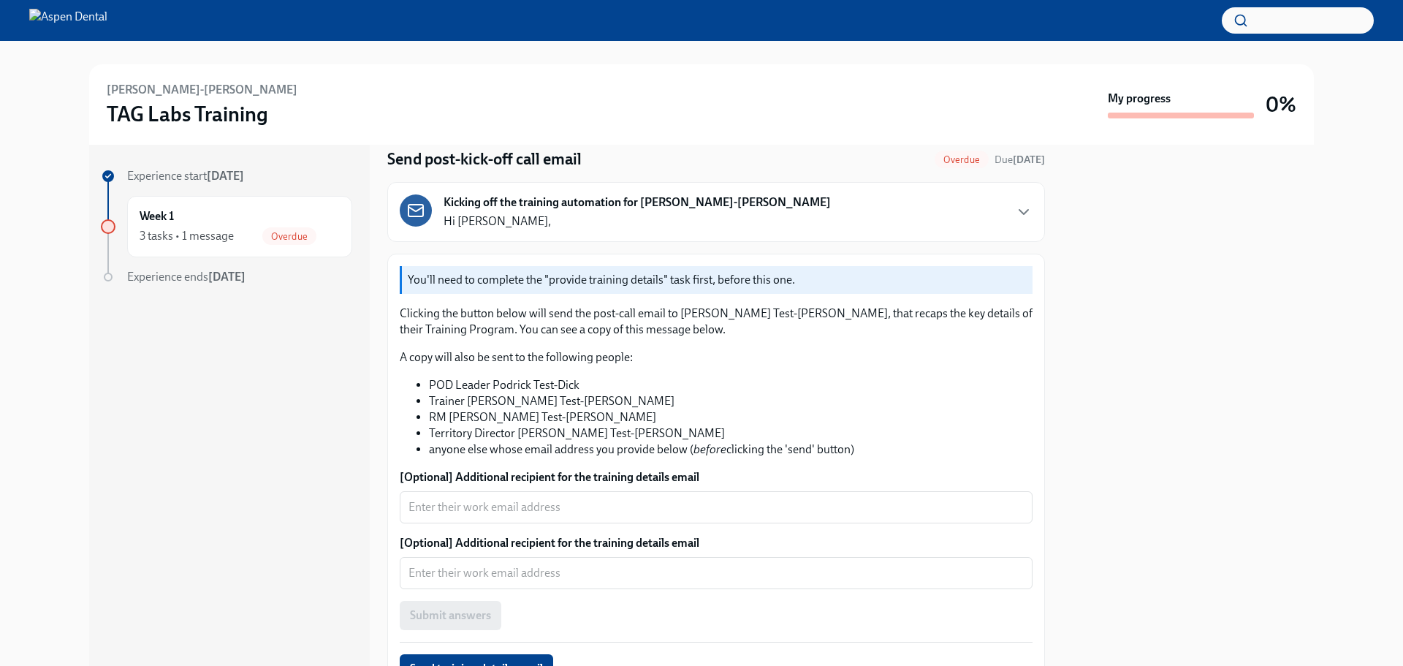
scroll to position [73, 0]
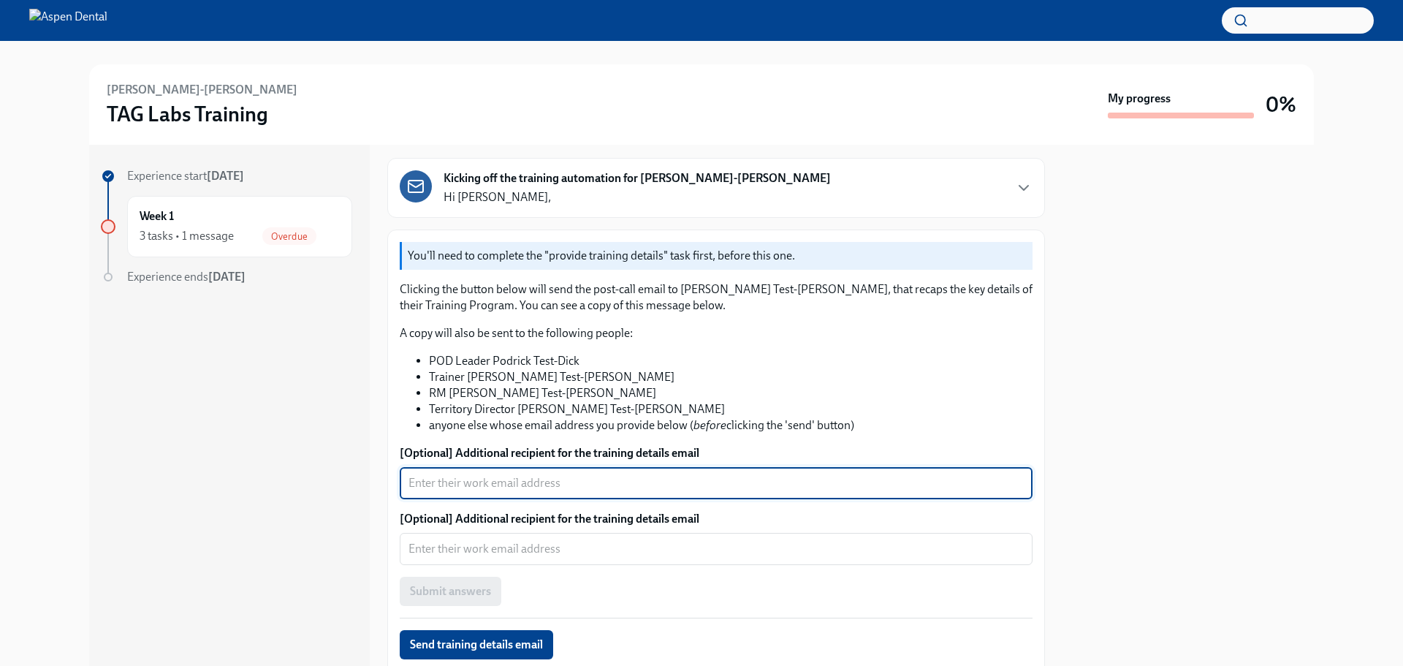
click at [518, 490] on textarea "[Optional] Additional recipient for the training details email" at bounding box center [716, 483] width 615 height 18
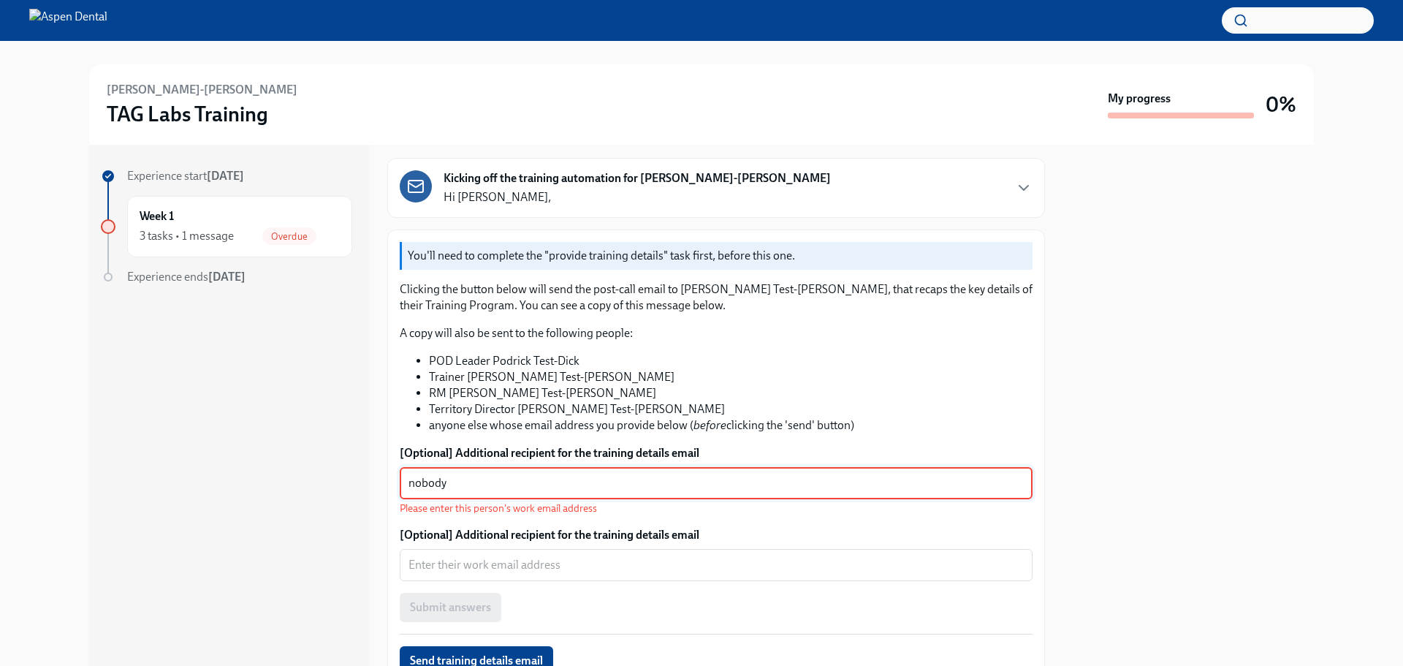
type textarea "nobody"
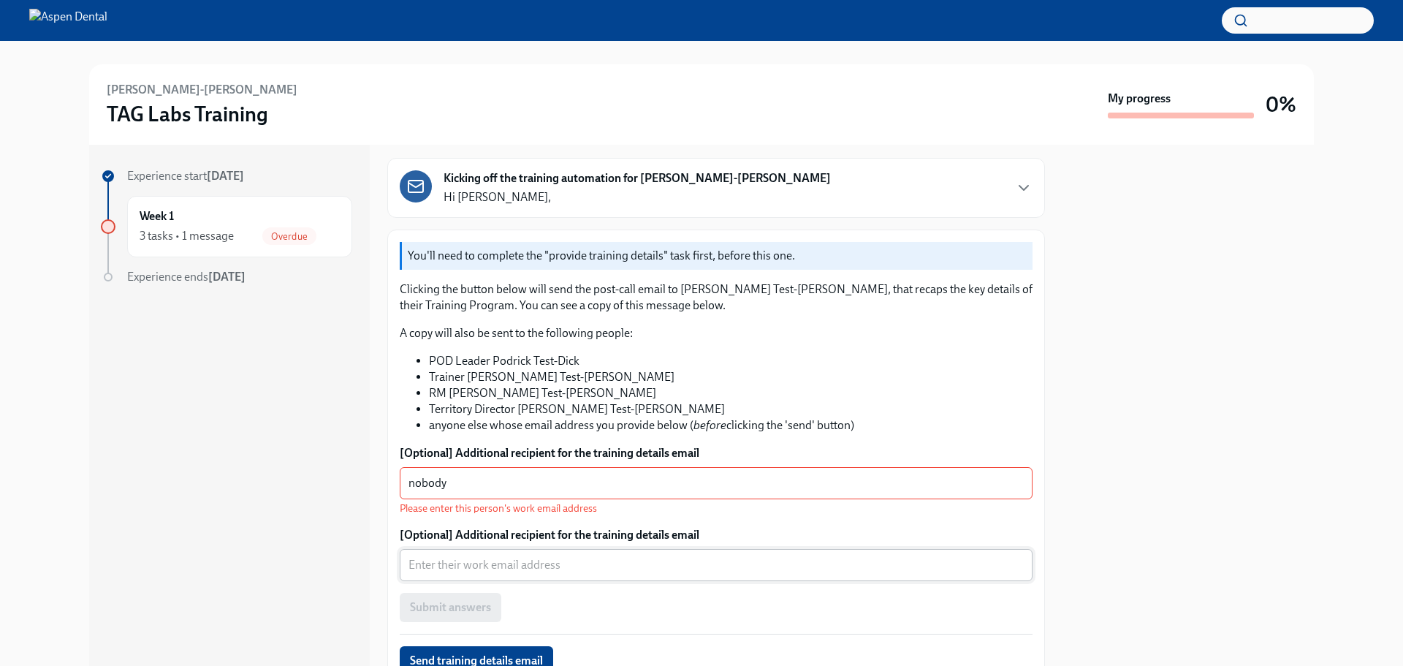
scroll to position [146, 0]
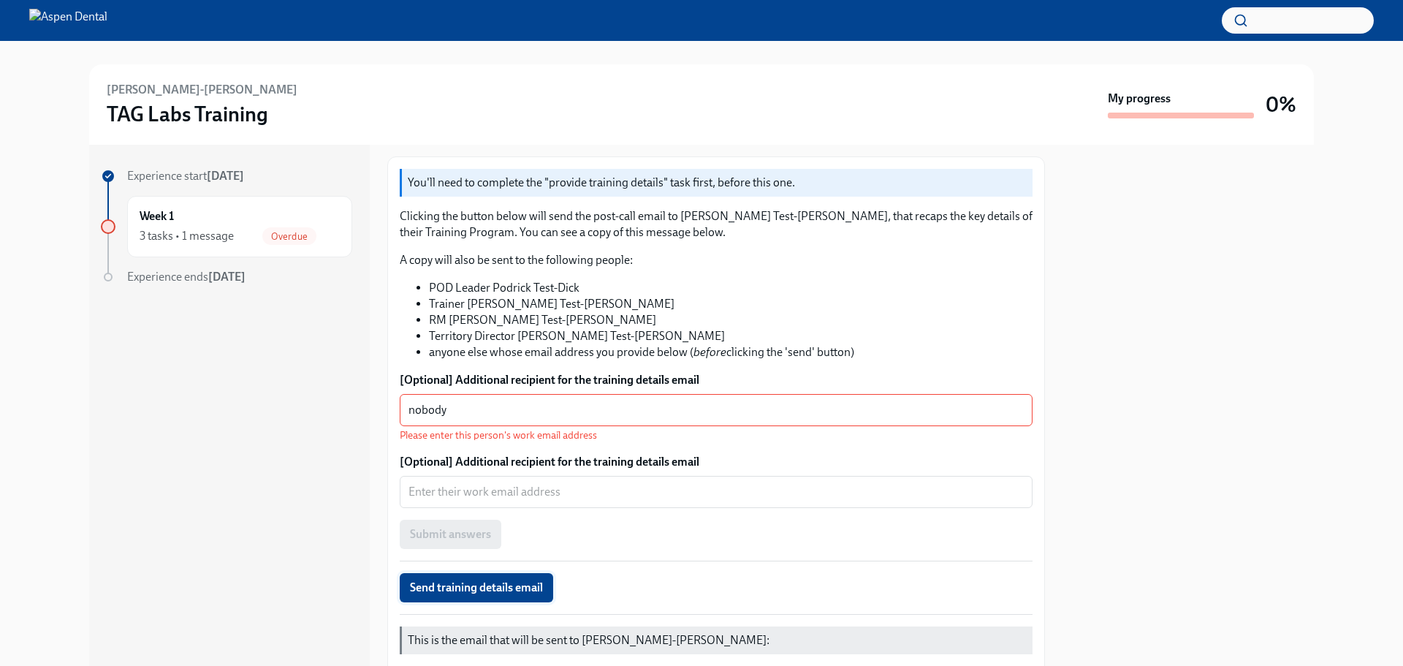
click at [504, 594] on span "Send training details email" at bounding box center [476, 587] width 133 height 15
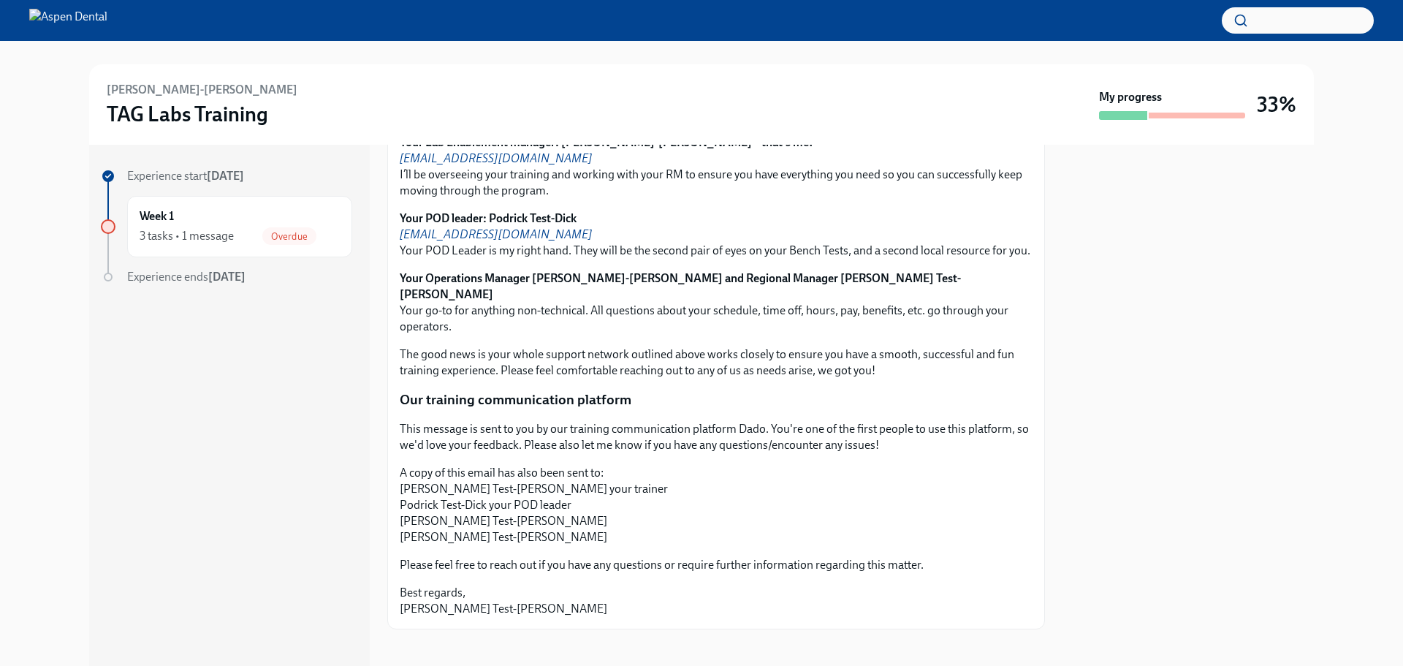
scroll to position [1143, 0]
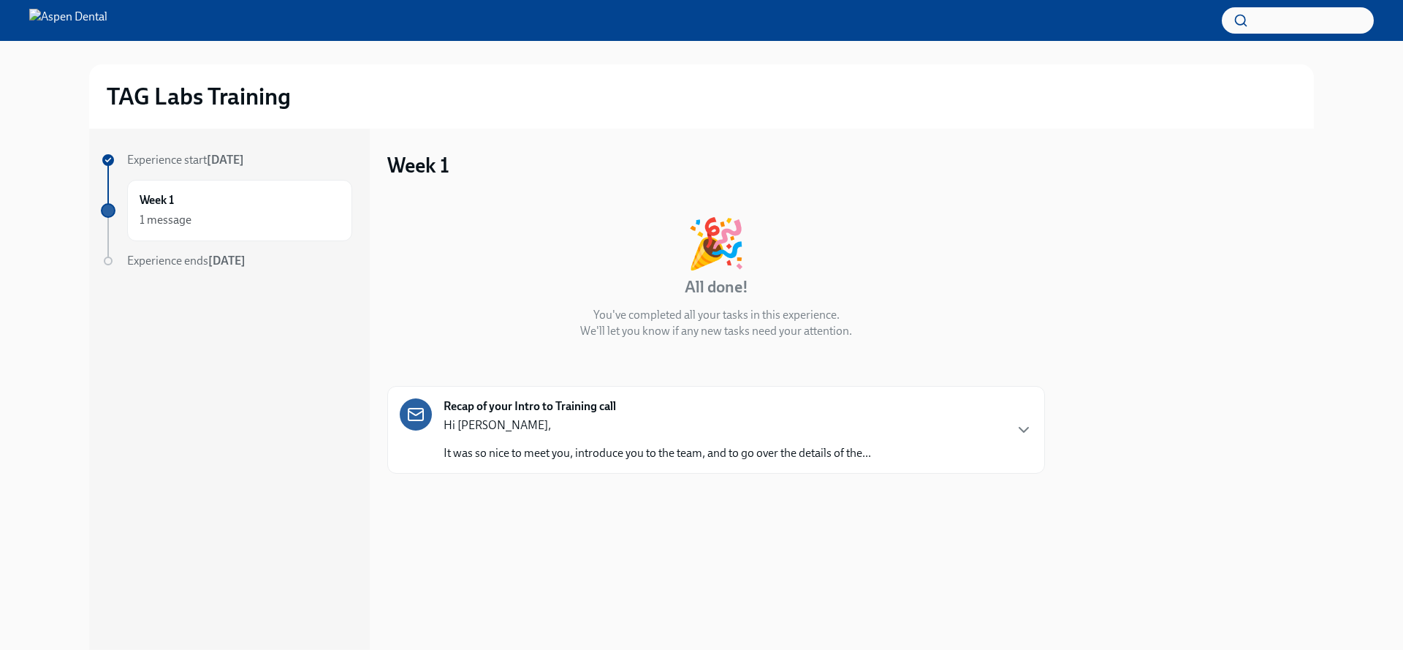
click at [639, 444] on div "Hi Derek, It was so nice to meet you, introduce you to the team, and to go over…" at bounding box center [658, 439] width 428 height 44
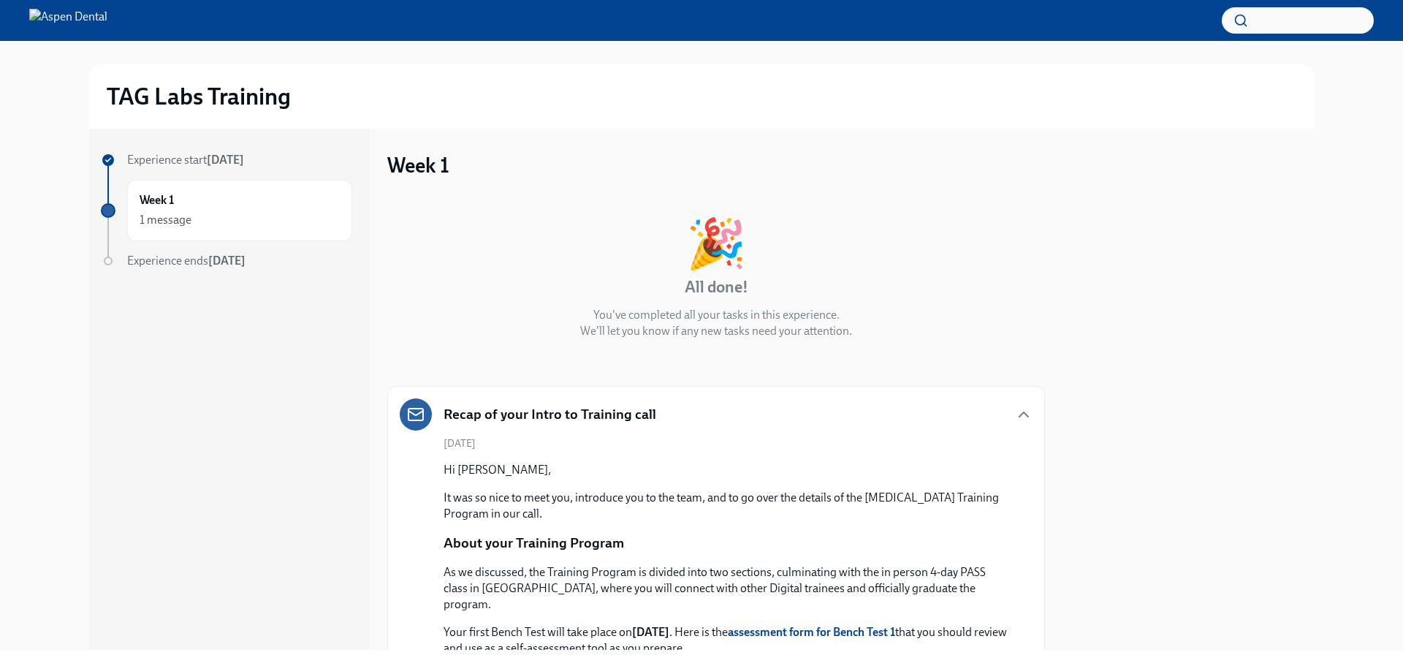
click at [878, 625] on strong "assessment form for Bench Test 1" at bounding box center [811, 632] width 167 height 14
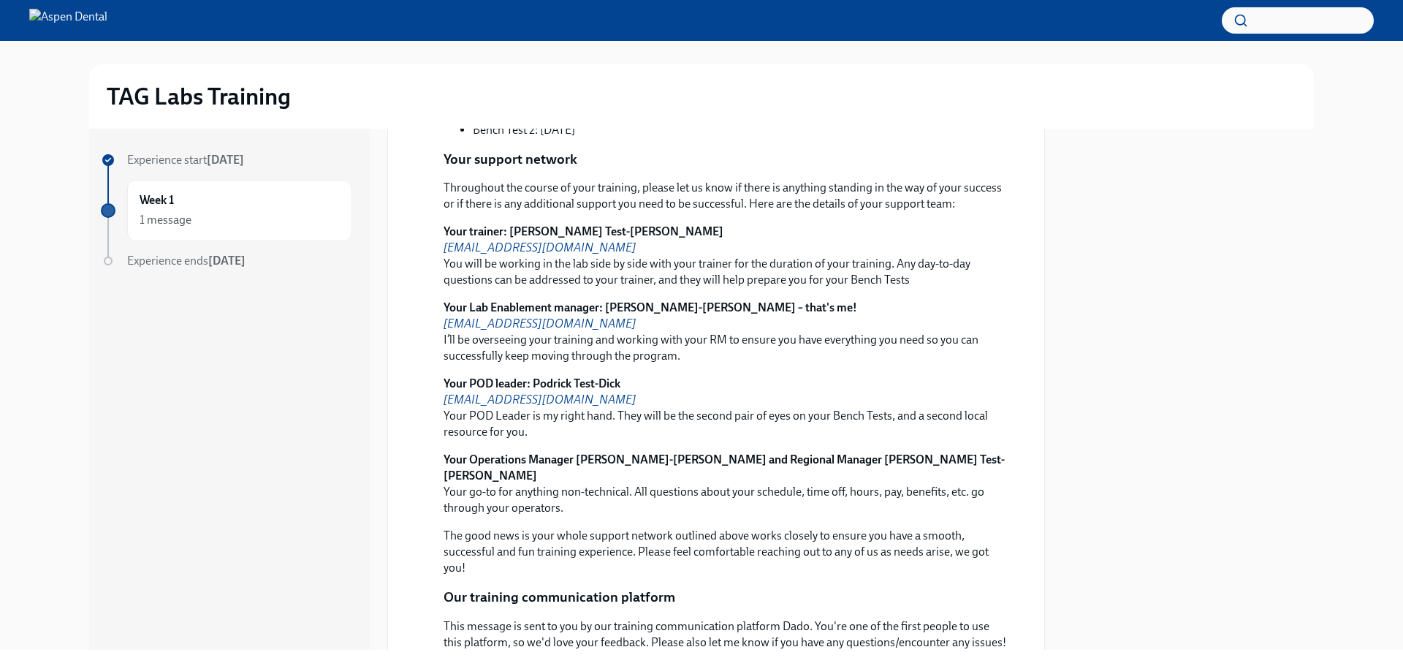
scroll to position [797, 0]
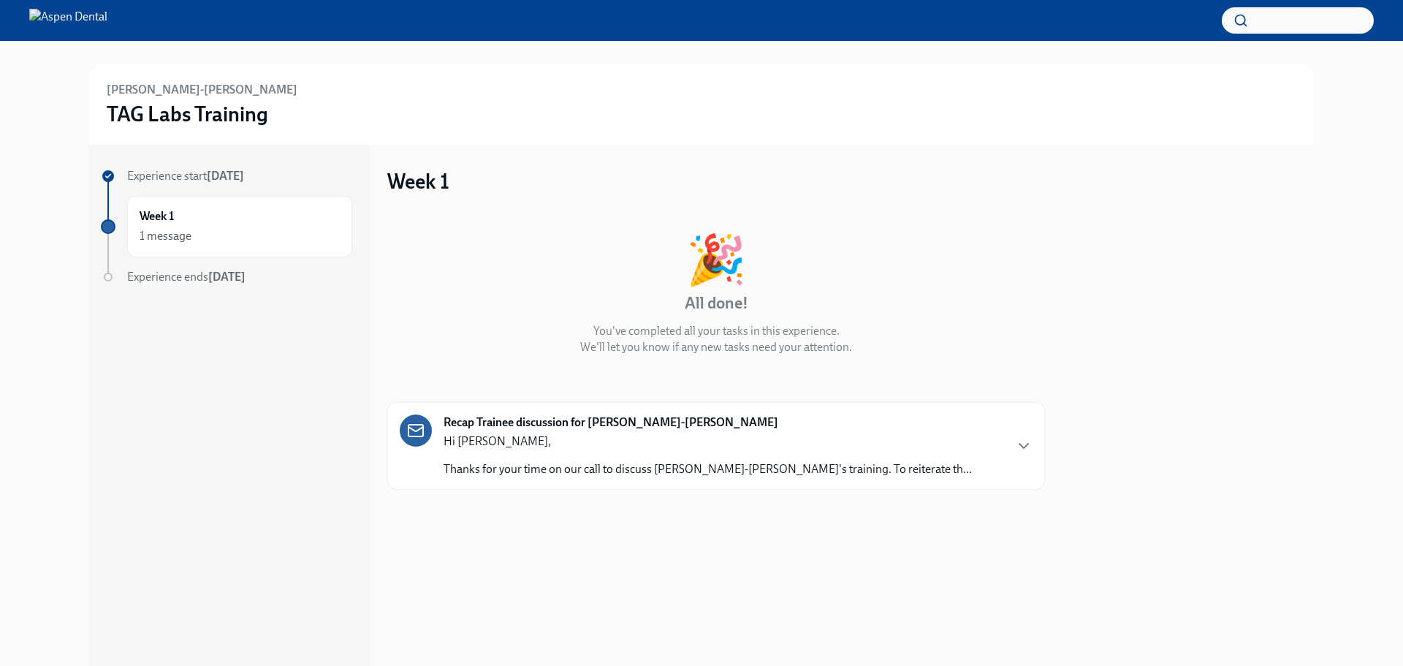
click at [487, 444] on p "Hi [PERSON_NAME]," at bounding box center [708, 441] width 528 height 16
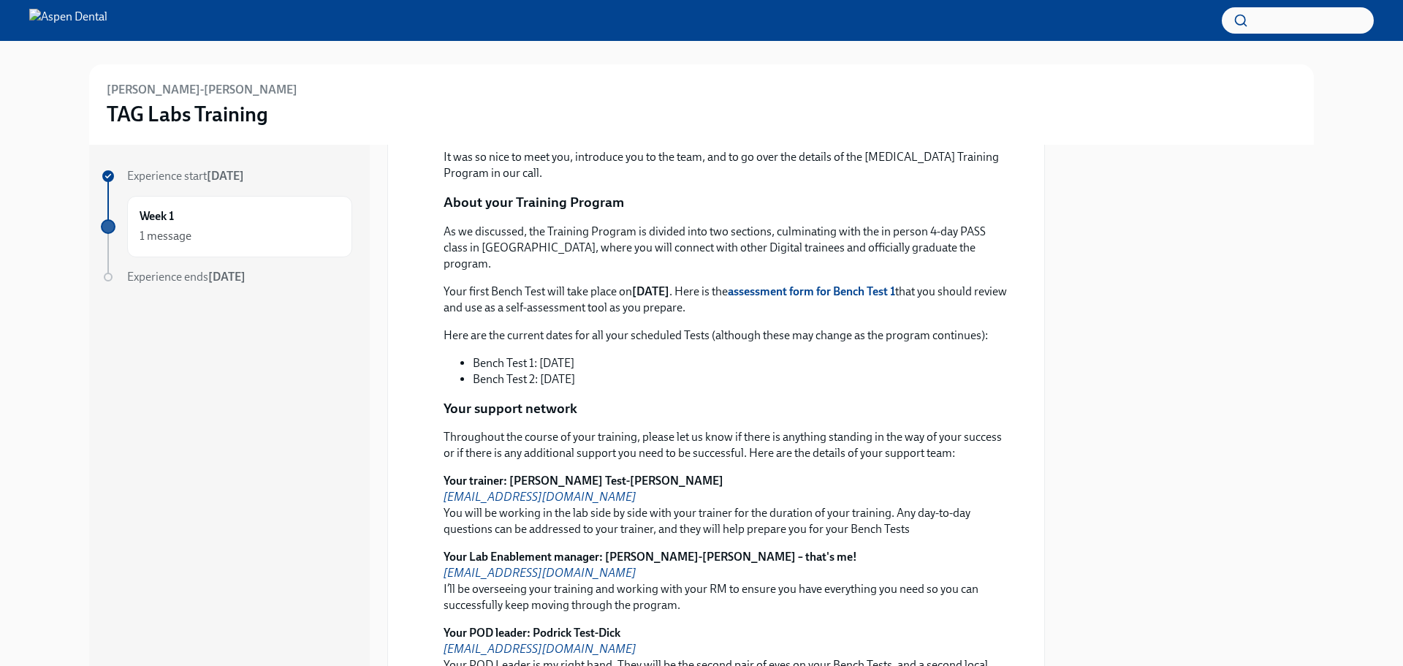
scroll to position [658, 0]
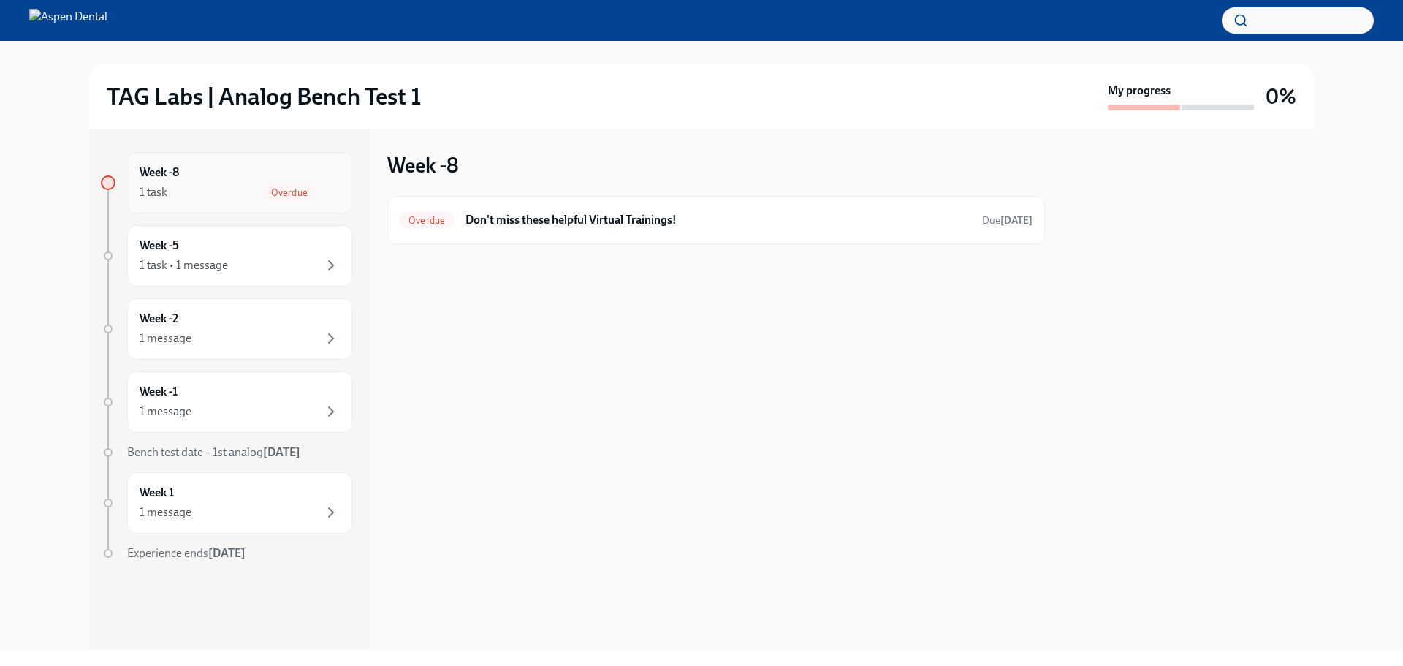
click at [292, 183] on div "Overdue" at bounding box center [289, 192] width 54 height 18
click at [555, 229] on div "Overdue Don't miss these helpful Virtual Trainings! Due [DATE]" at bounding box center [716, 219] width 633 height 23
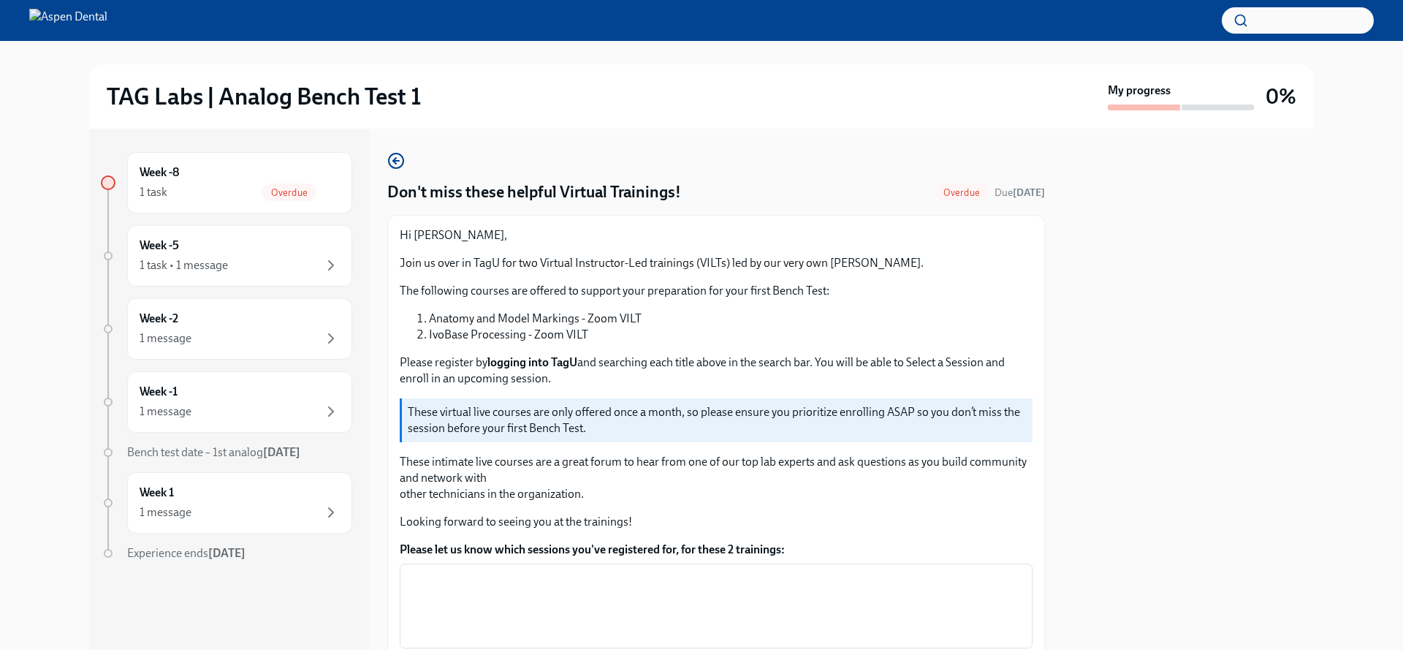
click at [551, 485] on p "These intimate live courses are a great forum to hear from one of our top lab e…" at bounding box center [716, 478] width 633 height 48
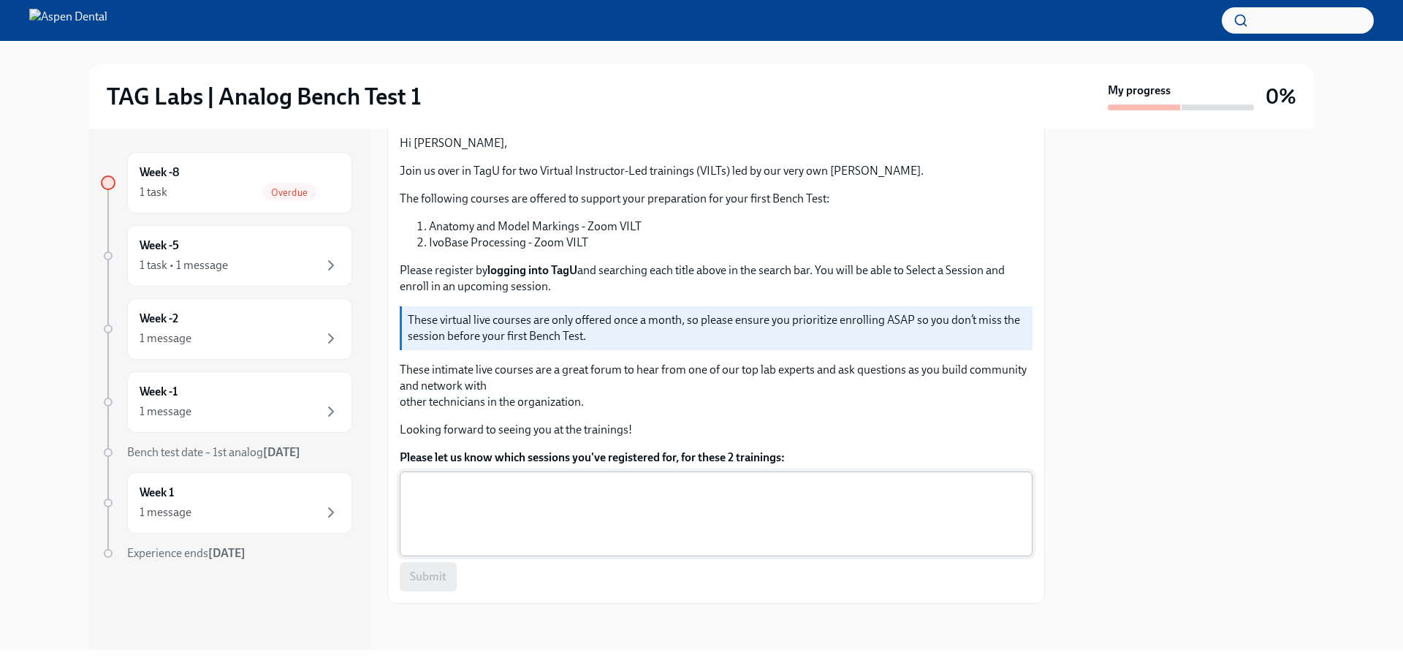
scroll to position [93, 0]
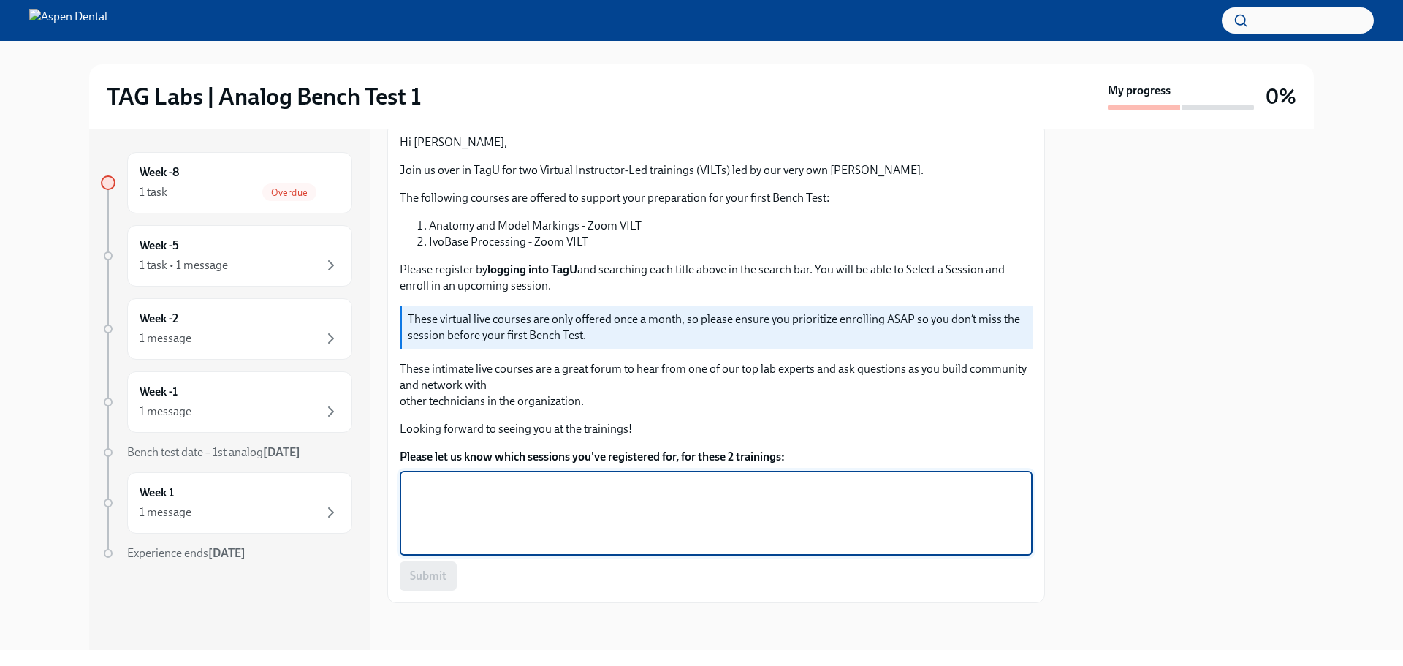
click at [459, 524] on textarea "Please let us know which sessions you've registered for, for these 2 trainings:" at bounding box center [716, 513] width 615 height 70
type textarea "Next week"
click at [440, 580] on span "Submit" at bounding box center [428, 576] width 37 height 15
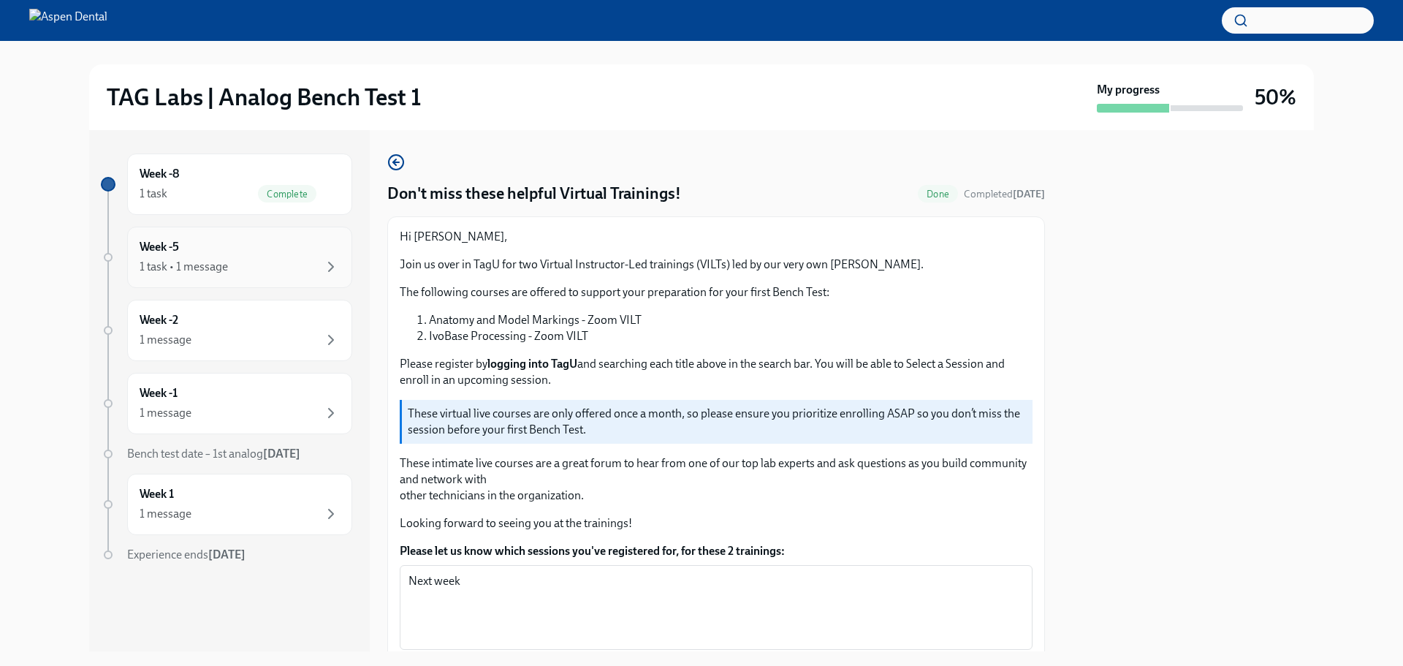
click at [308, 250] on div "Week -5 1 task • 1 message" at bounding box center [240, 257] width 200 height 37
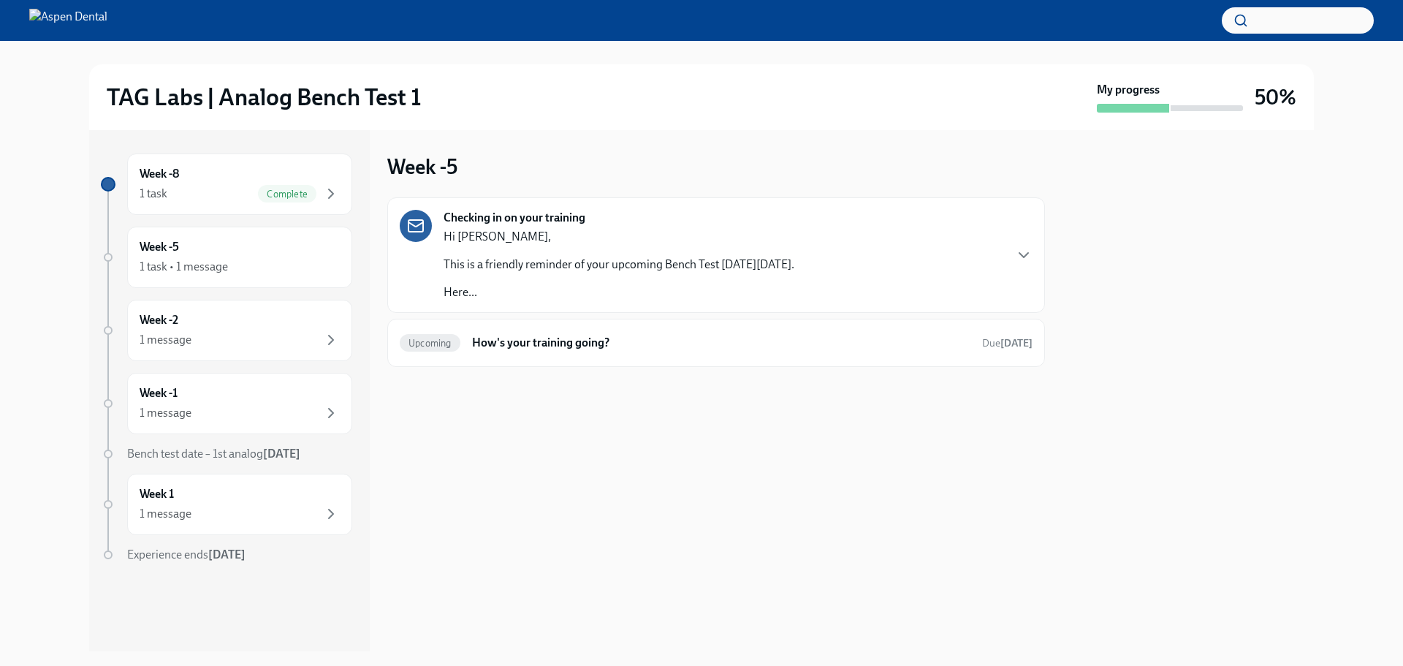
click at [582, 270] on p "This is a friendly reminder of your upcoming Bench Test on Thursday November 13…" at bounding box center [619, 265] width 351 height 16
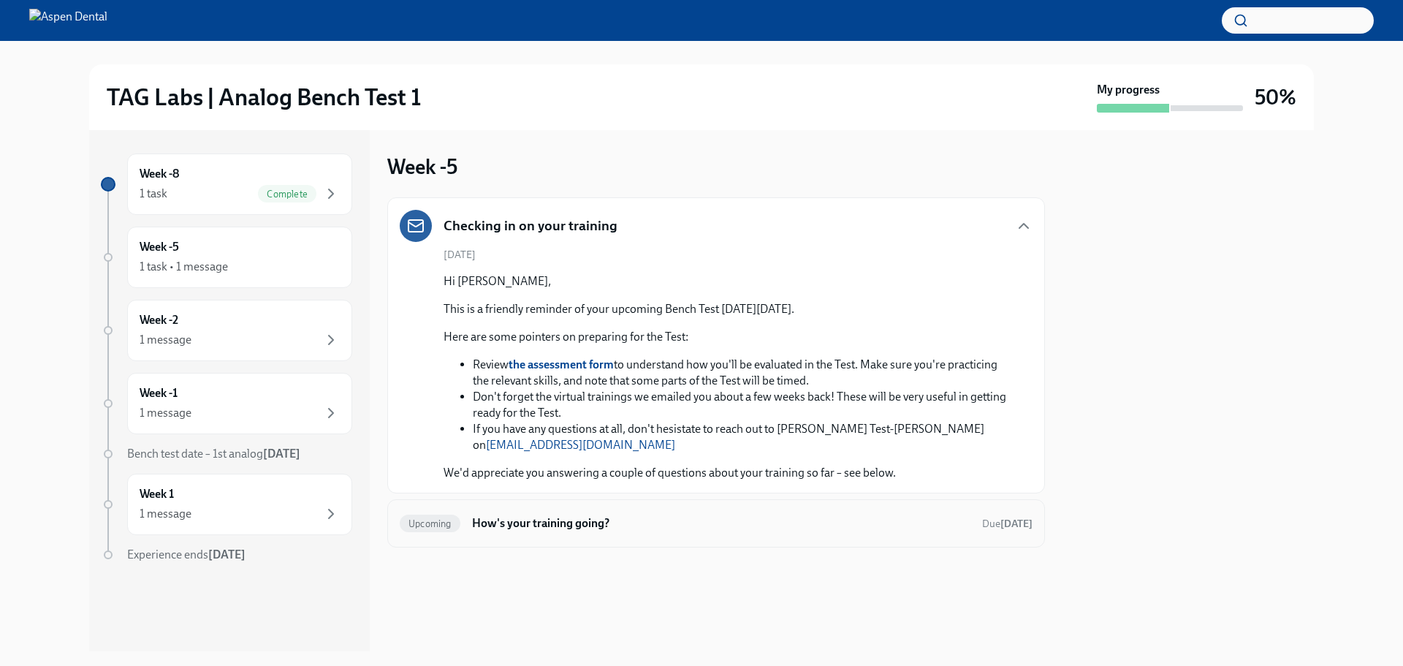
click at [756, 515] on h6 "How's your training going?" at bounding box center [721, 523] width 498 height 16
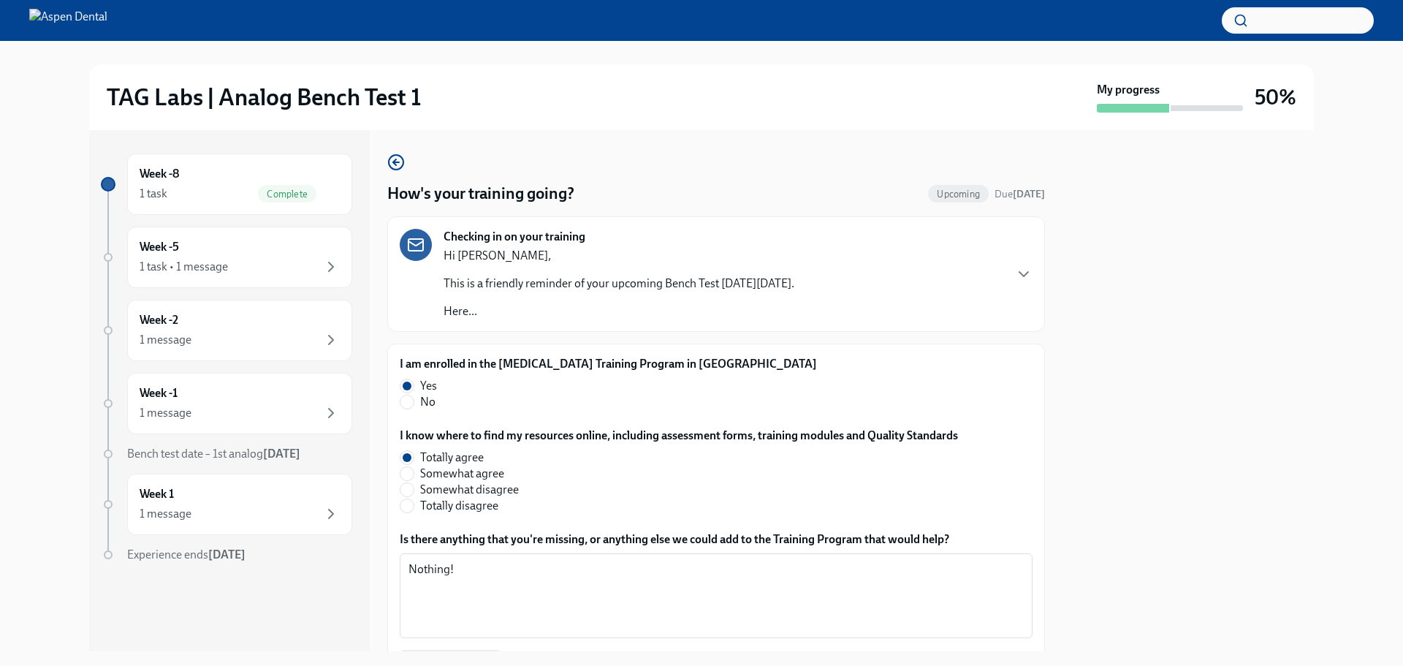
click at [466, 472] on span "Somewhat agree" at bounding box center [462, 474] width 84 height 16
click at [414, 472] on input "Somewhat agree" at bounding box center [406, 473] width 13 height 13
radio input "true"
click at [471, 507] on span "Totally disagree" at bounding box center [459, 506] width 78 height 16
click at [414, 507] on input "Totally disagree" at bounding box center [406, 505] width 13 height 13
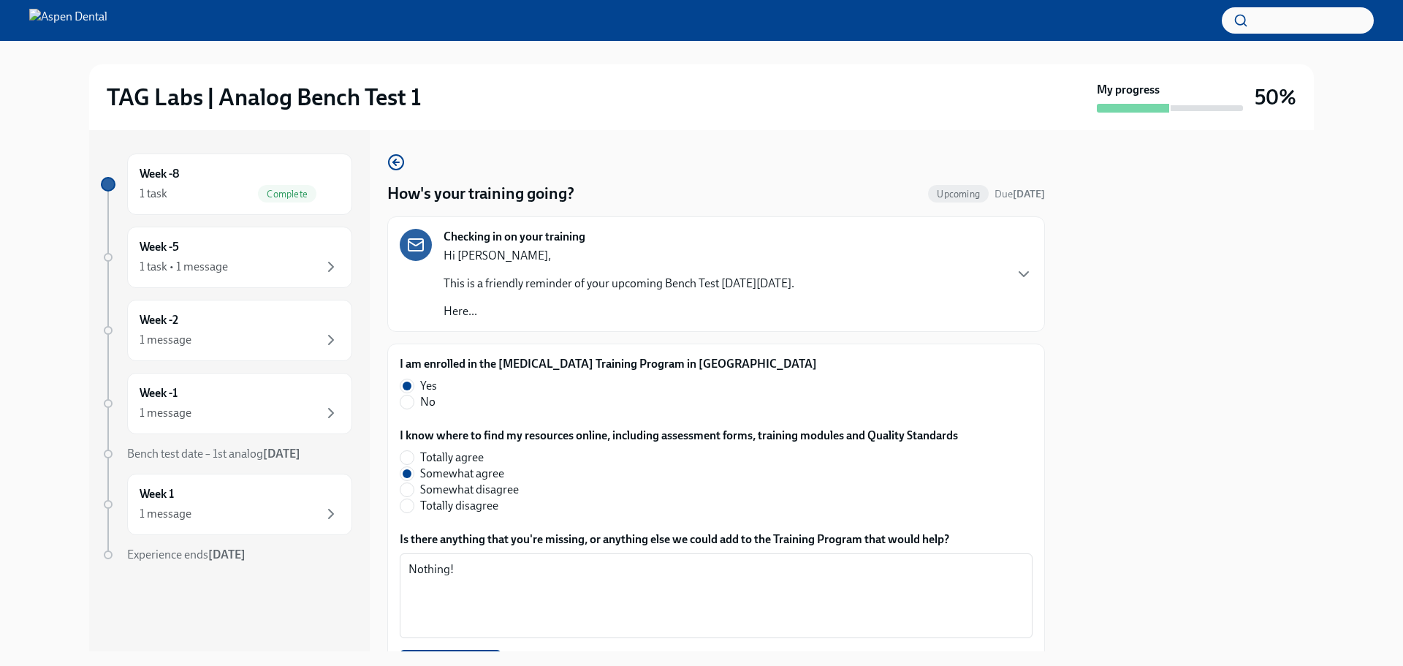
radio input "true"
click at [471, 495] on span "Somewhat disagree" at bounding box center [469, 490] width 99 height 16
click at [414, 495] on input "Somewhat disagree" at bounding box center [406, 489] width 13 height 13
radio input "true"
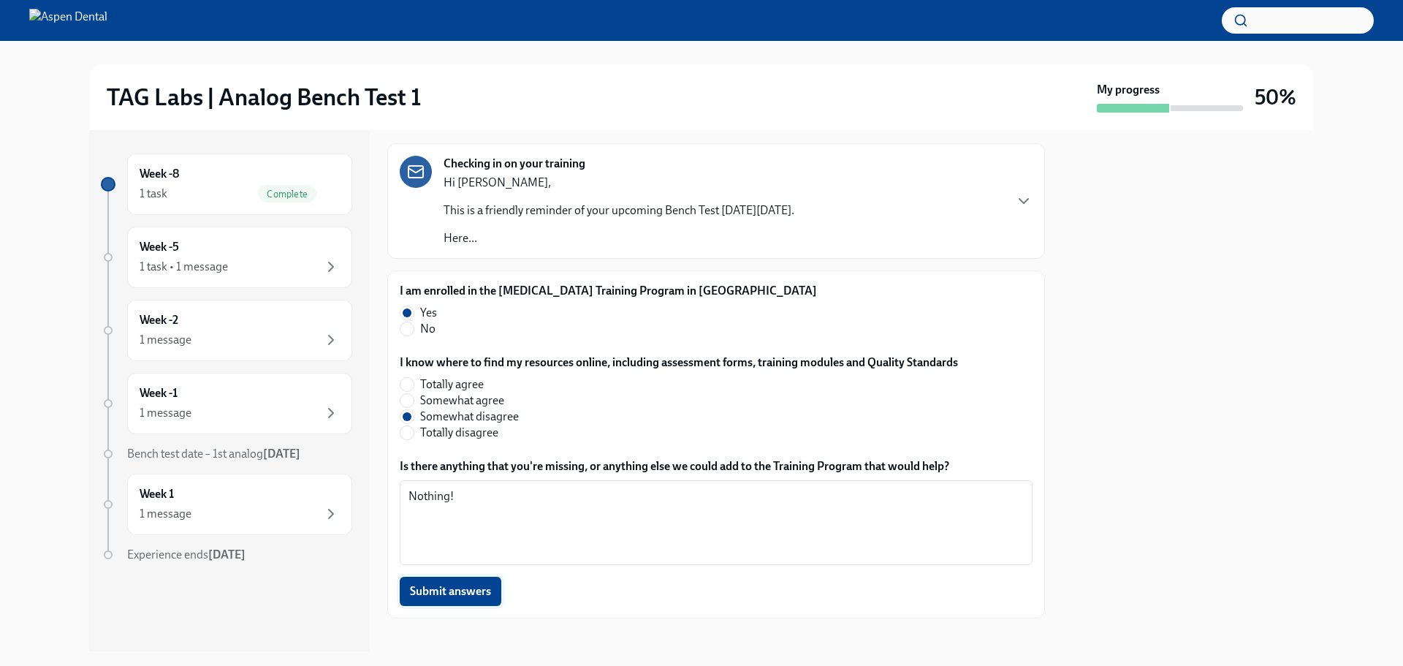
click at [467, 595] on span "Submit answers" at bounding box center [450, 591] width 81 height 15
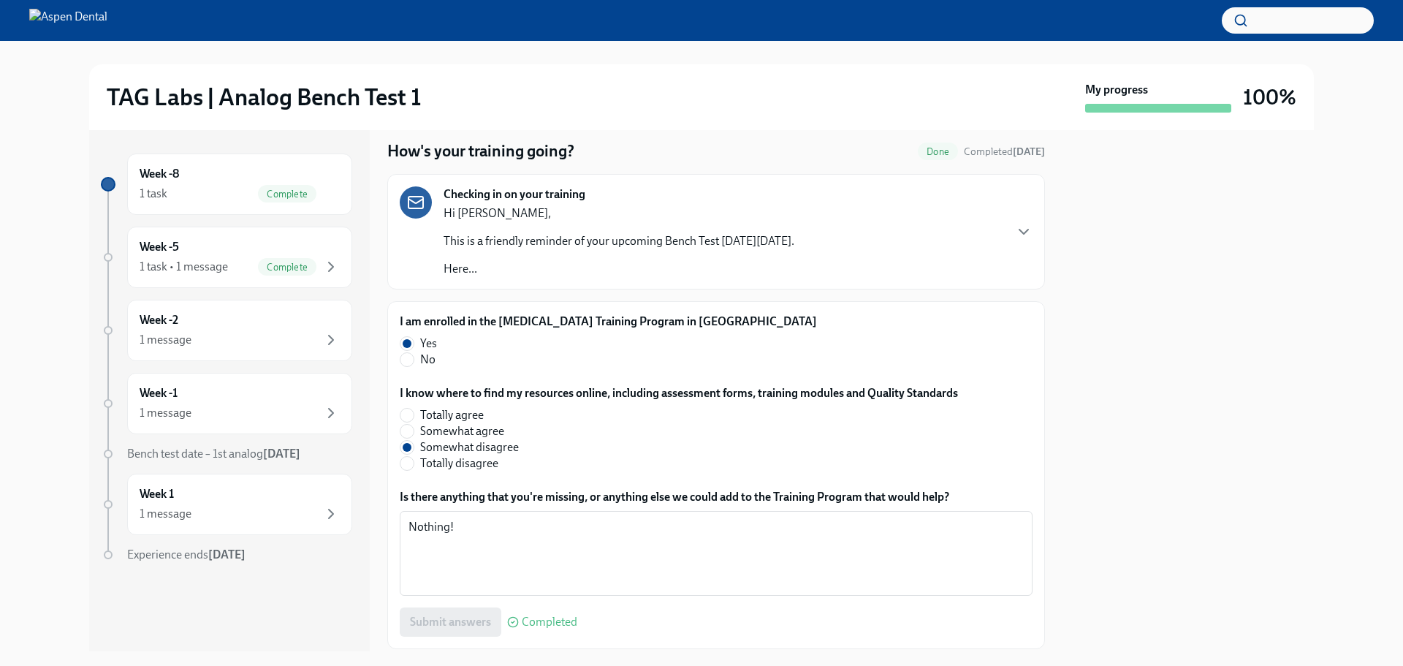
scroll to position [87, 0]
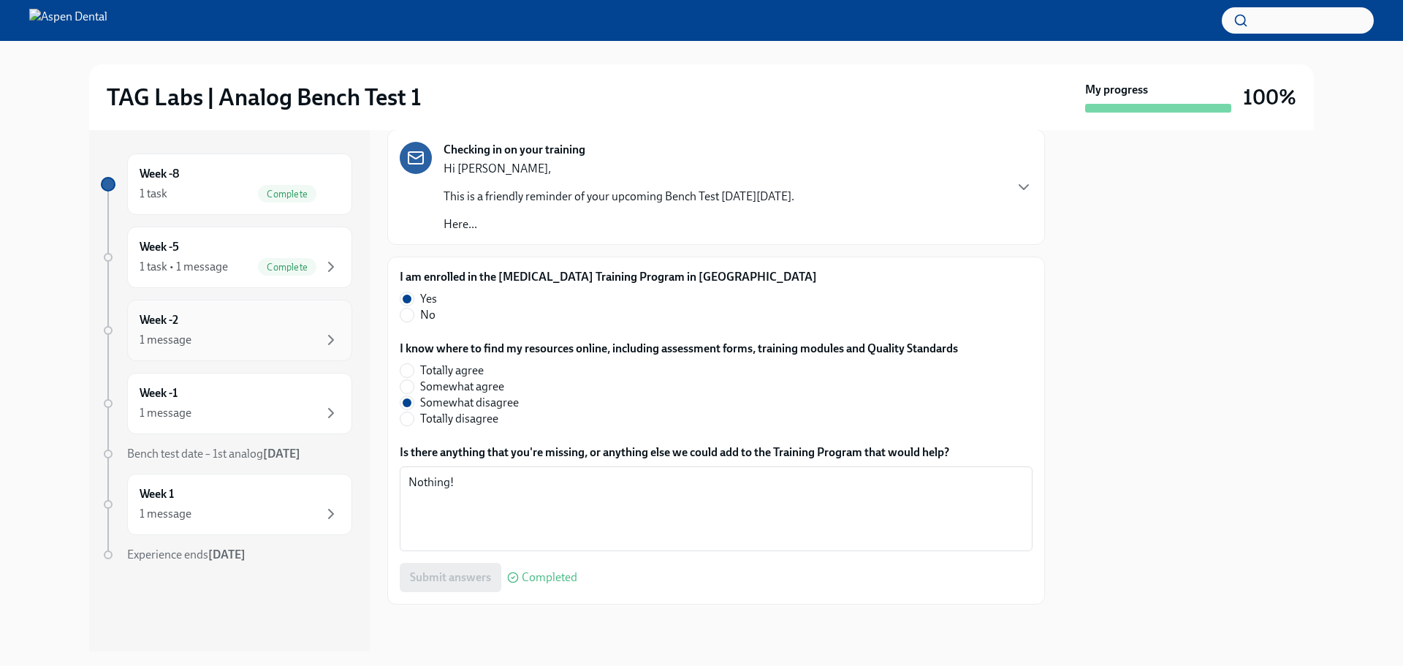
click at [302, 323] on div "Week -2 1 message" at bounding box center [240, 330] width 200 height 37
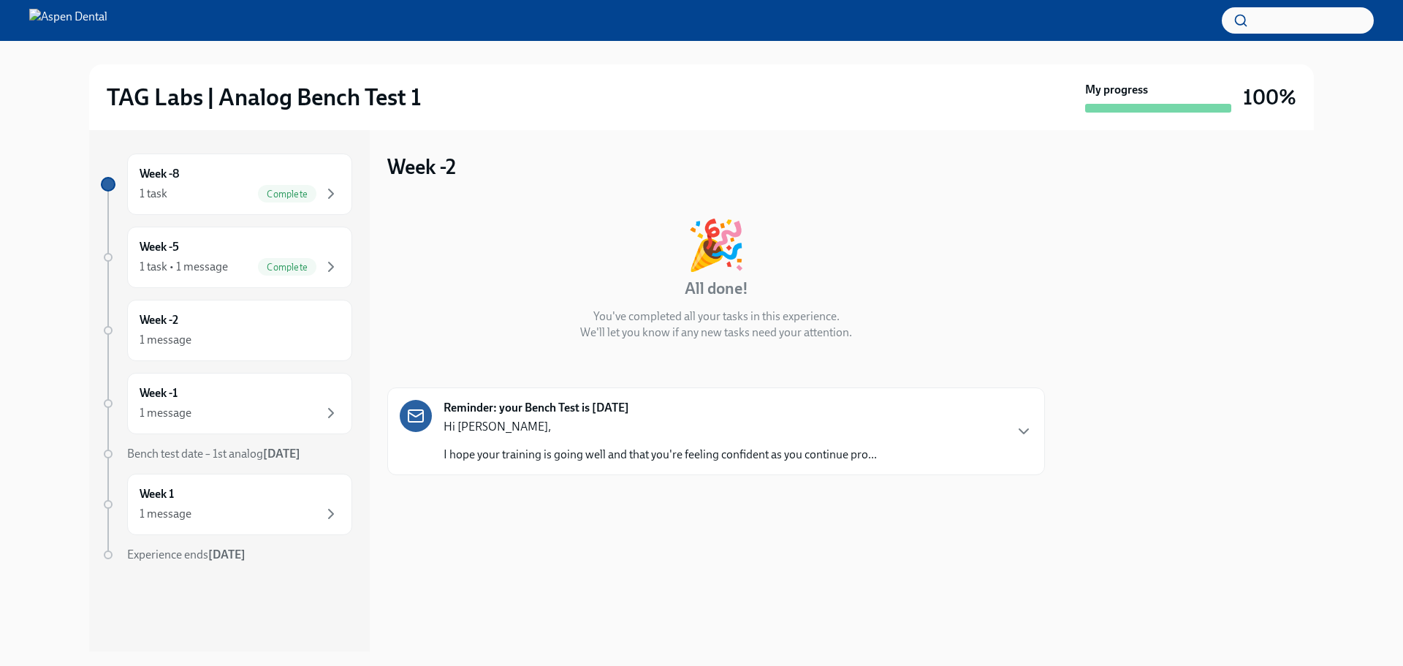
click at [594, 444] on div "Hi Paloma, I hope your training is going well and that you're feeling confident…" at bounding box center [660, 441] width 433 height 44
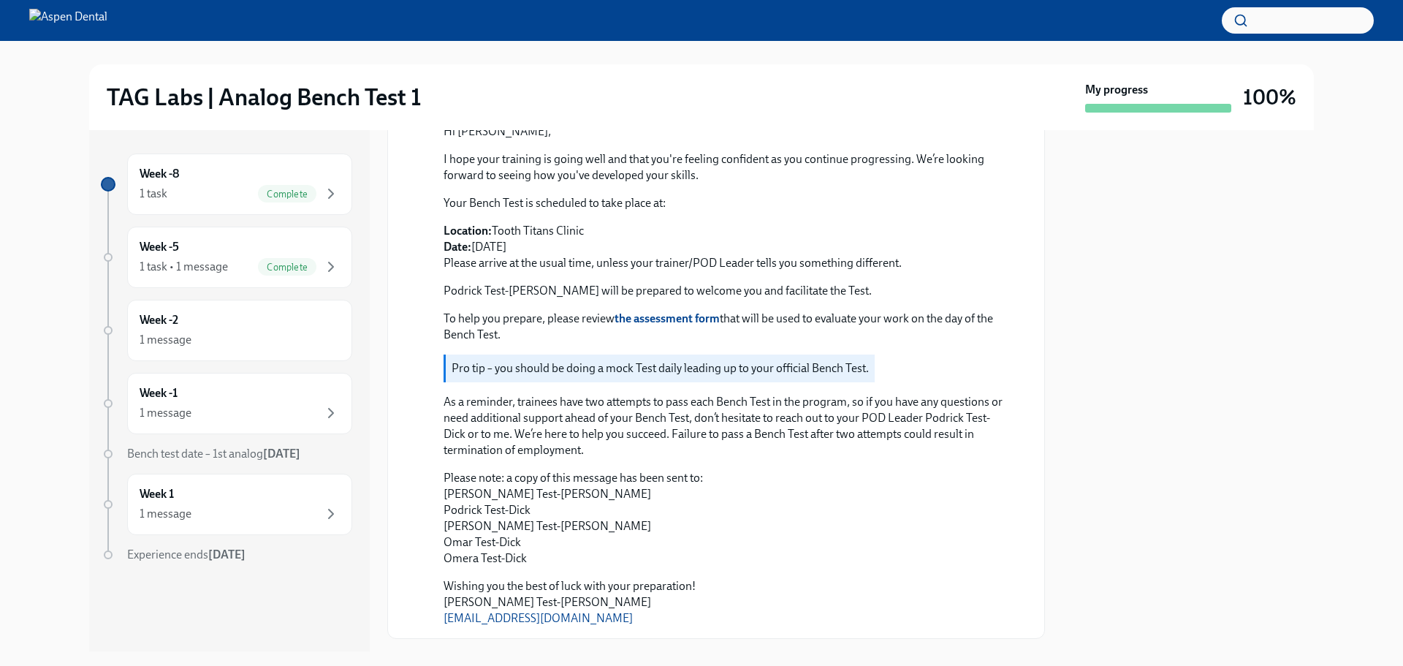
scroll to position [365, 0]
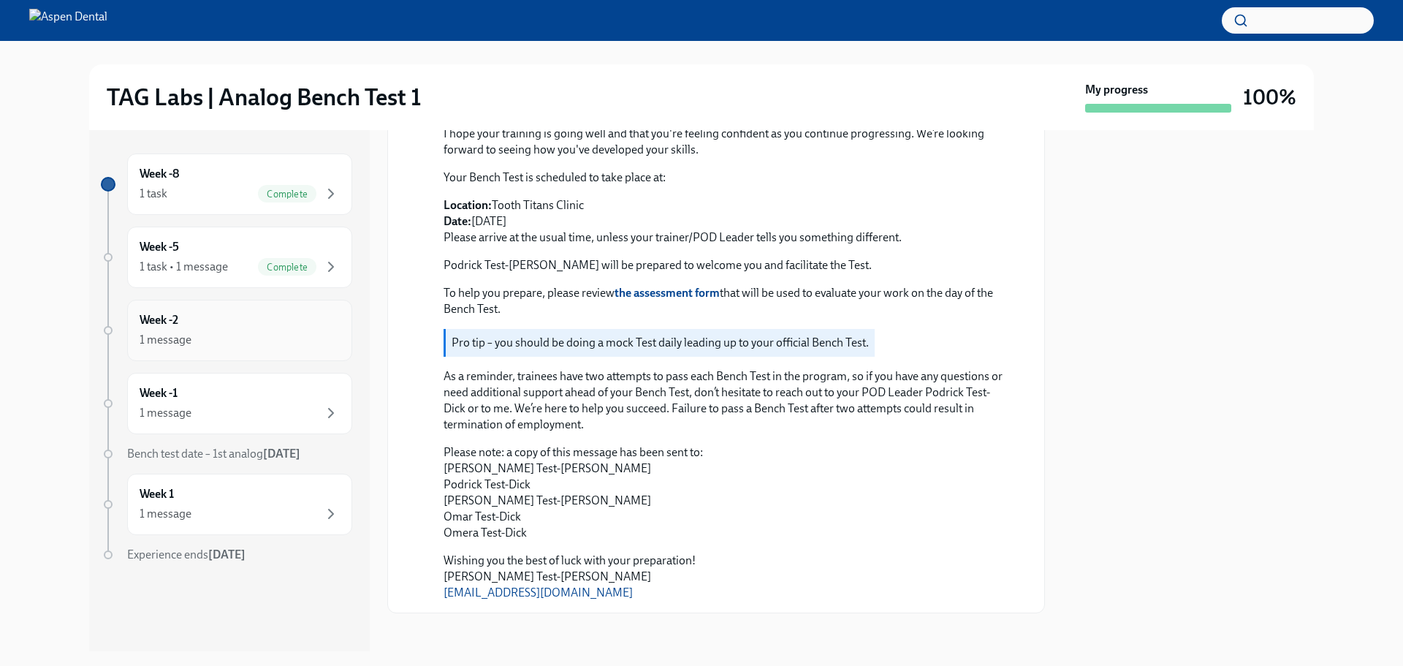
click at [261, 338] on div "1 message" at bounding box center [240, 340] width 200 height 18
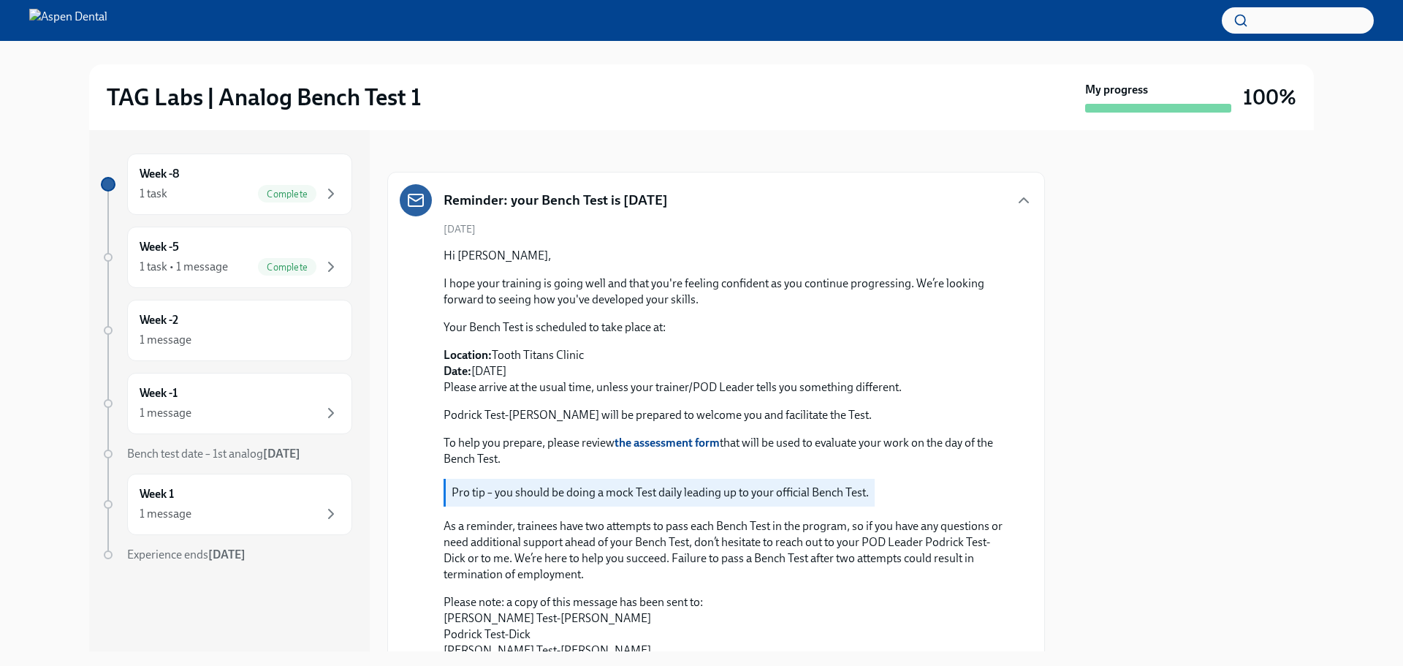
scroll to position [219, 0]
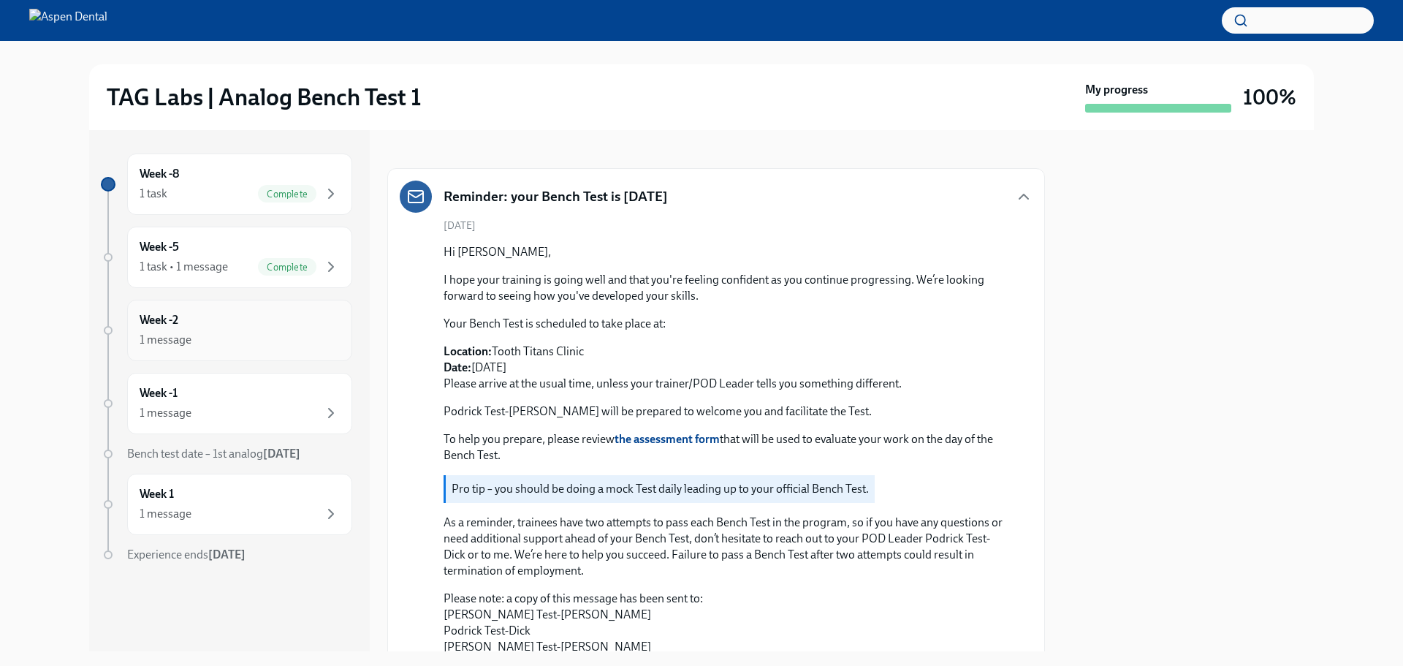
click at [178, 338] on div "1 message" at bounding box center [166, 340] width 52 height 16
click at [163, 321] on h6 "Week -2" at bounding box center [159, 320] width 39 height 16
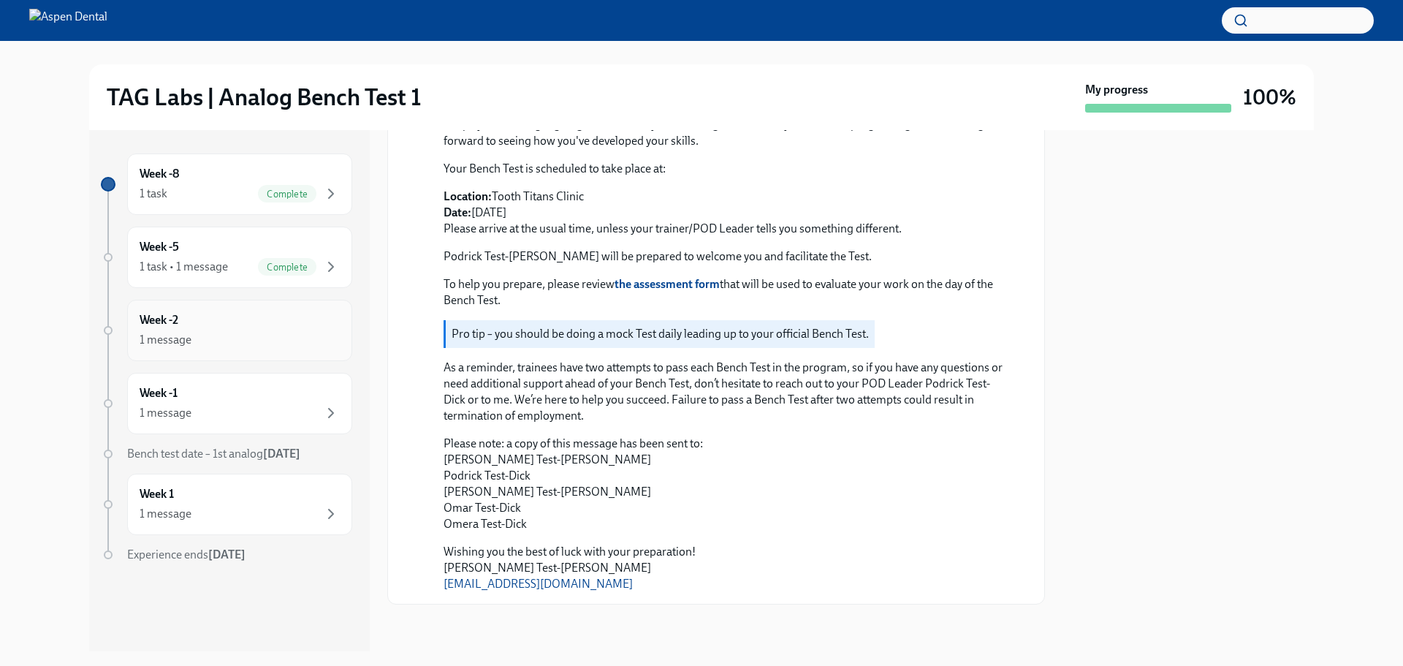
click at [178, 318] on h6 "Week -2" at bounding box center [159, 320] width 39 height 16
click at [240, 416] on div "1 message" at bounding box center [240, 413] width 200 height 18
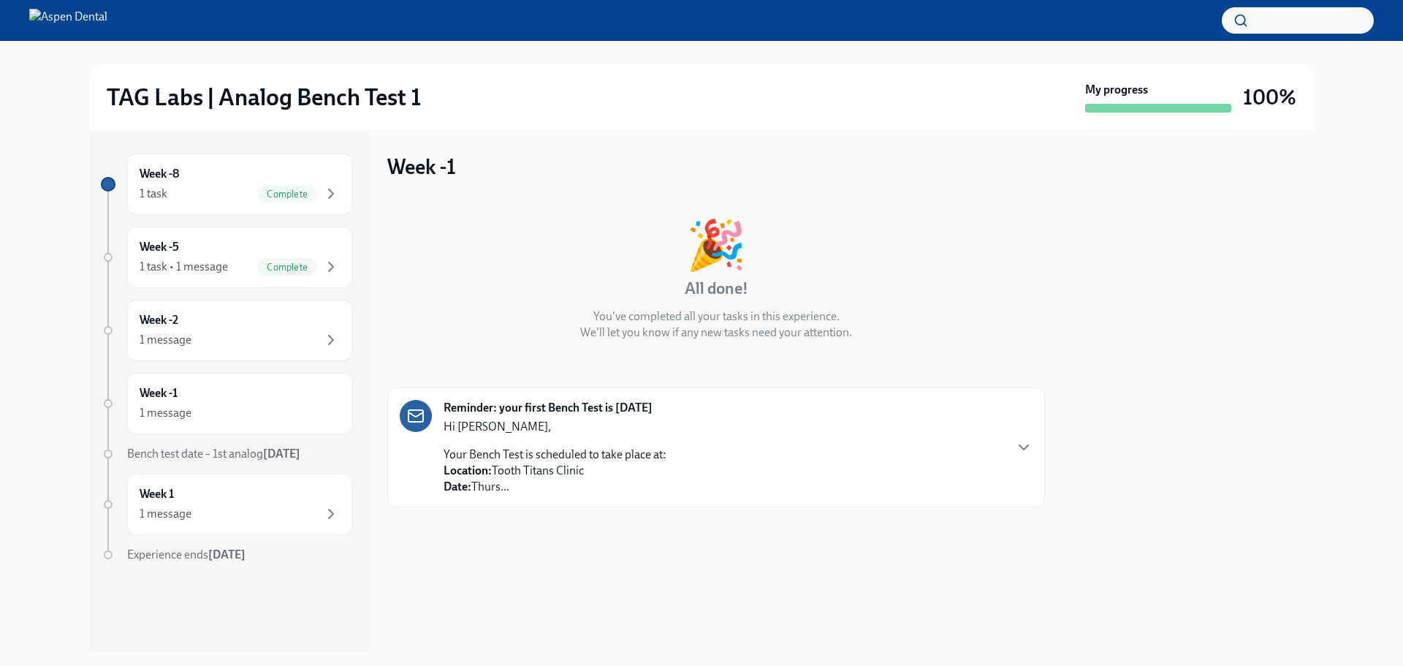
click at [623, 435] on div "Hi Paloma, Your Bench Test is scheduled to take place at: Location: Tooth Titan…" at bounding box center [555, 457] width 222 height 76
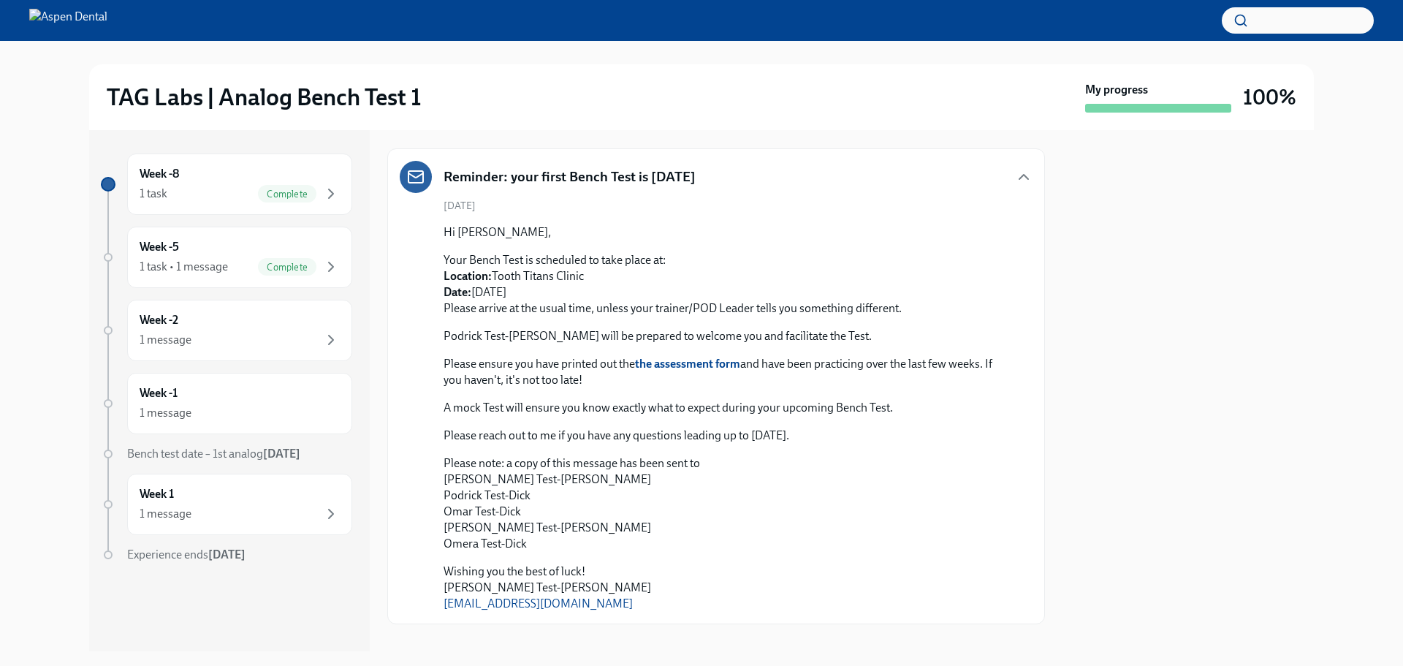
scroll to position [259, 0]
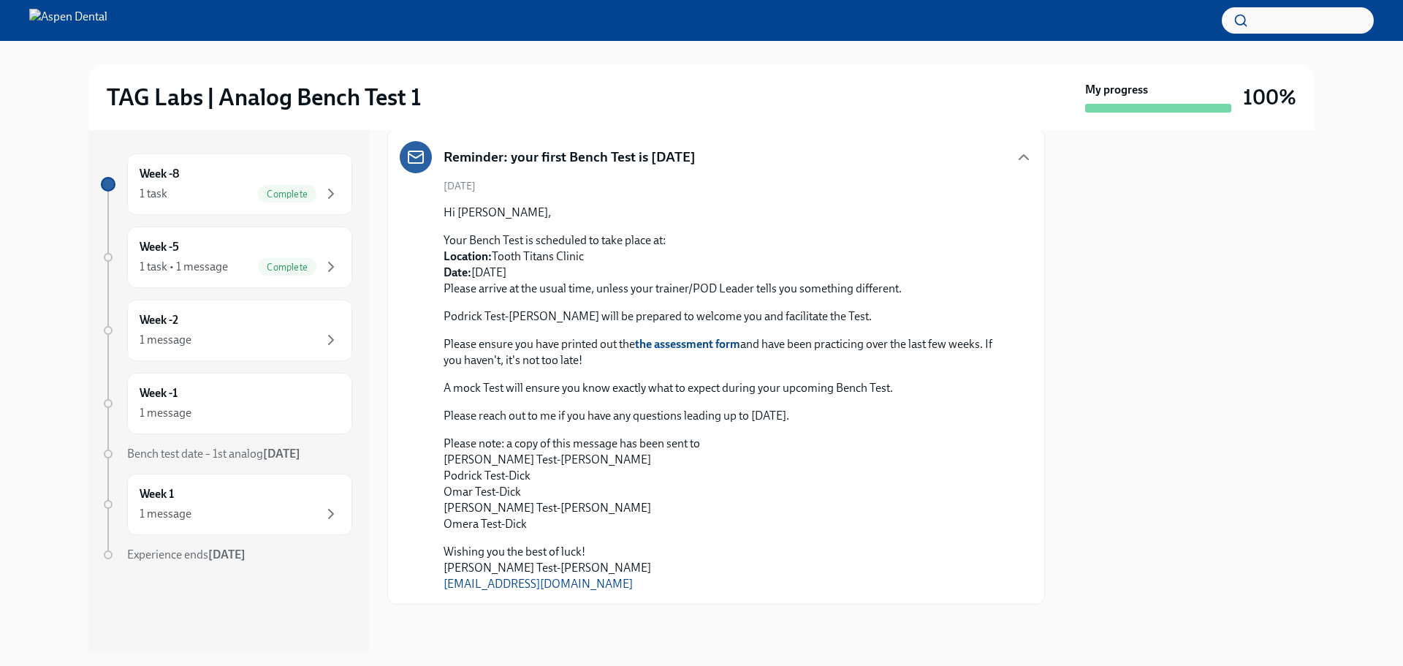
click at [712, 345] on strong "the assessment form" at bounding box center [687, 344] width 105 height 14
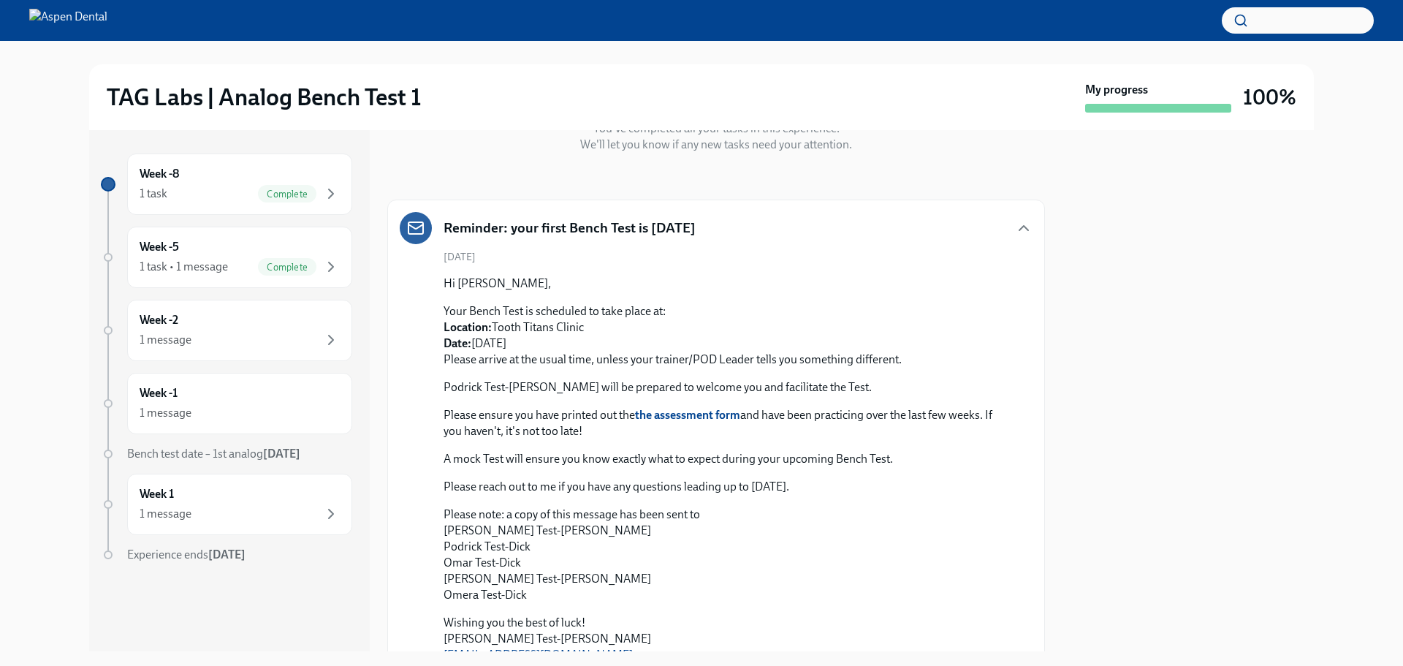
scroll to position [219, 0]
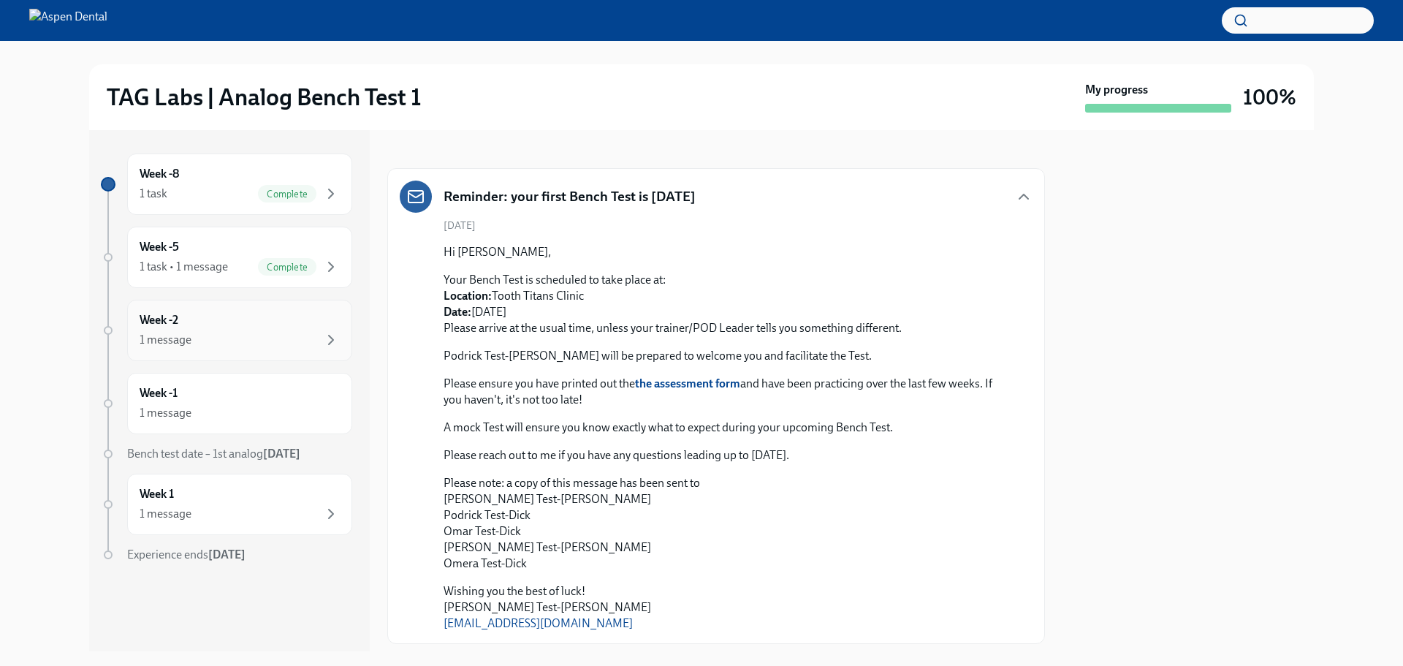
click at [256, 330] on div "Week -2 1 message" at bounding box center [240, 330] width 200 height 37
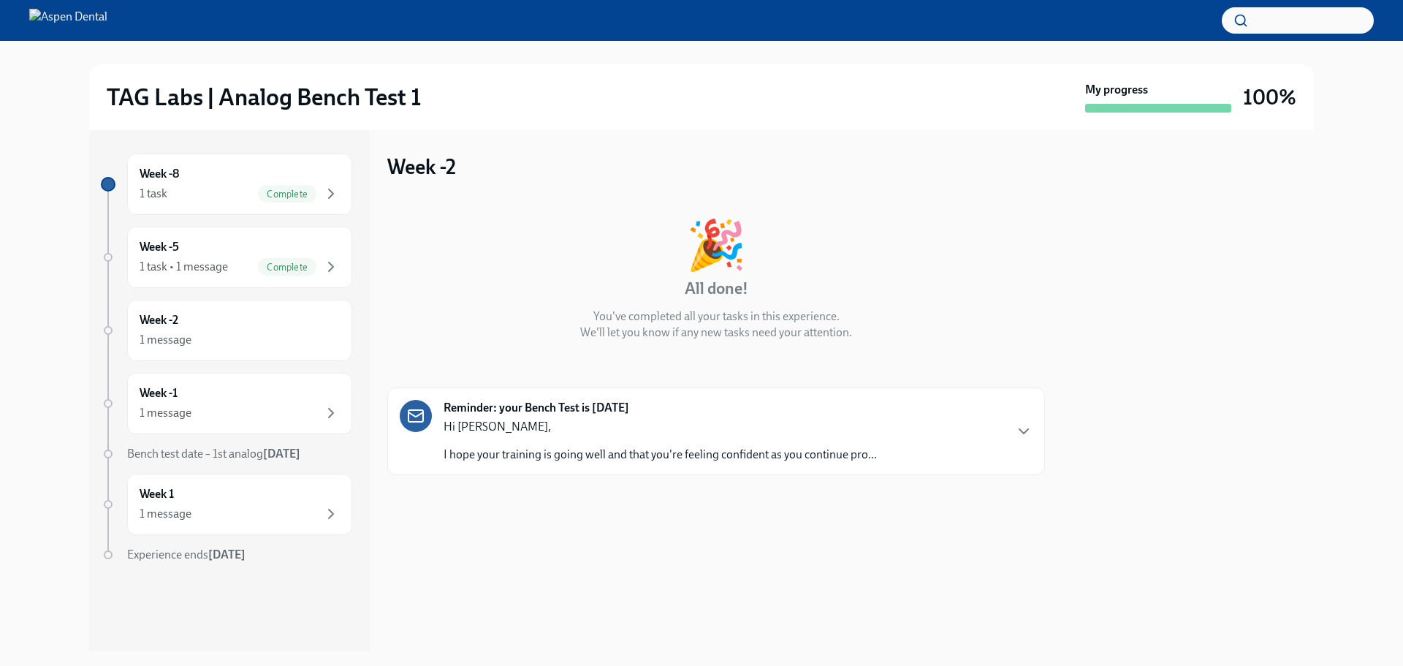
click at [604, 433] on p "Hi Paloma," at bounding box center [660, 427] width 433 height 16
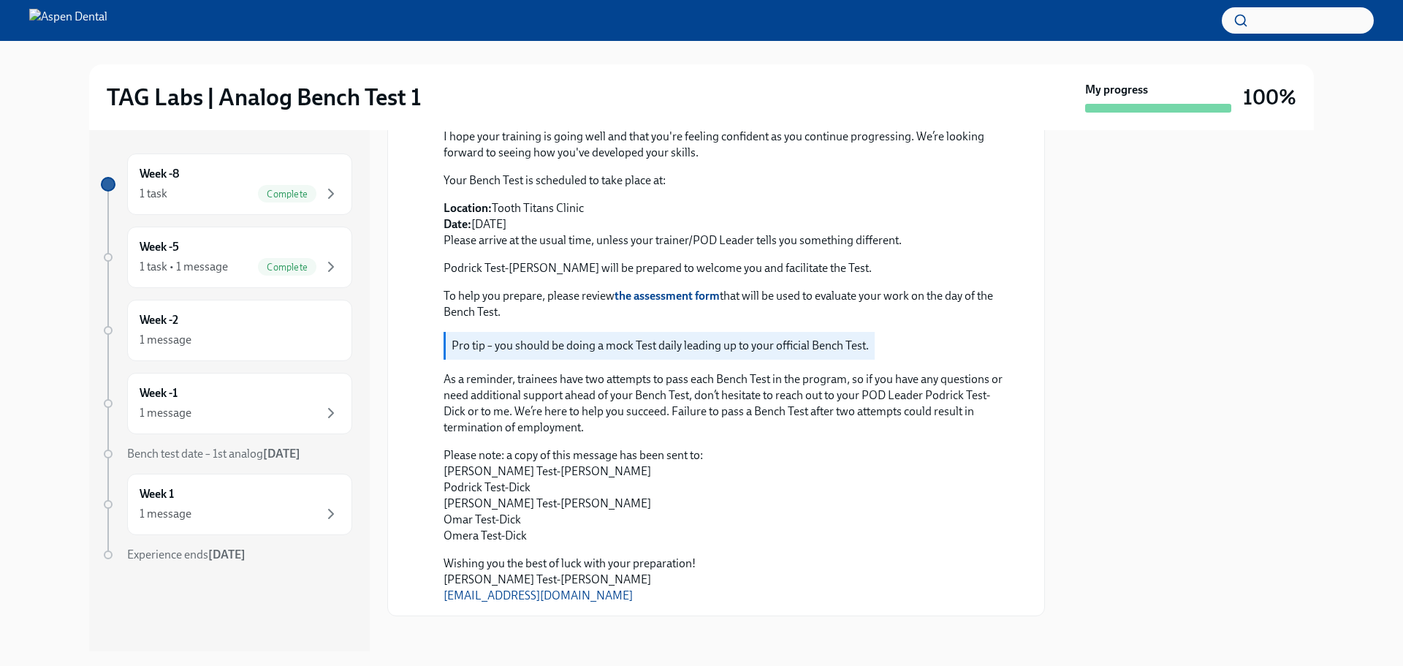
scroll to position [374, 0]
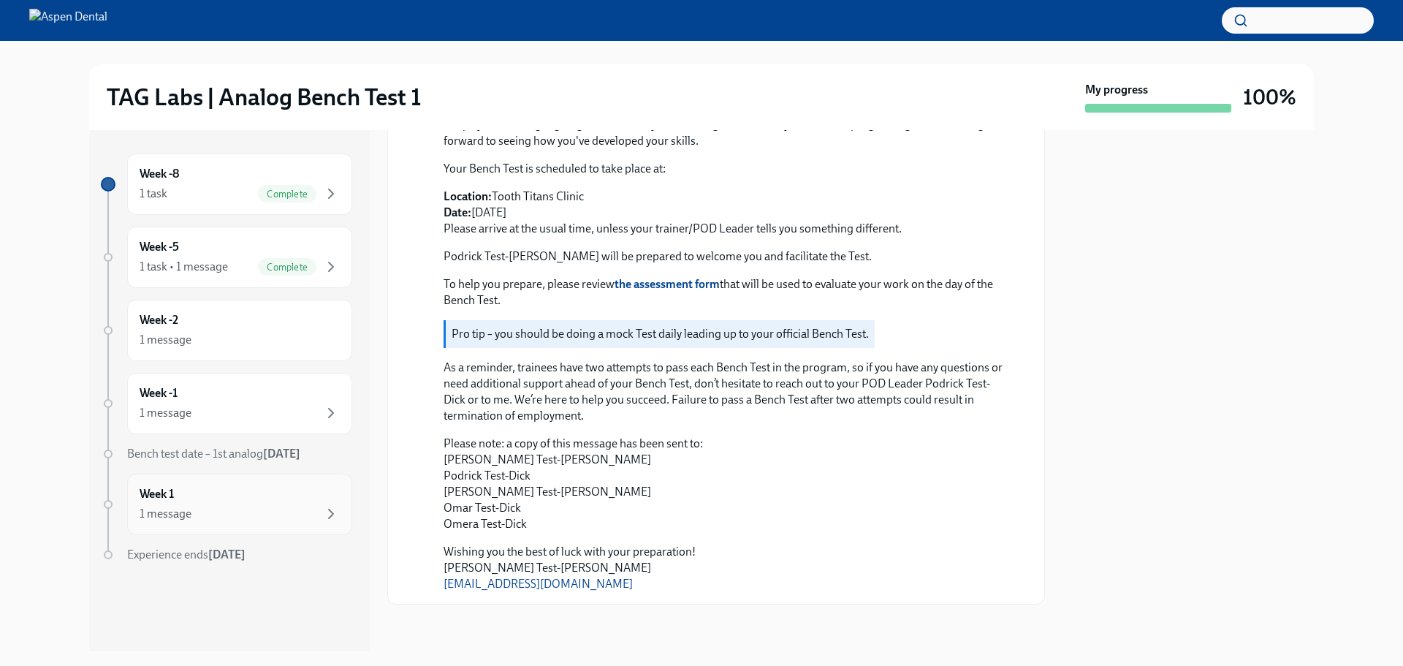
click at [227, 498] on div "Week 1 1 message" at bounding box center [240, 504] width 200 height 37
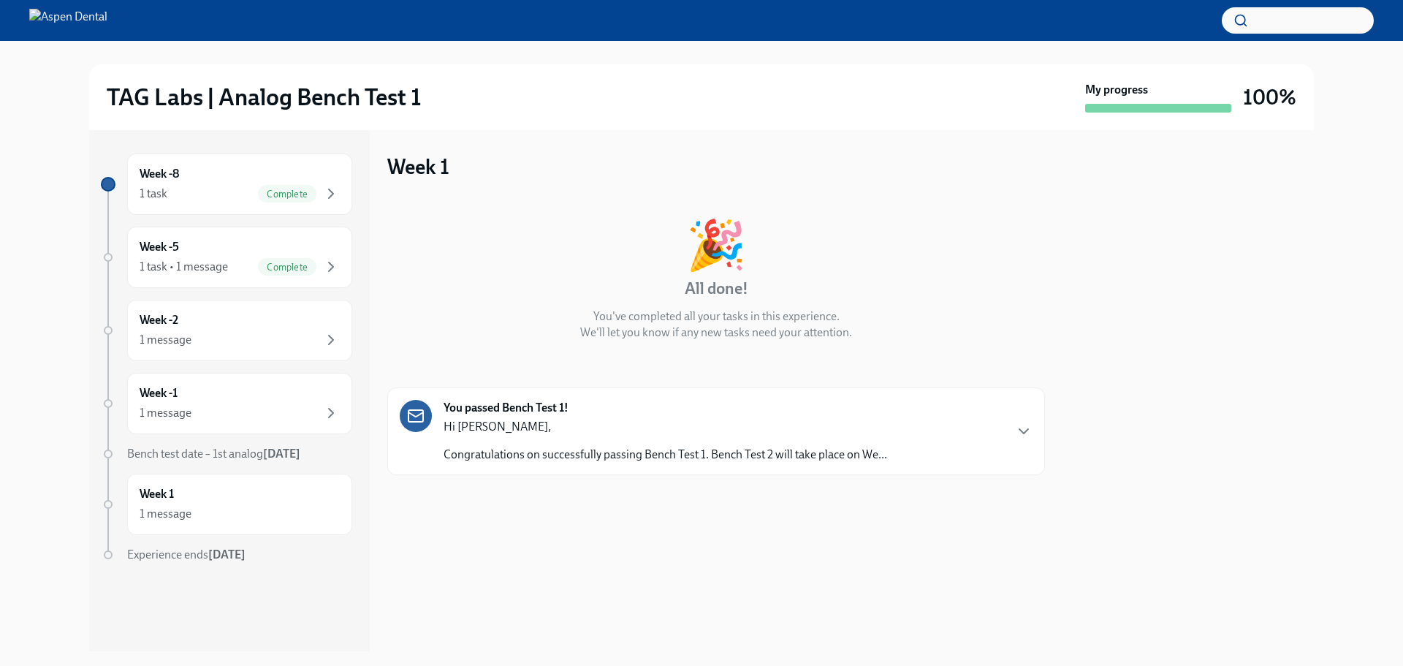
click at [734, 449] on p "Congratulations on successfully passing Bench Test 1. Bench Test 2 will take pl…" at bounding box center [666, 455] width 444 height 16
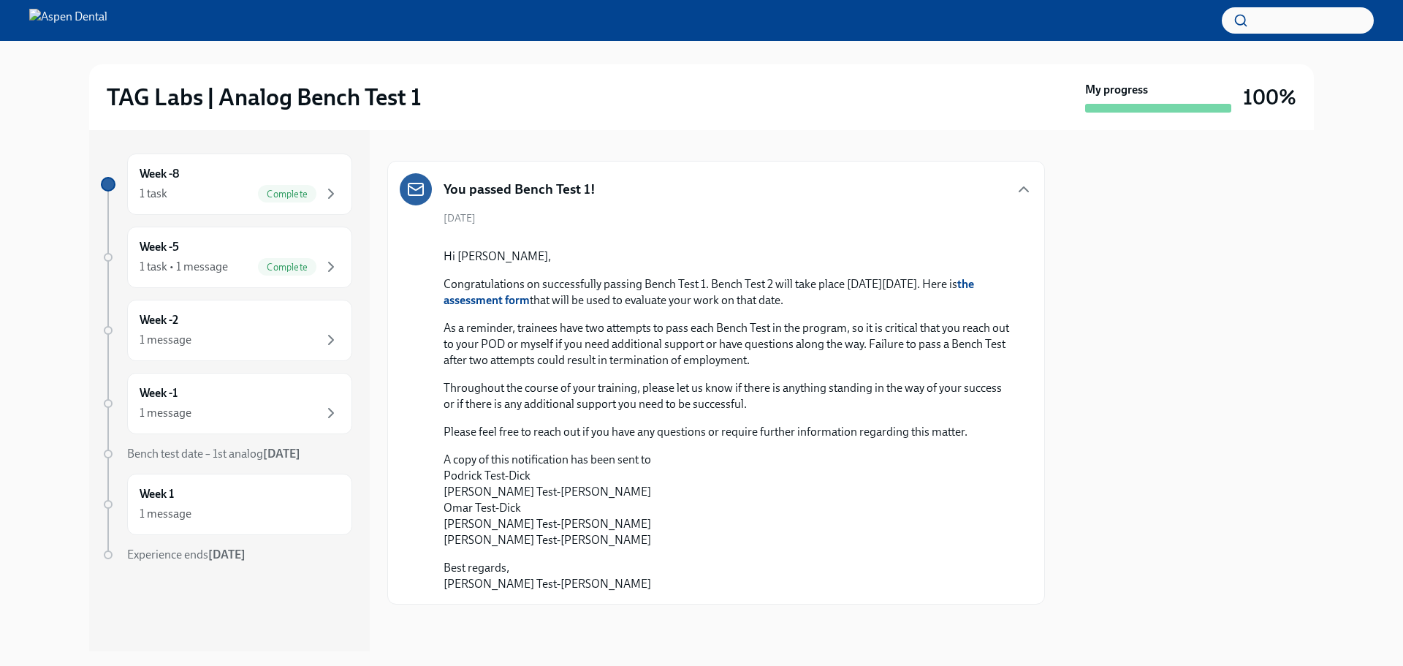
scroll to position [460, 0]
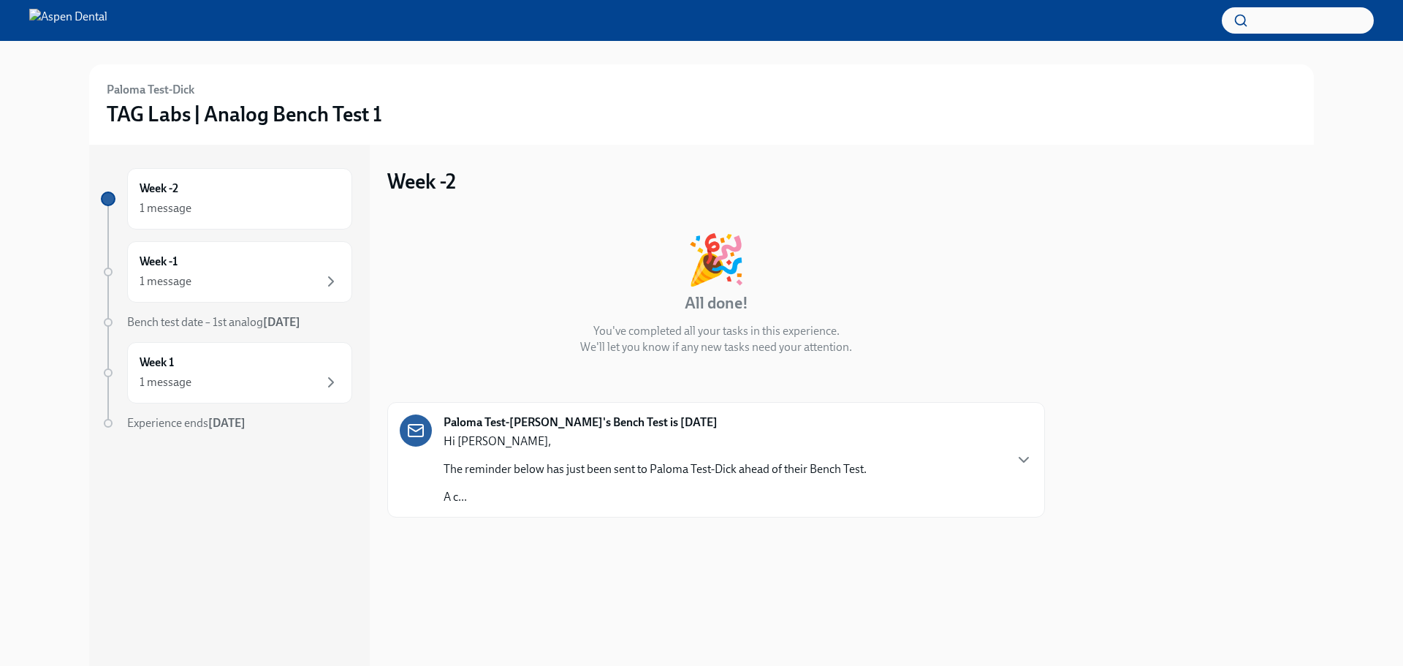
click at [625, 467] on p "The reminder below has just been sent to Paloma Test-Dick ahead of their Bench …" at bounding box center [655, 469] width 423 height 16
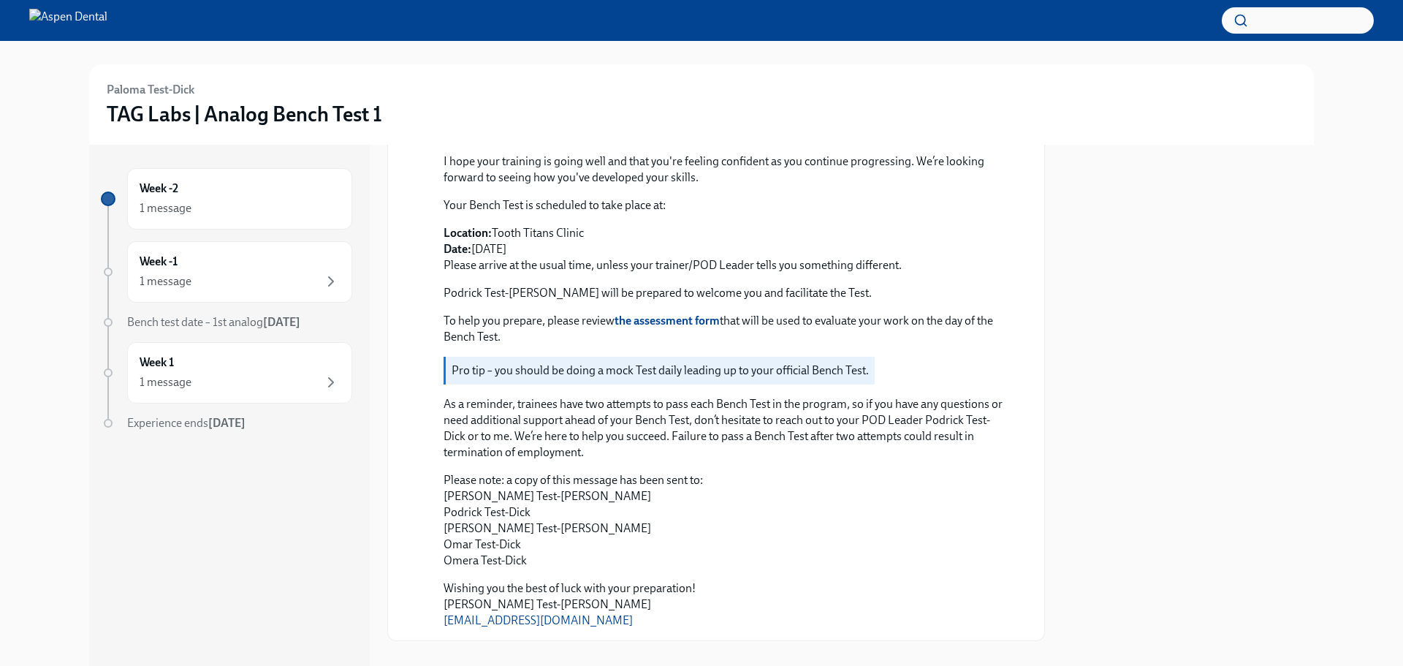
scroll to position [533, 0]
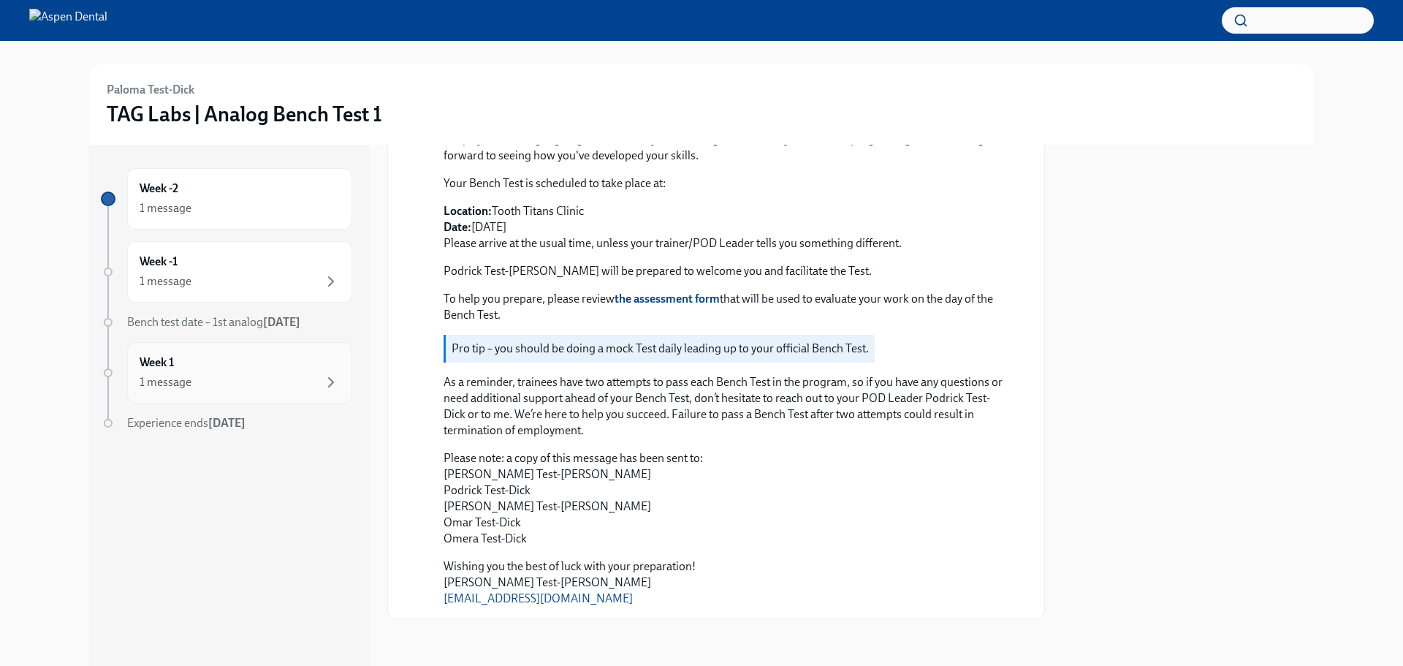
click at [235, 383] on div "1 message" at bounding box center [240, 382] width 200 height 18
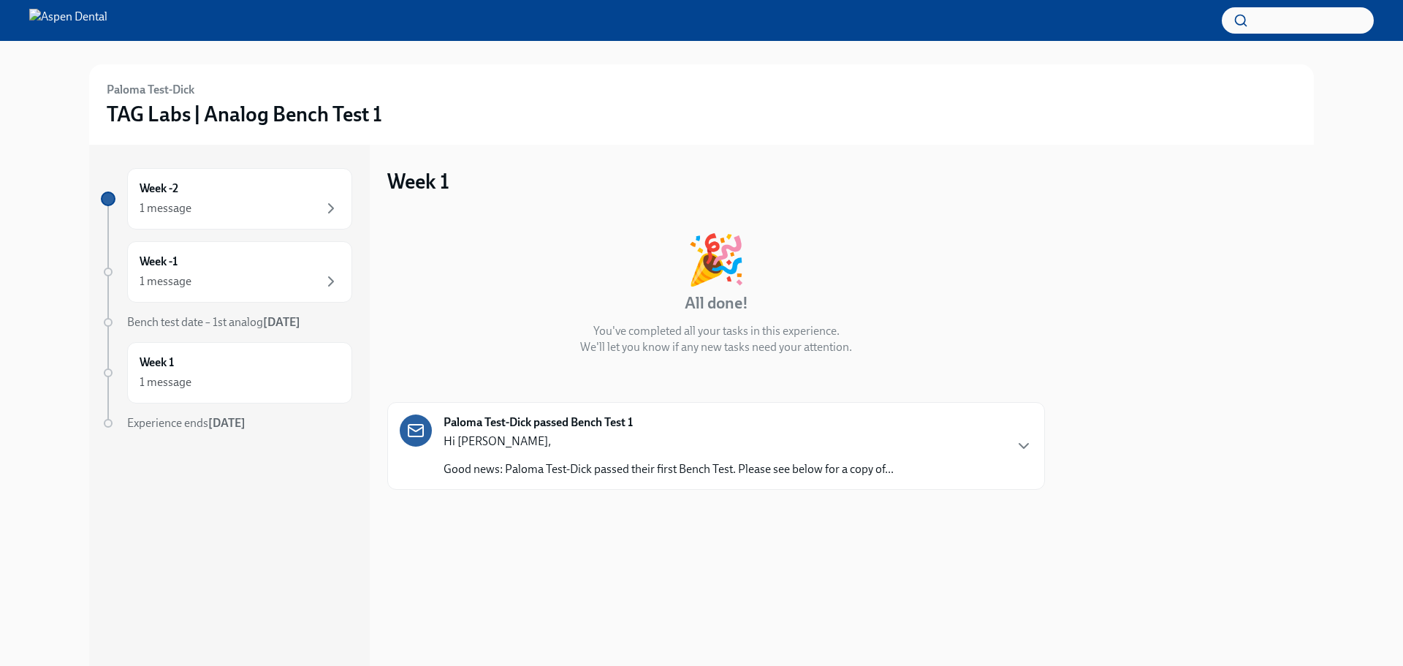
click at [542, 448] on p "Hi Terri," at bounding box center [669, 441] width 450 height 16
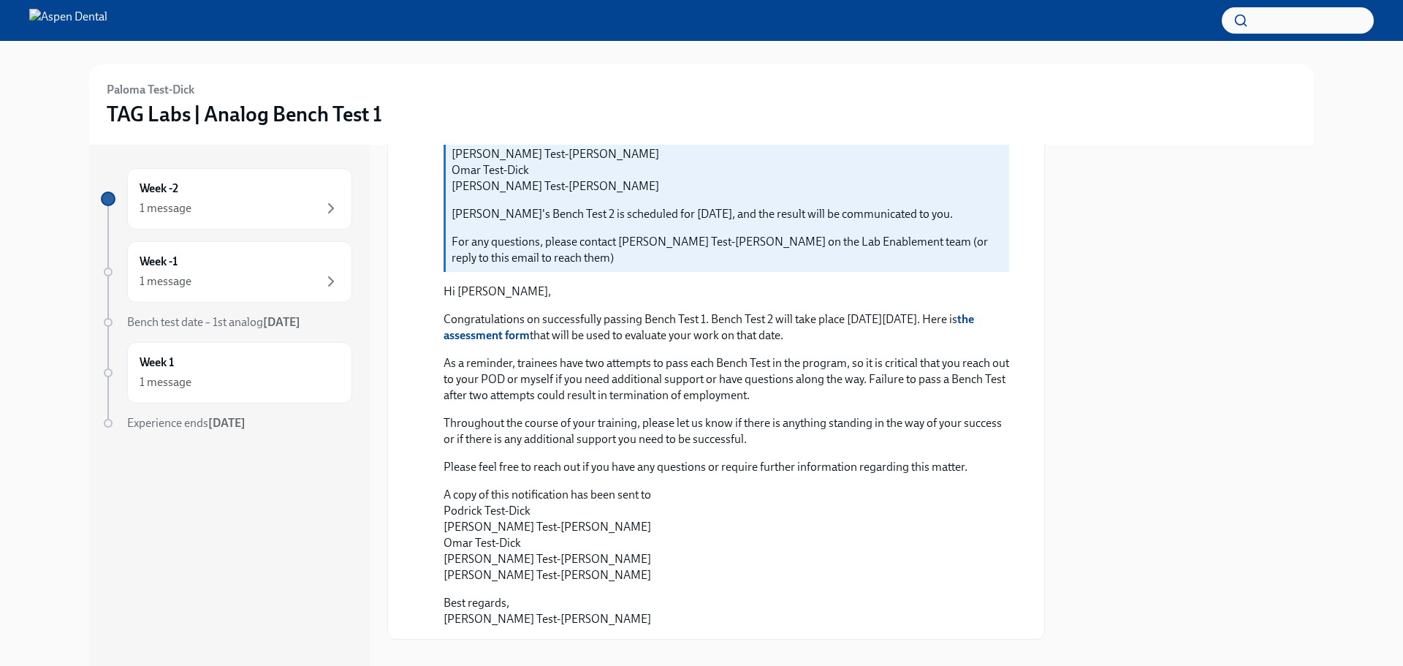
scroll to position [434, 0]
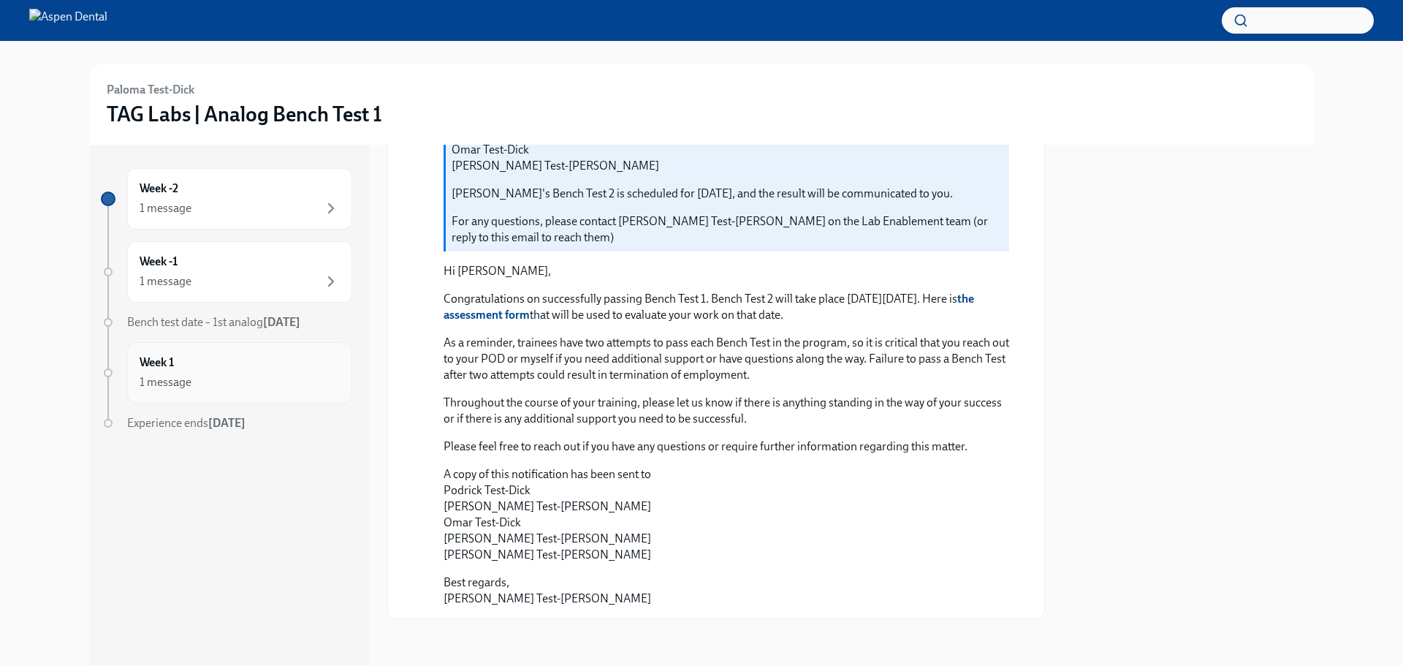
click at [246, 377] on div "1 message" at bounding box center [240, 382] width 200 height 18
click at [205, 251] on div "Week -1 1 message" at bounding box center [239, 271] width 225 height 61
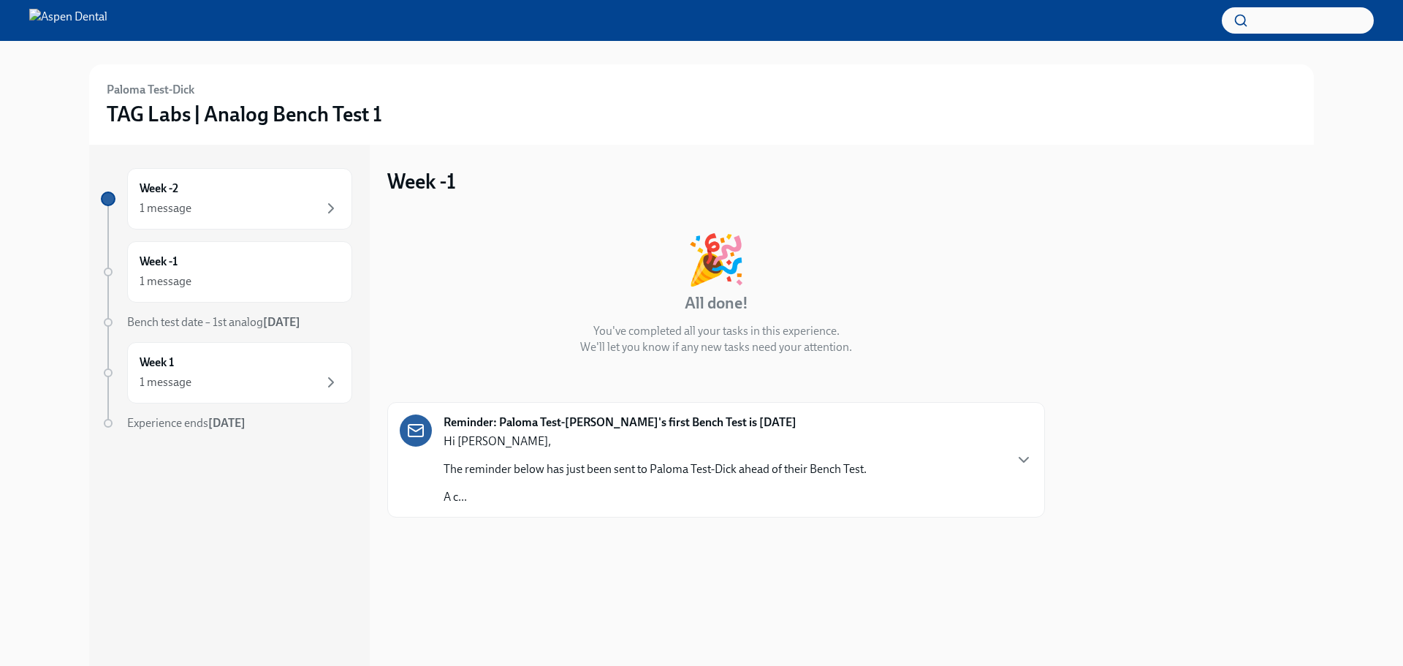
click at [709, 470] on p "The reminder below has just been sent to Paloma Test-Dick ahead of their Bench …" at bounding box center [655, 469] width 423 height 16
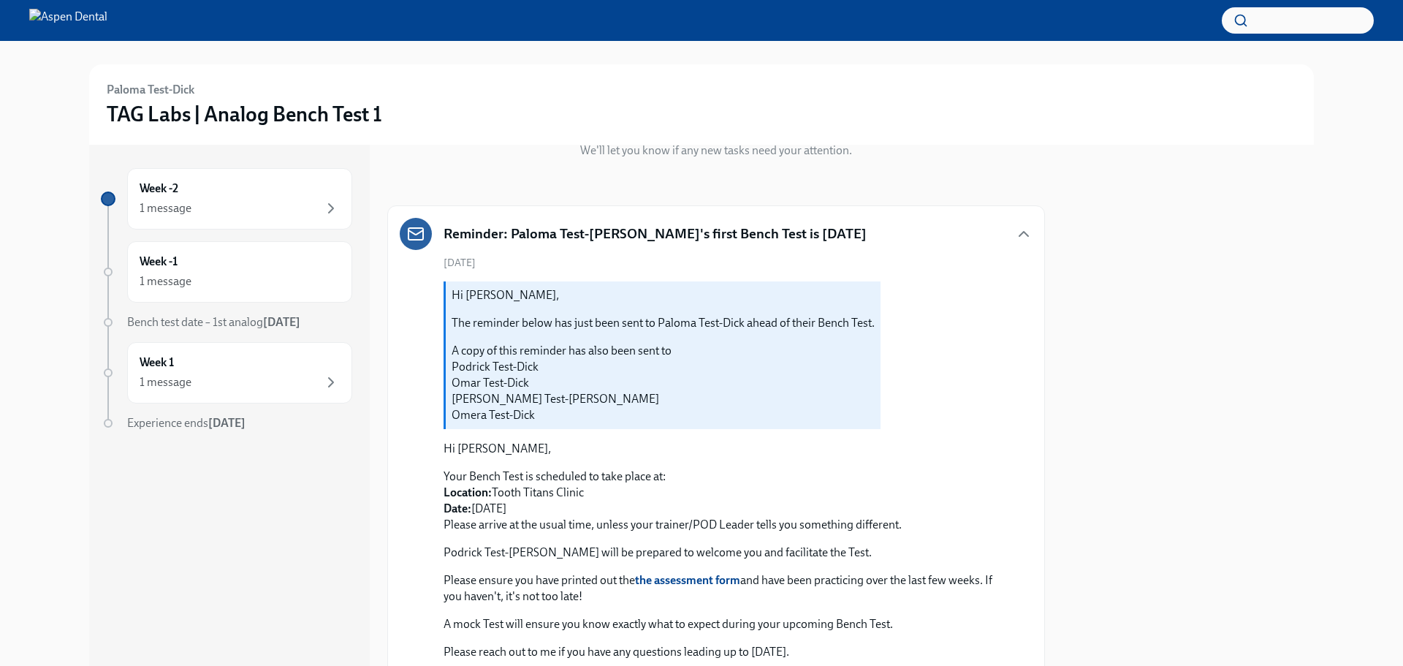
scroll to position [418, 0]
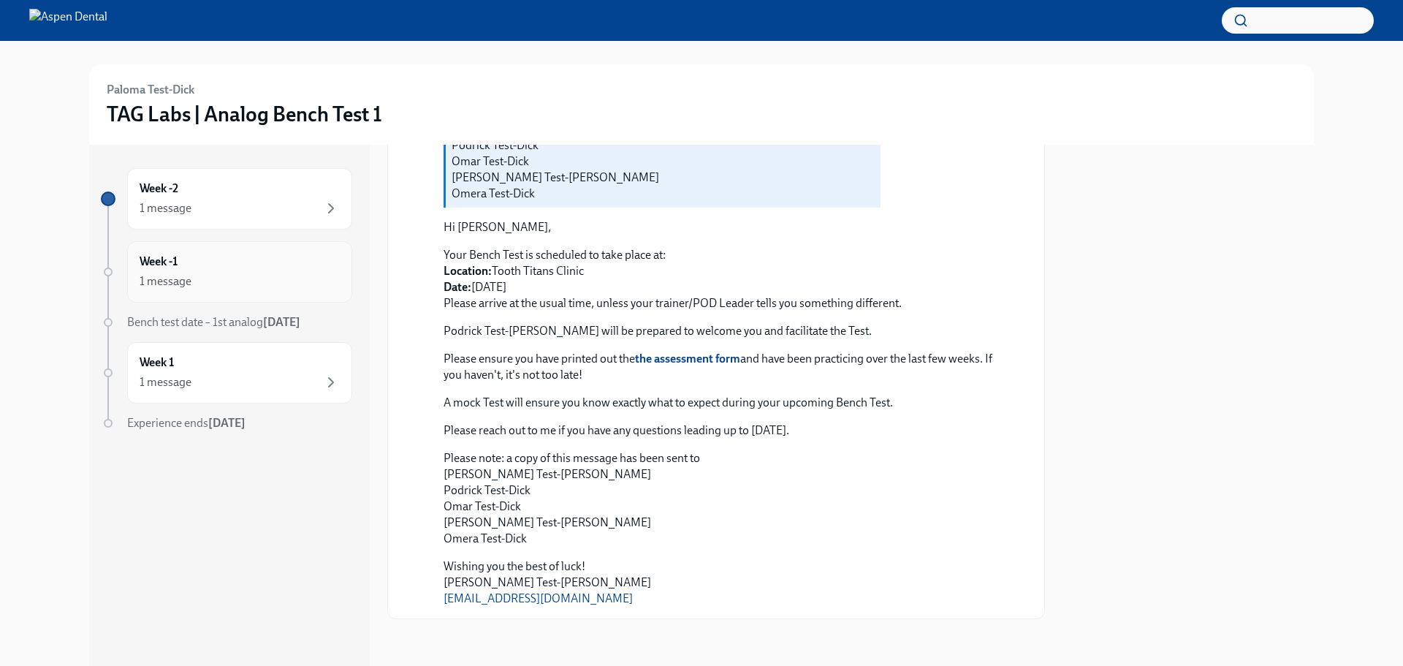
click at [205, 264] on div "Week -1 1 message" at bounding box center [240, 272] width 200 height 37
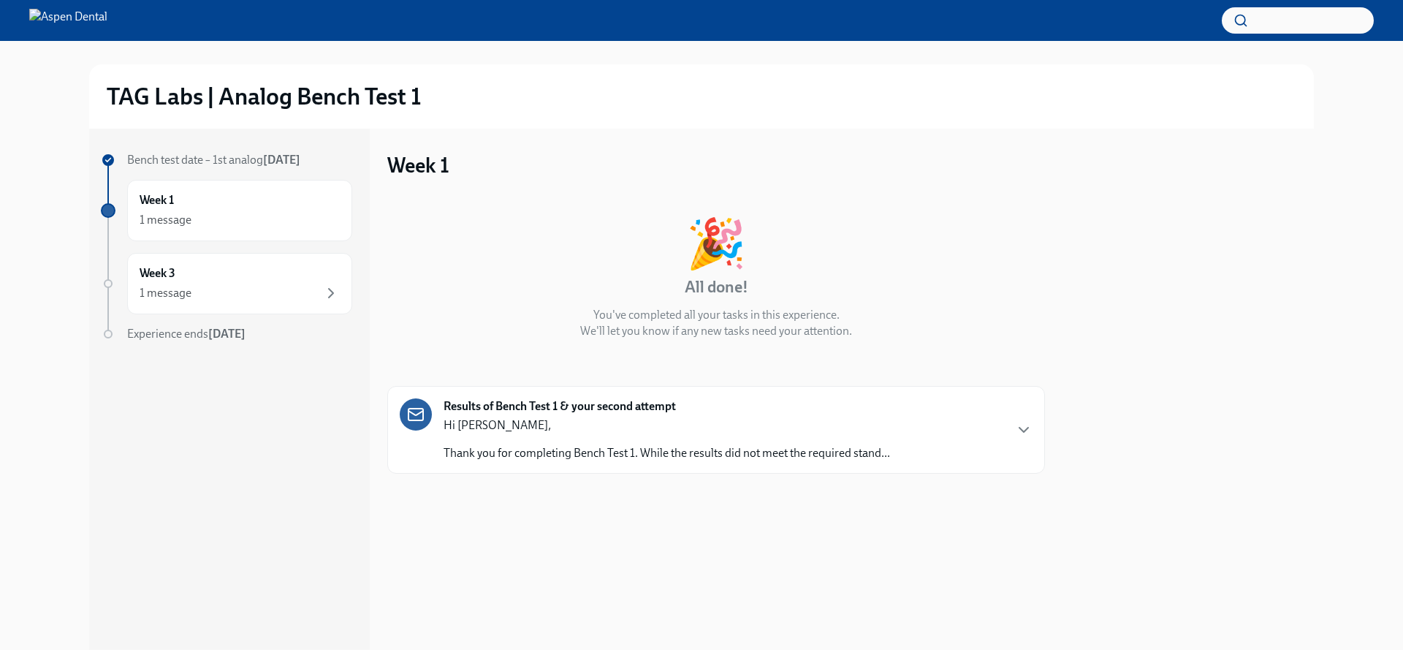
click at [611, 438] on div "Hi Fiona, Thank you for completing Bench Test 1. While the results did not meet…" at bounding box center [667, 439] width 447 height 44
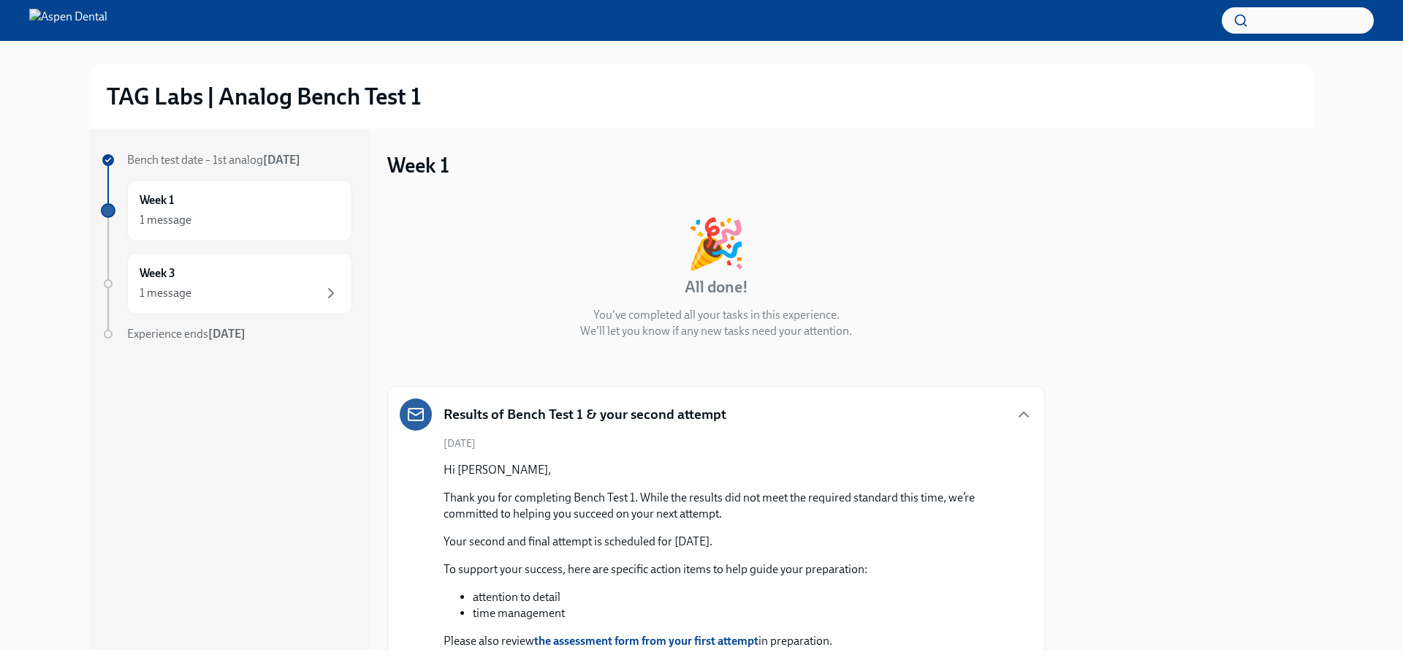
drag, startPoint x: 673, startPoint y: 544, endPoint x: 773, endPoint y: 545, distance: 100.1
click at [773, 545] on p "Your second and final attempt is scheduled for 28/11/2025." at bounding box center [727, 541] width 566 height 16
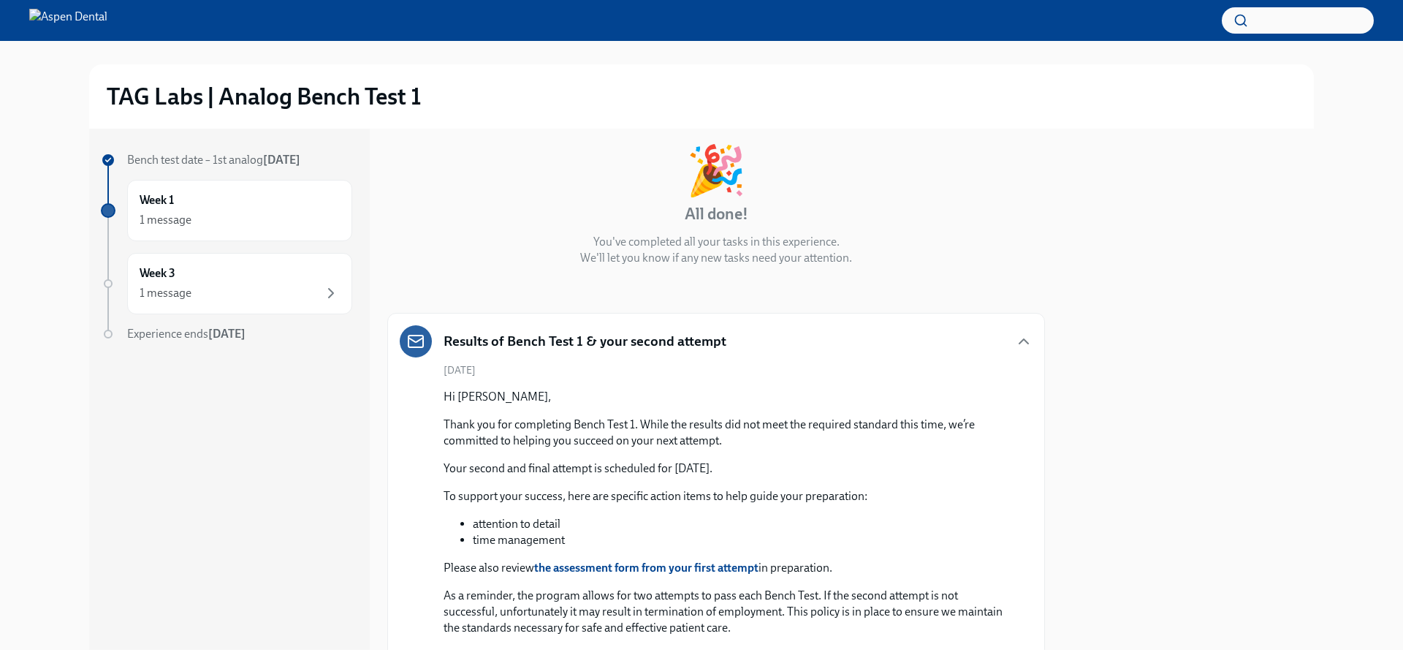
click at [618, 567] on strong "the assessment form from your first attempt" at bounding box center [646, 568] width 224 height 14
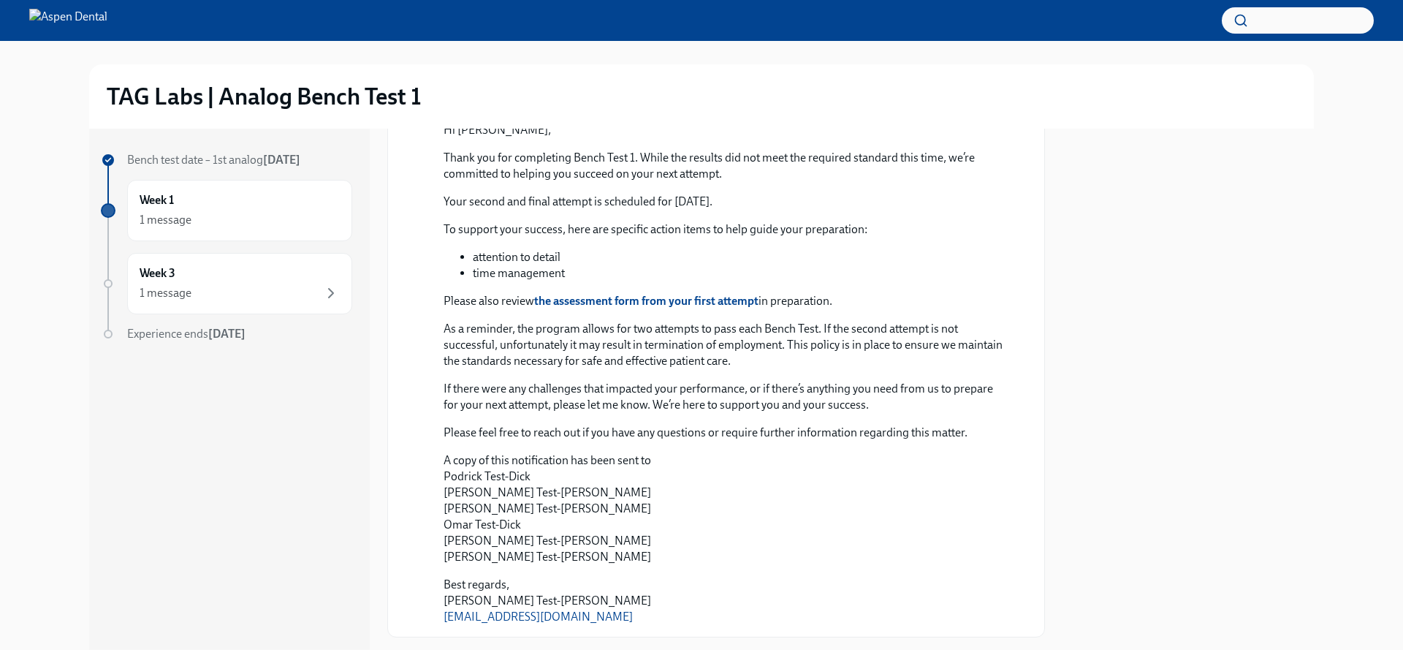
scroll to position [365, 0]
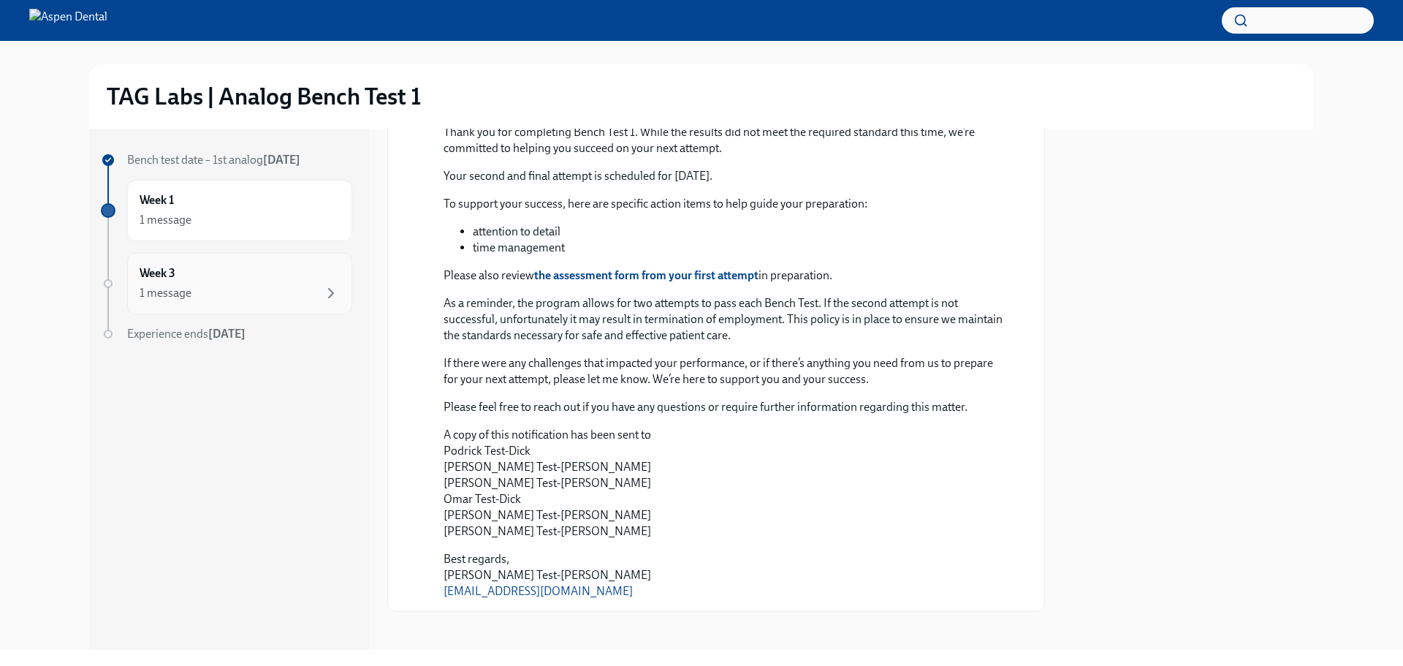
drag, startPoint x: 316, startPoint y: 433, endPoint x: 227, endPoint y: 276, distance: 180.3
click at [227, 276] on div "Week 3 1 message" at bounding box center [240, 283] width 200 height 37
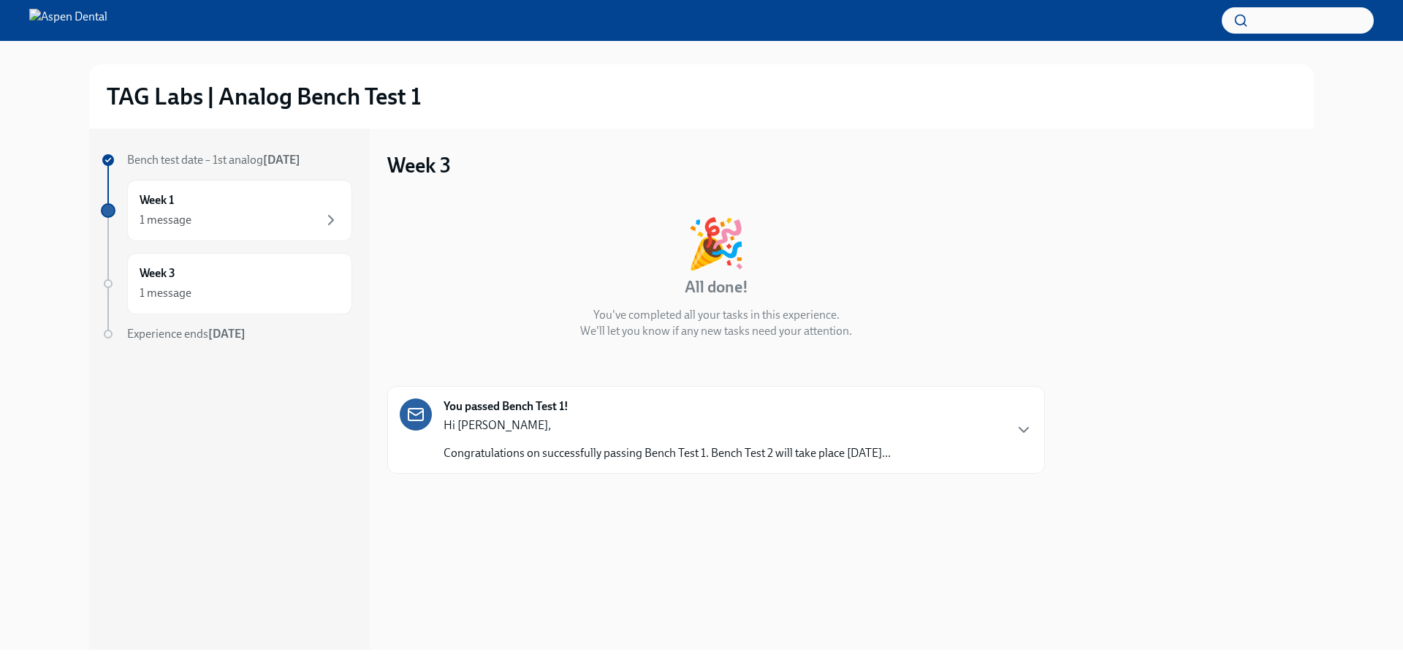
click at [634, 459] on p "Congratulations on successfully passing Bench Test 1. Bench Test 2 will take pl…" at bounding box center [667, 453] width 447 height 16
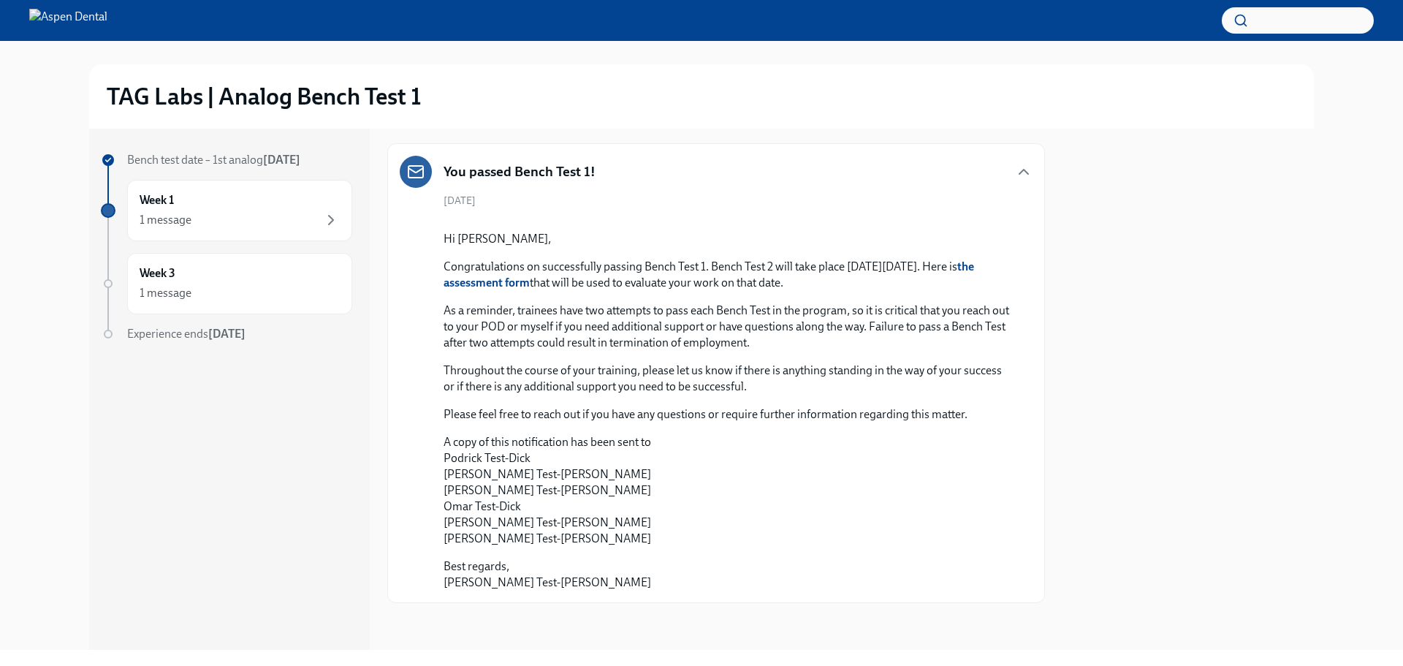
scroll to position [292, 0]
click at [245, 277] on div "Week 3 1 message" at bounding box center [240, 283] width 200 height 37
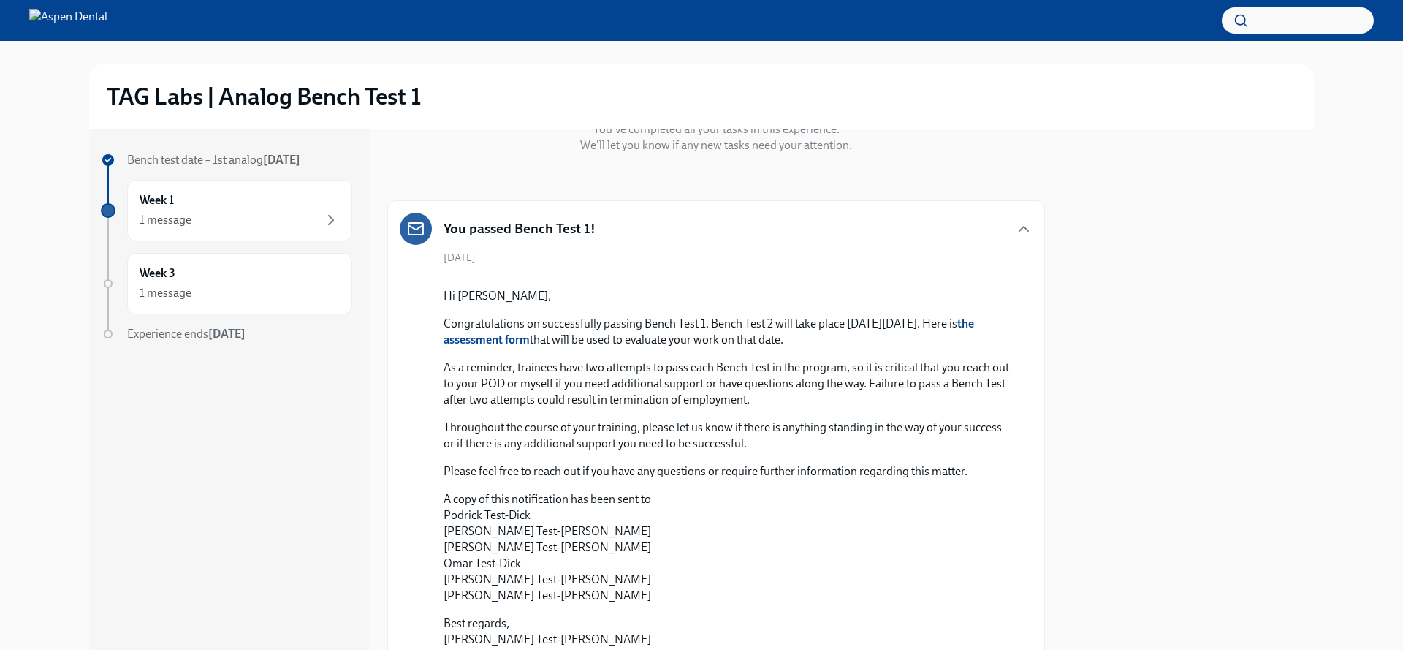
scroll to position [184, 0]
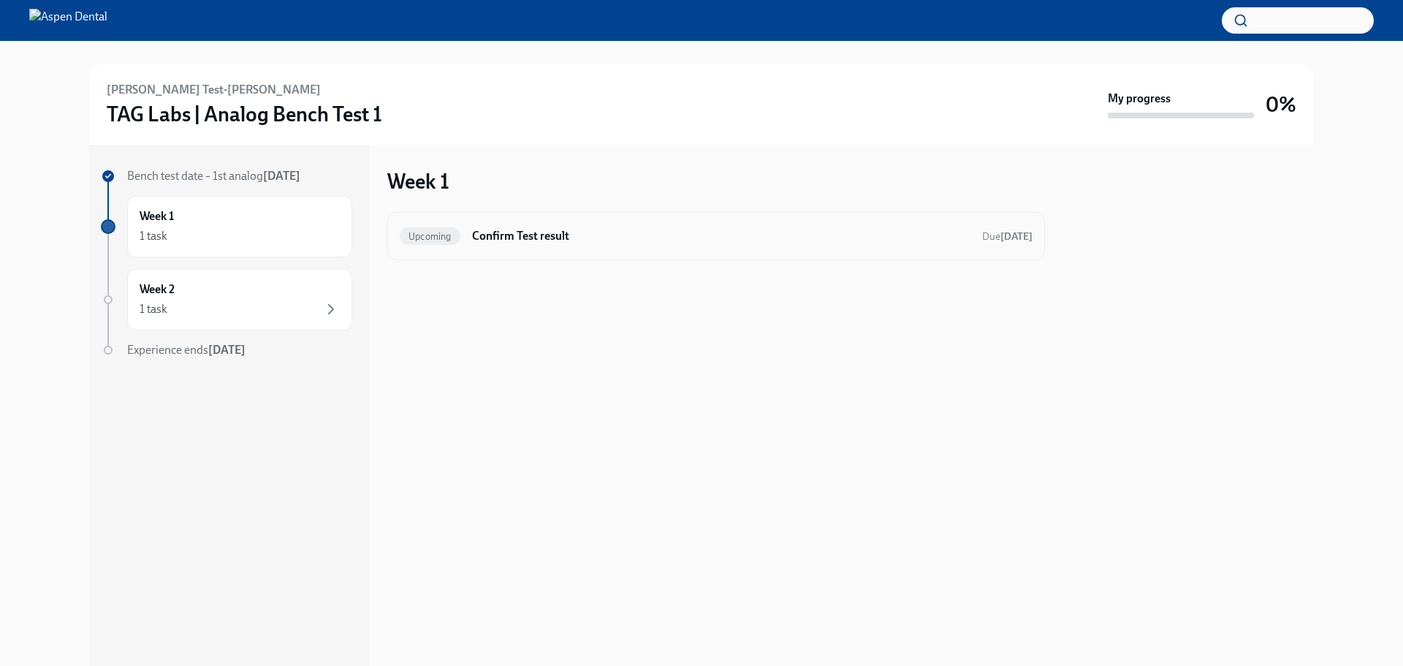
click at [555, 241] on h6 "Confirm Test result" at bounding box center [721, 236] width 498 height 16
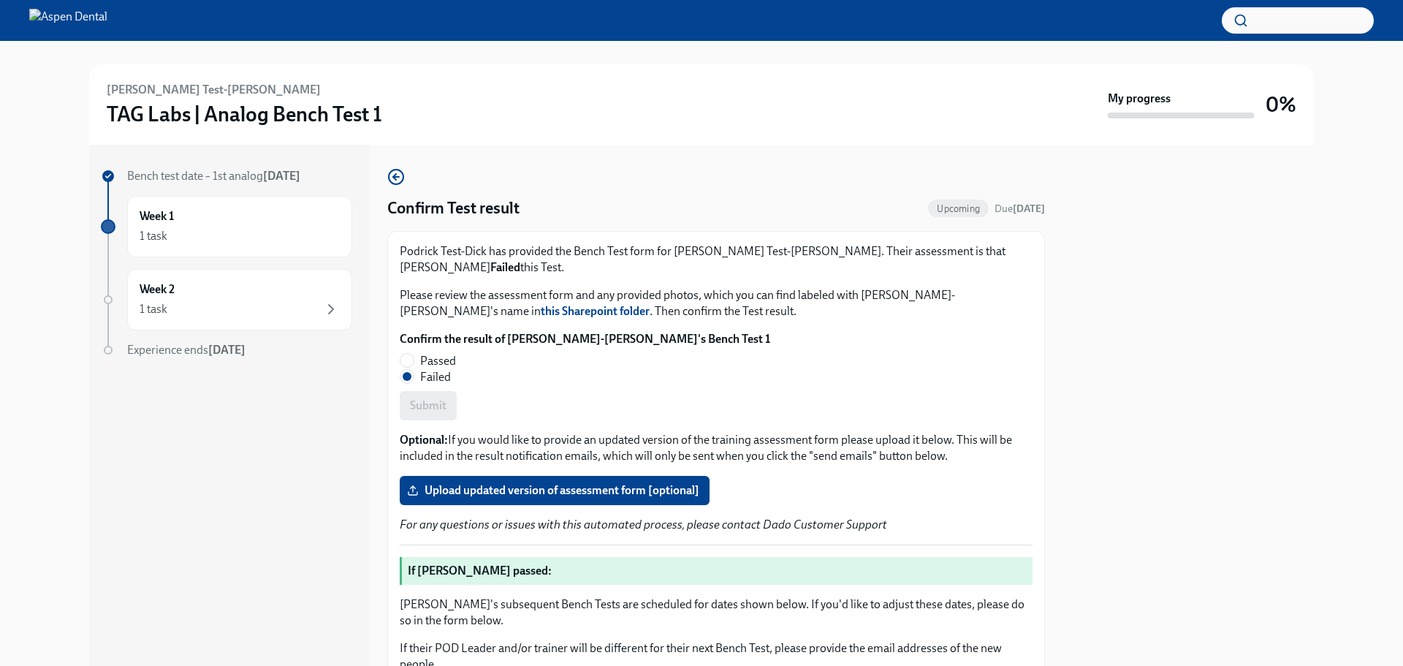
click at [650, 304] on strong "this Sharepoint folder" at bounding box center [595, 311] width 109 height 14
click at [444, 353] on span "Passed" at bounding box center [438, 361] width 36 height 16
click at [414, 354] on input "Passed" at bounding box center [406, 360] width 13 height 13
radio input "true"
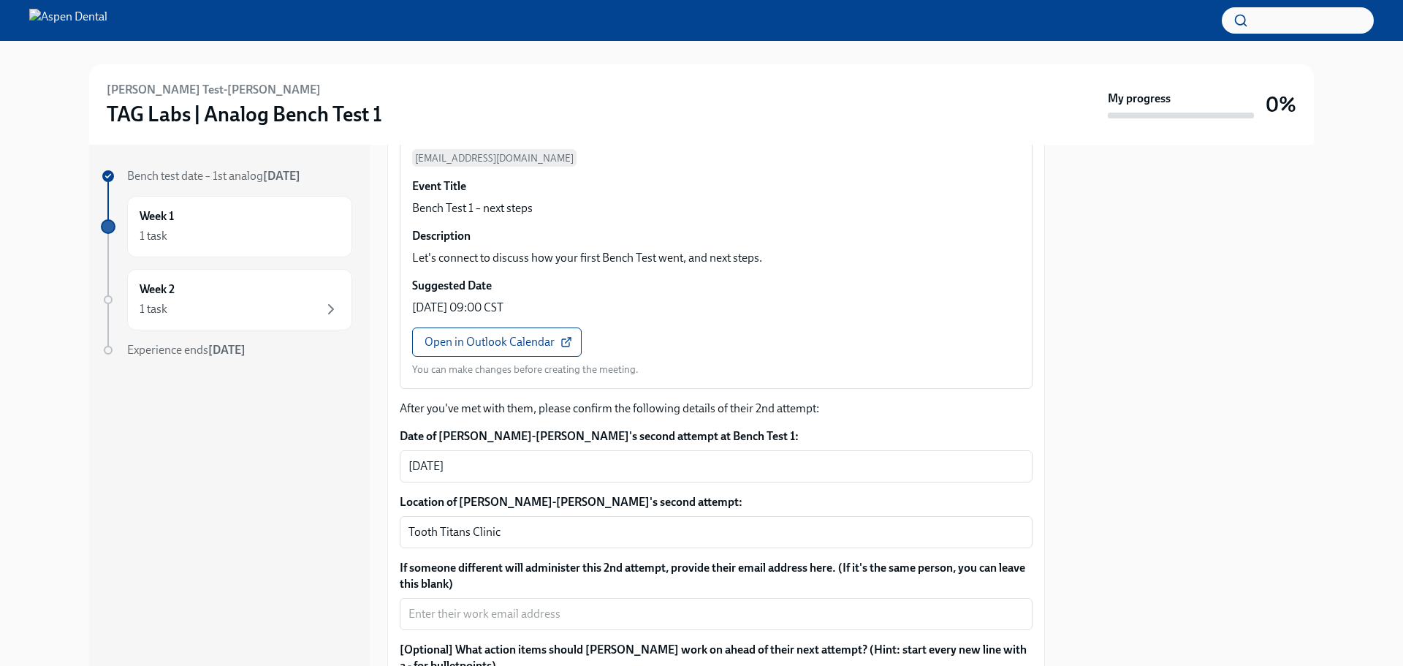
scroll to position [1388, 0]
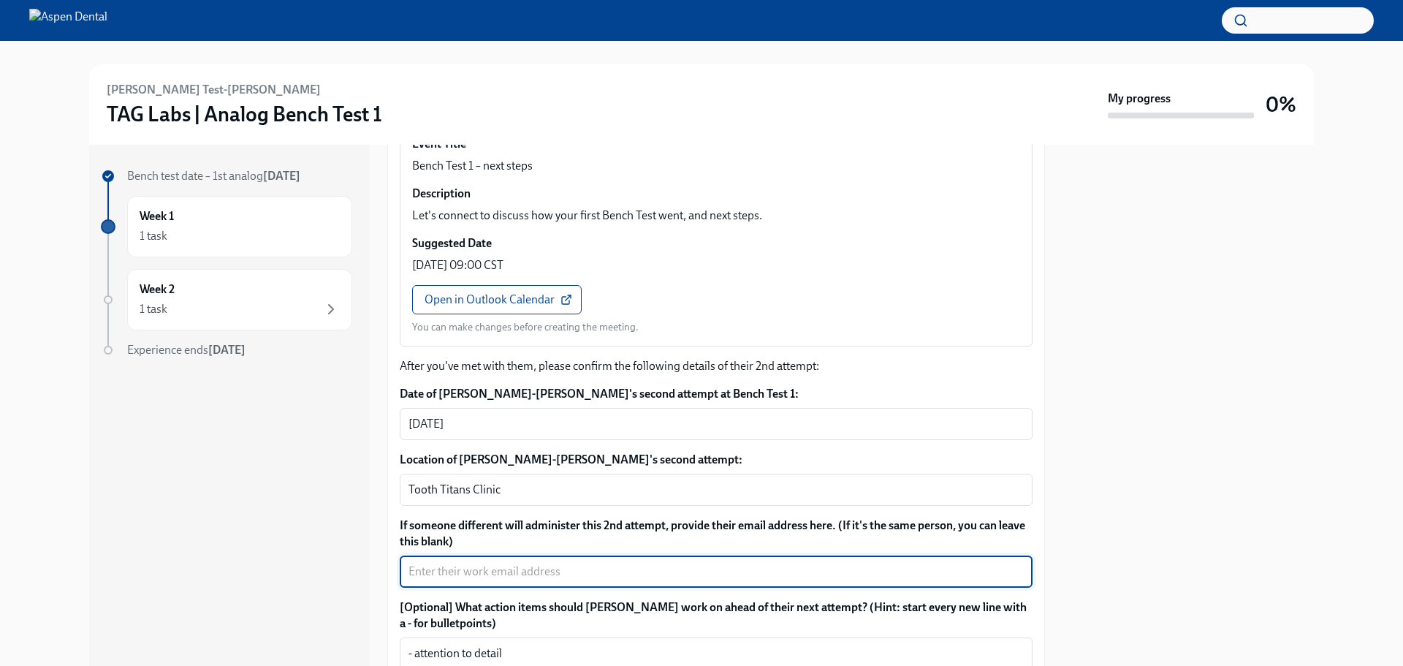
click at [585, 563] on textarea "If someone different will administer this 2nd attempt, provide their email addr…" at bounding box center [716, 572] width 615 height 18
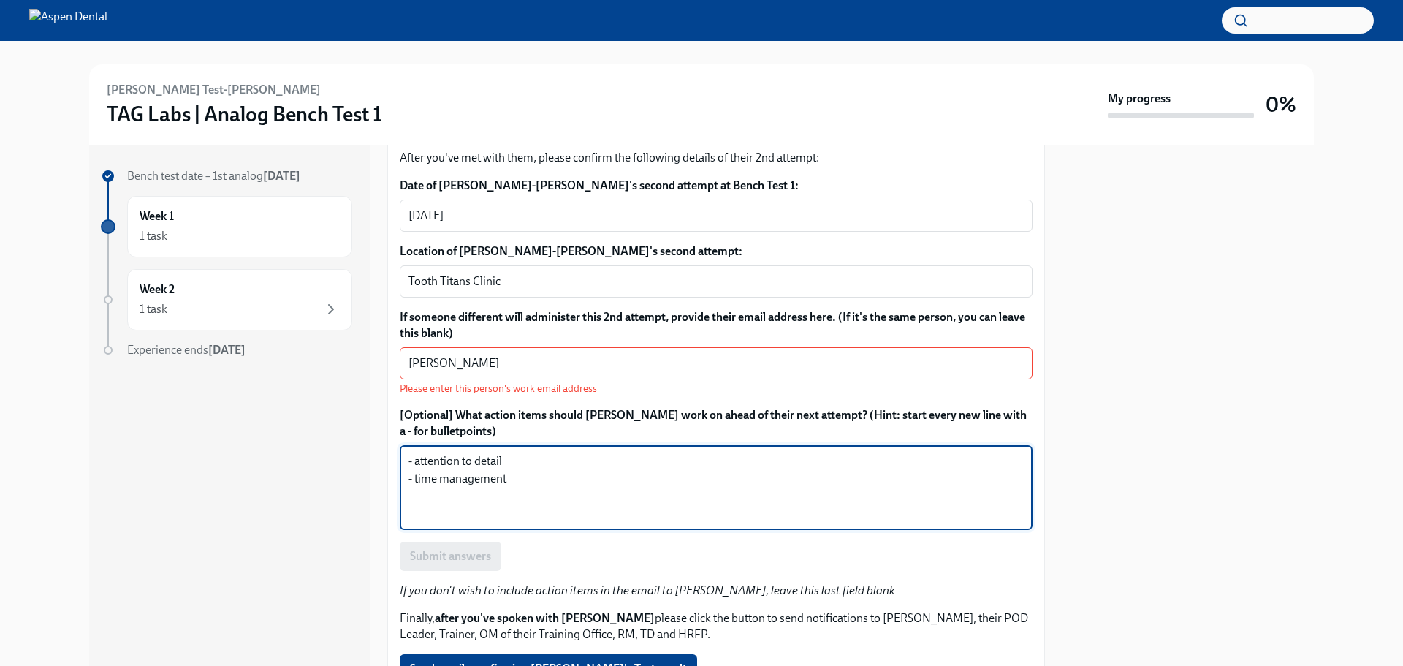
scroll to position [1608, 0]
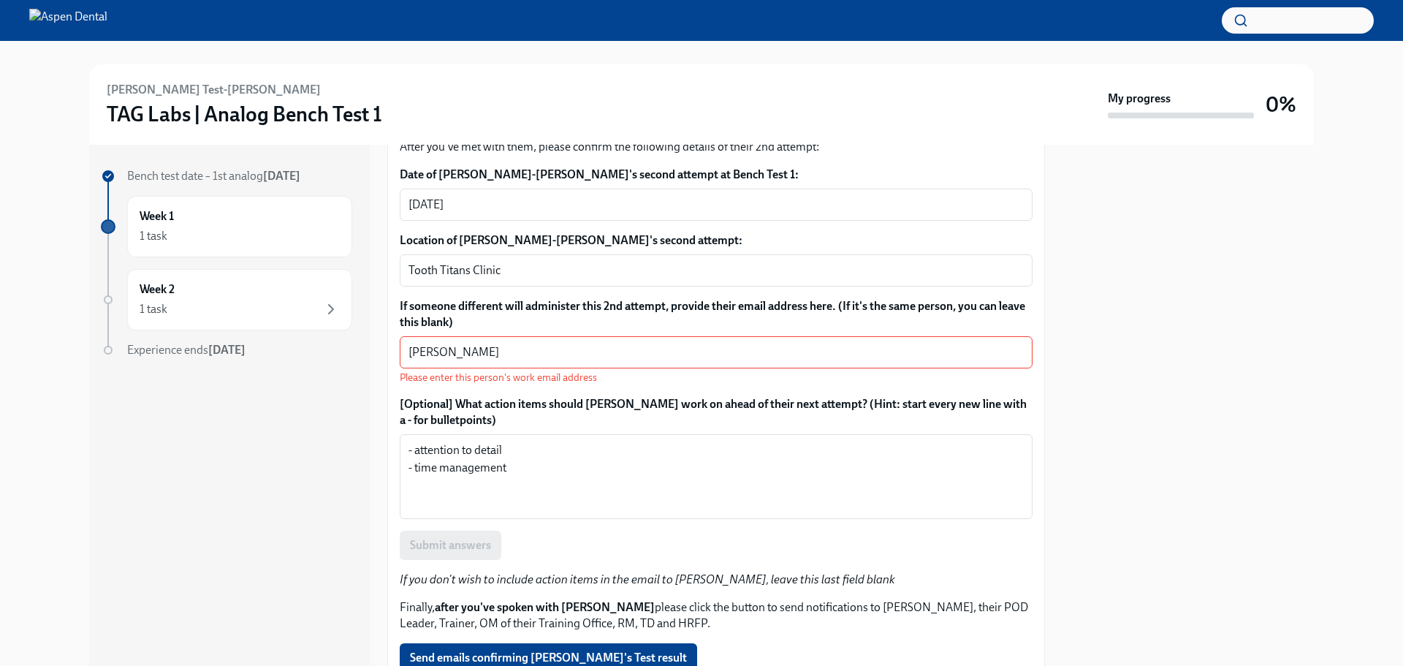
click at [459, 531] on div "Submit answers" at bounding box center [716, 545] width 633 height 29
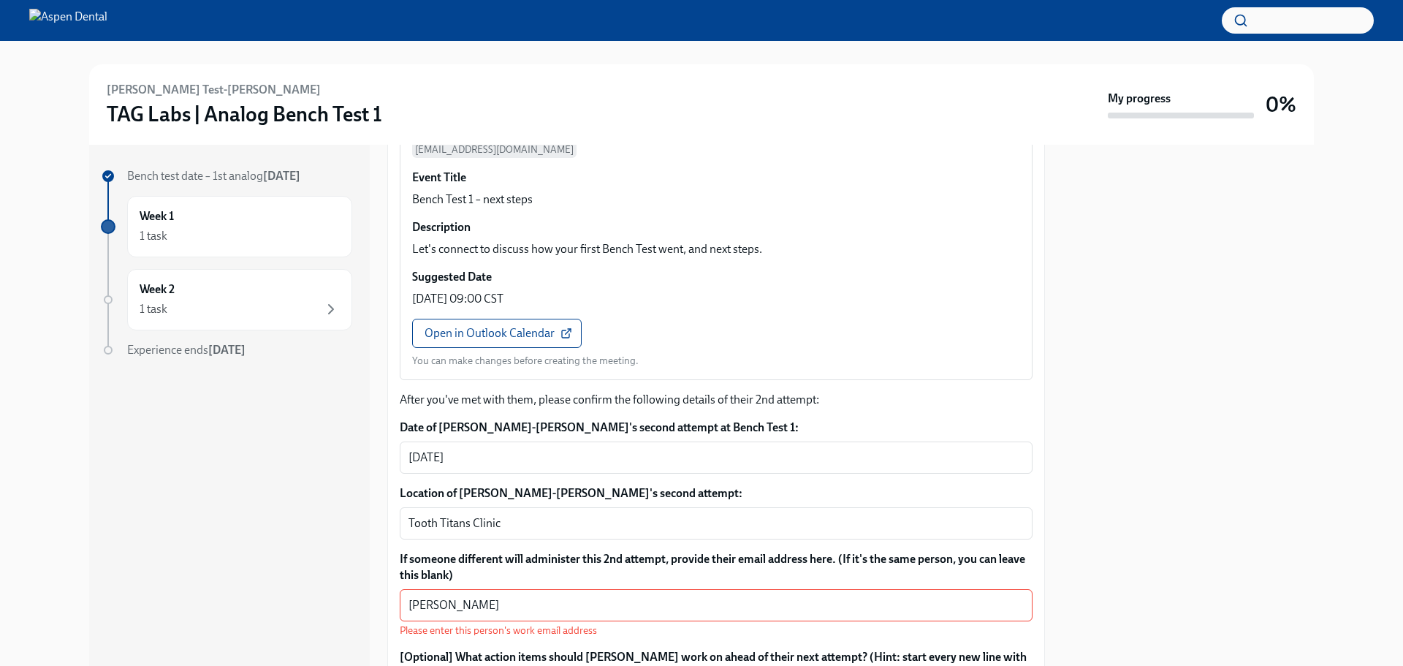
scroll to position [1315, 0]
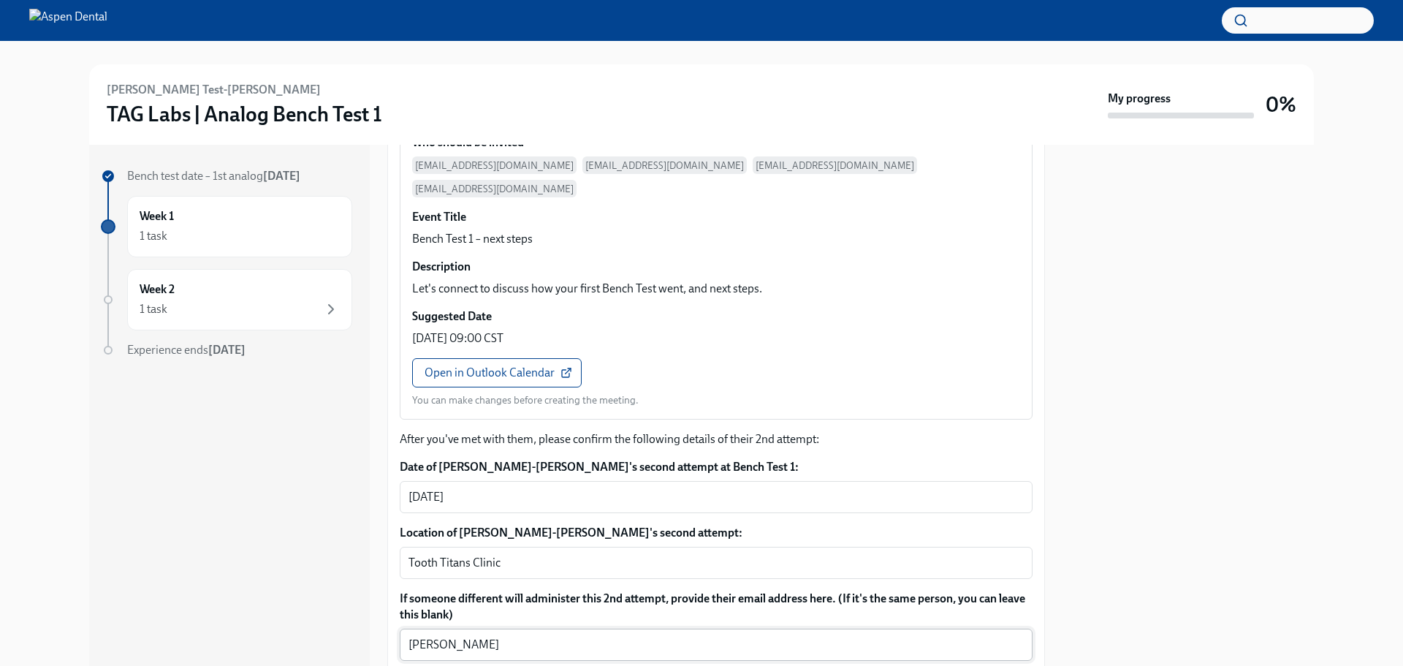
click at [467, 636] on textarea "[PERSON_NAME]" at bounding box center [716, 645] width 615 height 18
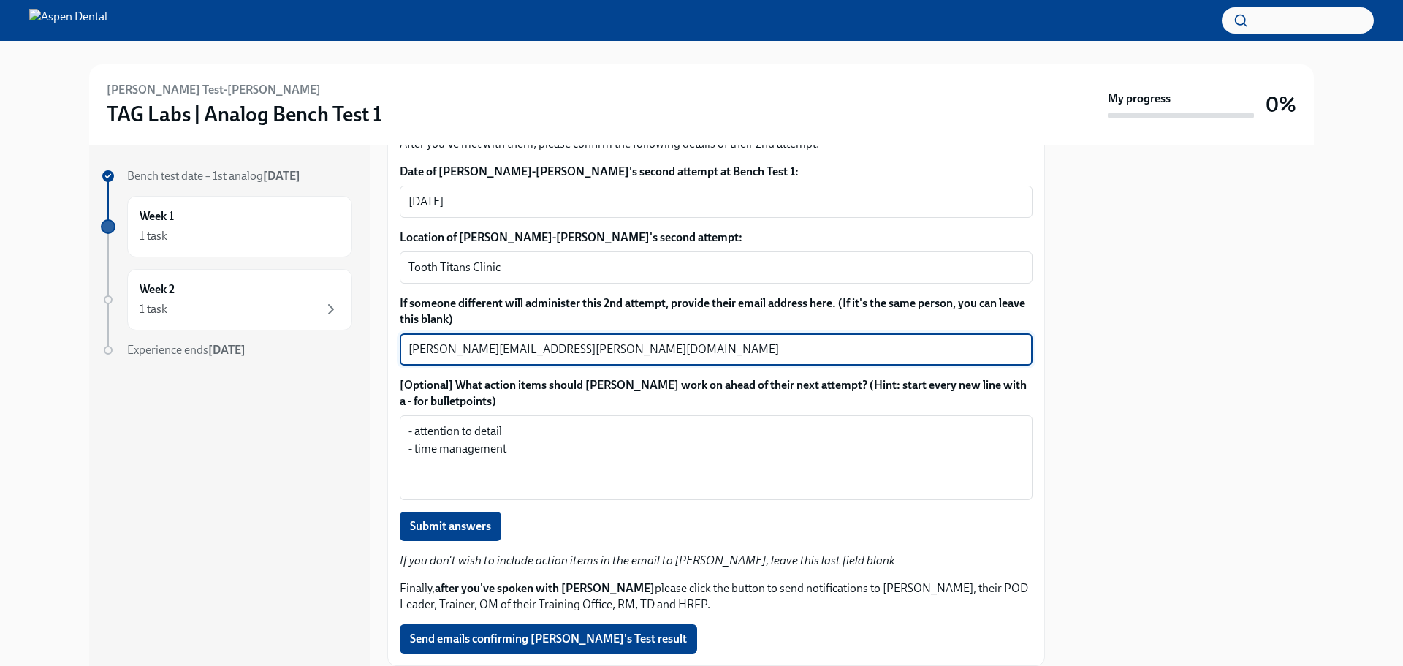
scroll to position [1618, 0]
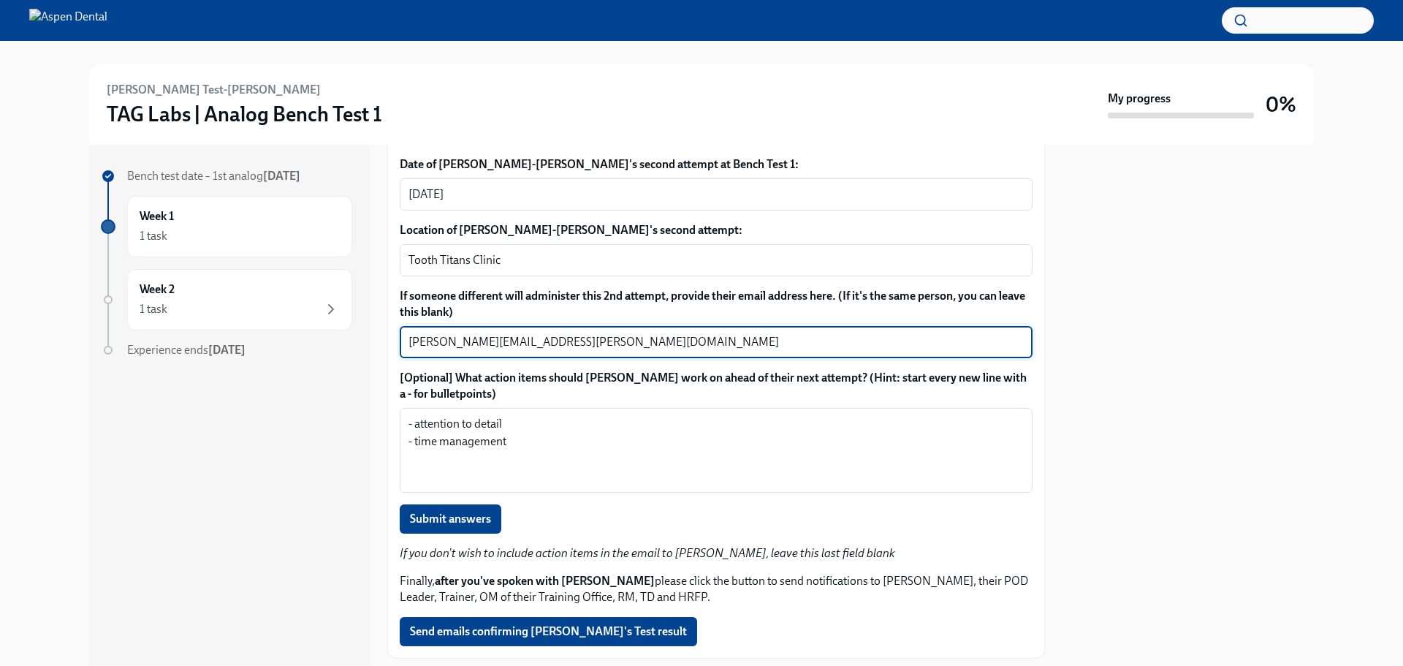
drag, startPoint x: 505, startPoint y: 303, endPoint x: 471, endPoint y: 302, distance: 33.6
click at [471, 333] on textarea "[PERSON_NAME][EMAIL_ADDRESS][PERSON_NAME][DOMAIN_NAME]" at bounding box center [716, 342] width 615 height 18
type textarea "[PERSON_NAME][EMAIL_ADDRESS][PERSON_NAME][DOMAIN_NAME]"
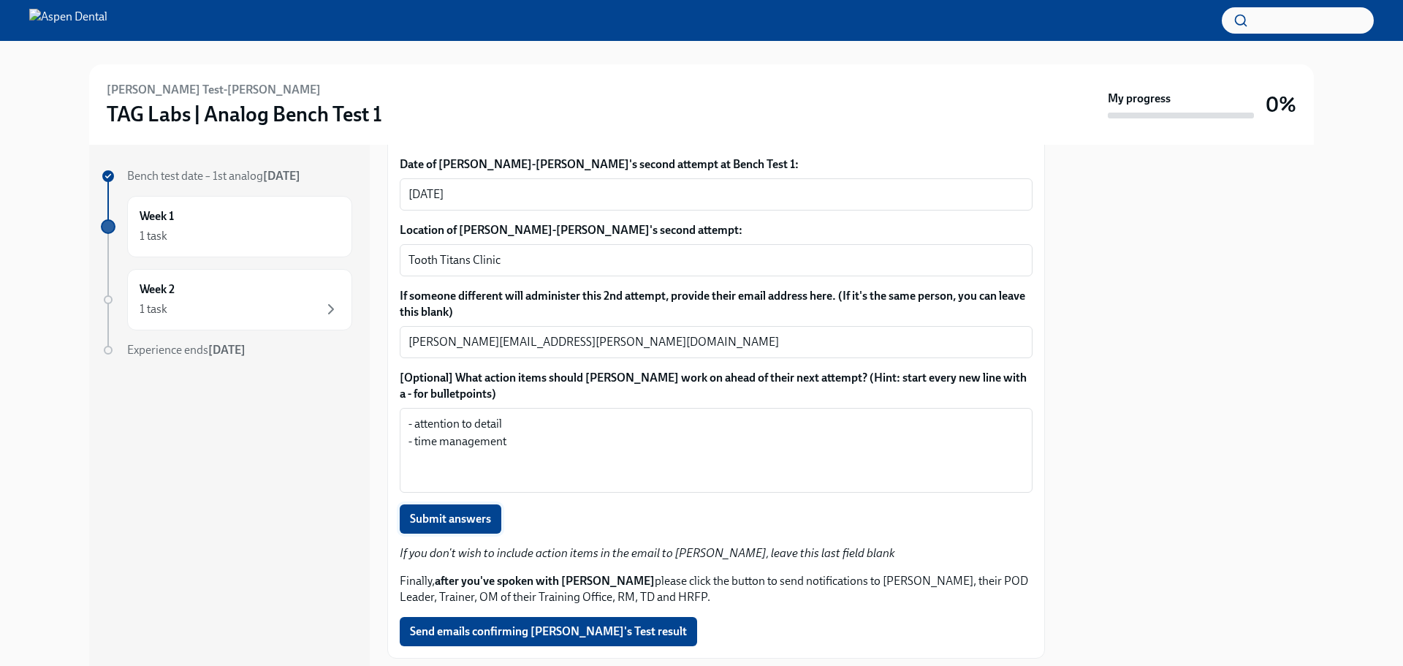
click at [464, 512] on span "Submit answers" at bounding box center [450, 519] width 81 height 15
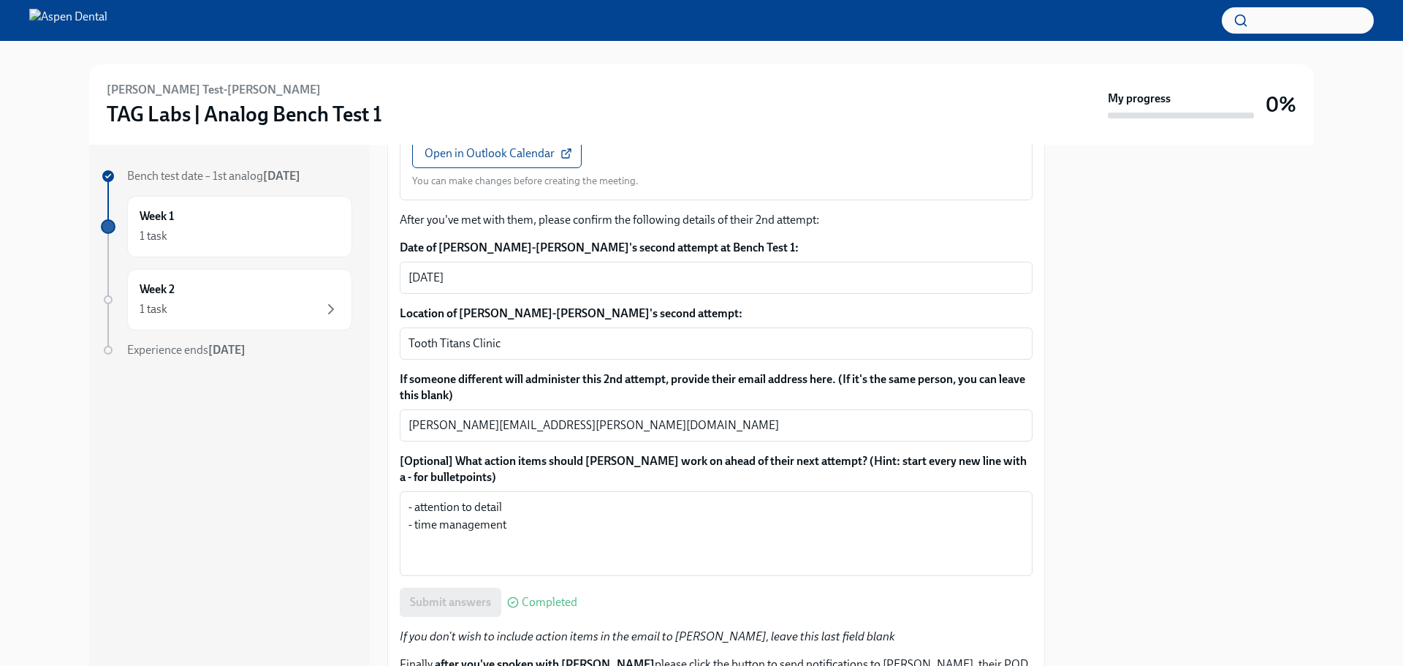
scroll to position [1608, 0]
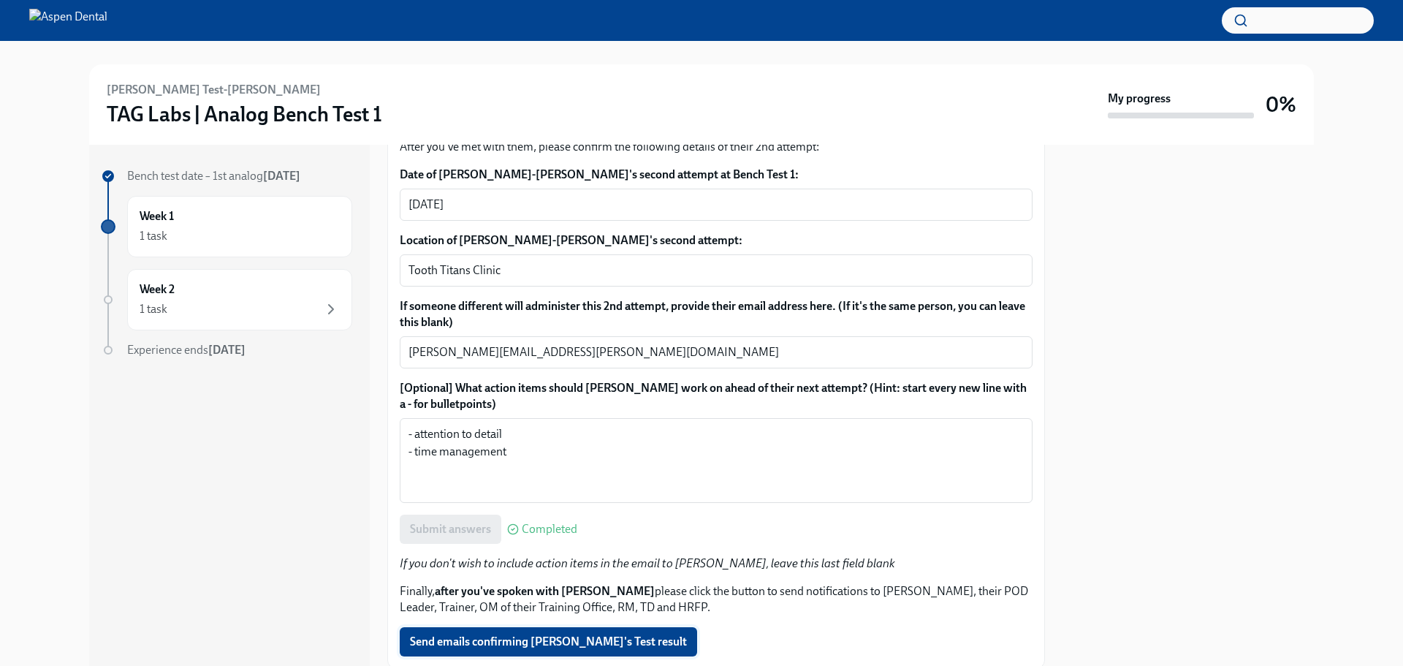
click at [508, 634] on span "Send emails confirming [PERSON_NAME]'s Test result" at bounding box center [548, 641] width 277 height 15
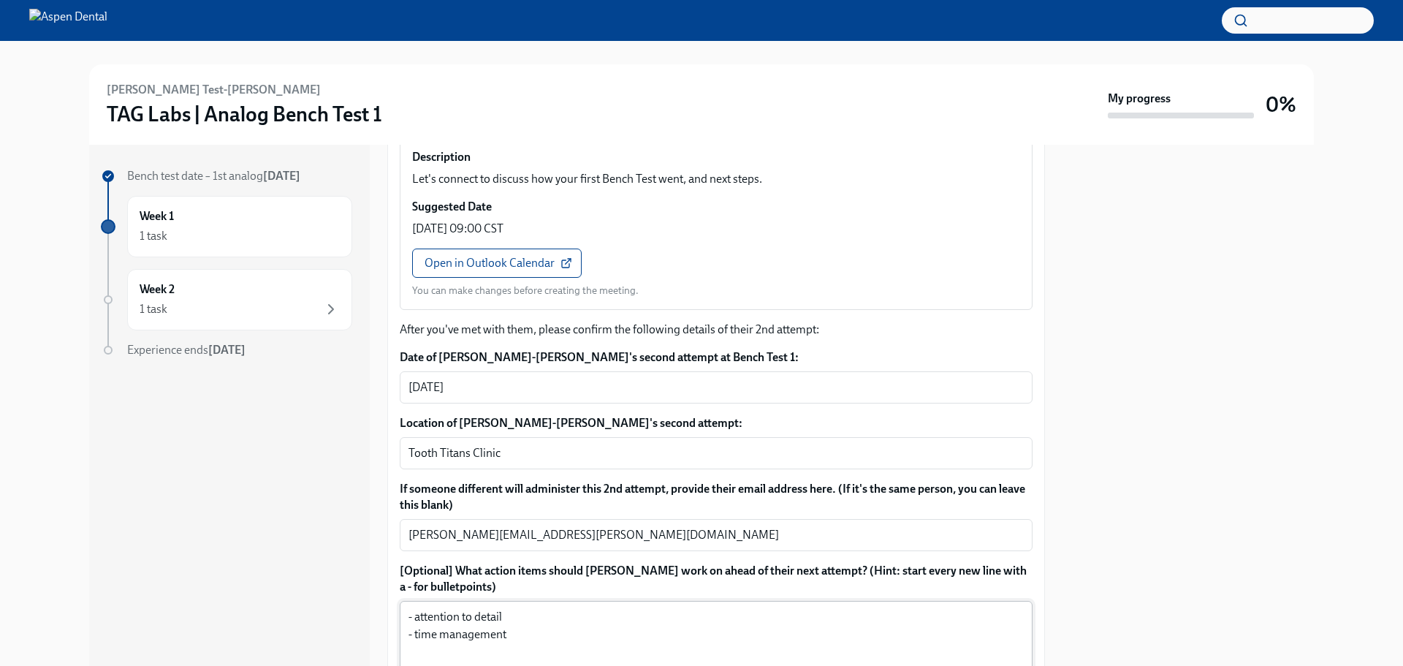
scroll to position [1618, 0]
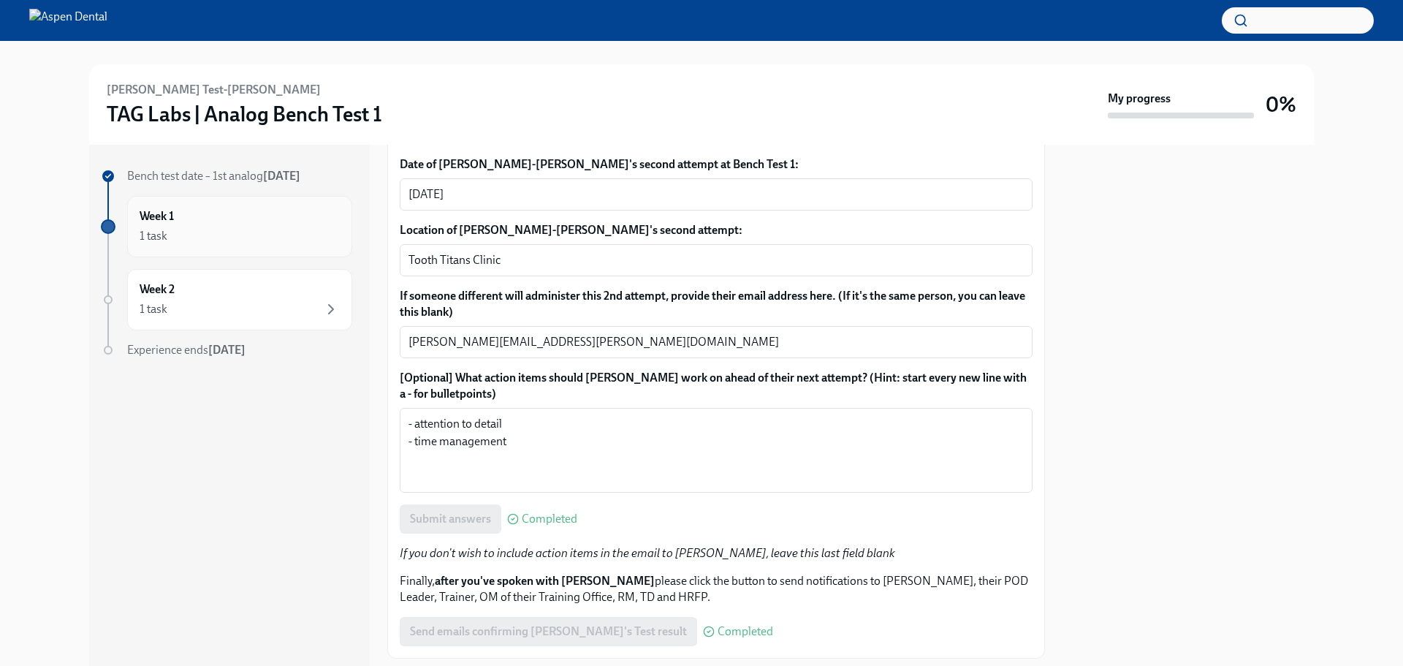
click at [283, 209] on div "Week 1 1 task" at bounding box center [240, 226] width 200 height 37
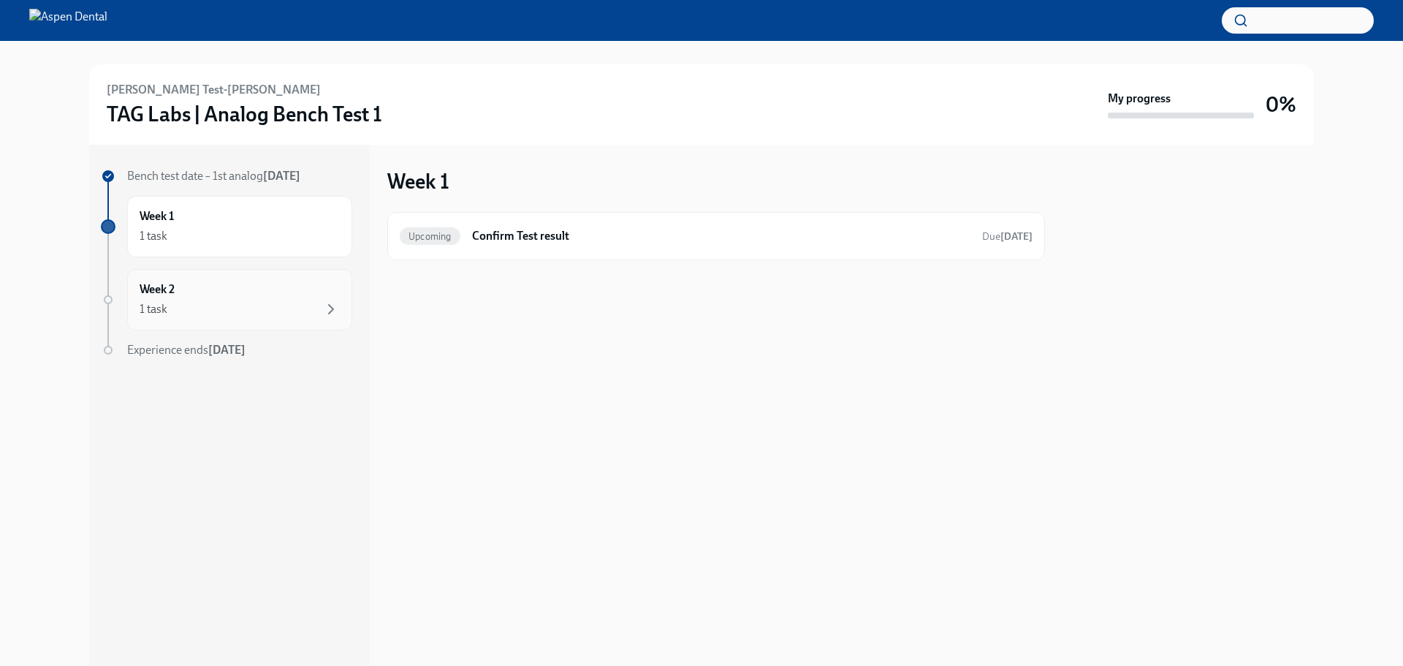
click at [249, 276] on div "Week 2 1 task" at bounding box center [239, 299] width 225 height 61
click at [787, 233] on h6 "Confirm result of 2nd attempt" at bounding box center [721, 236] width 498 height 16
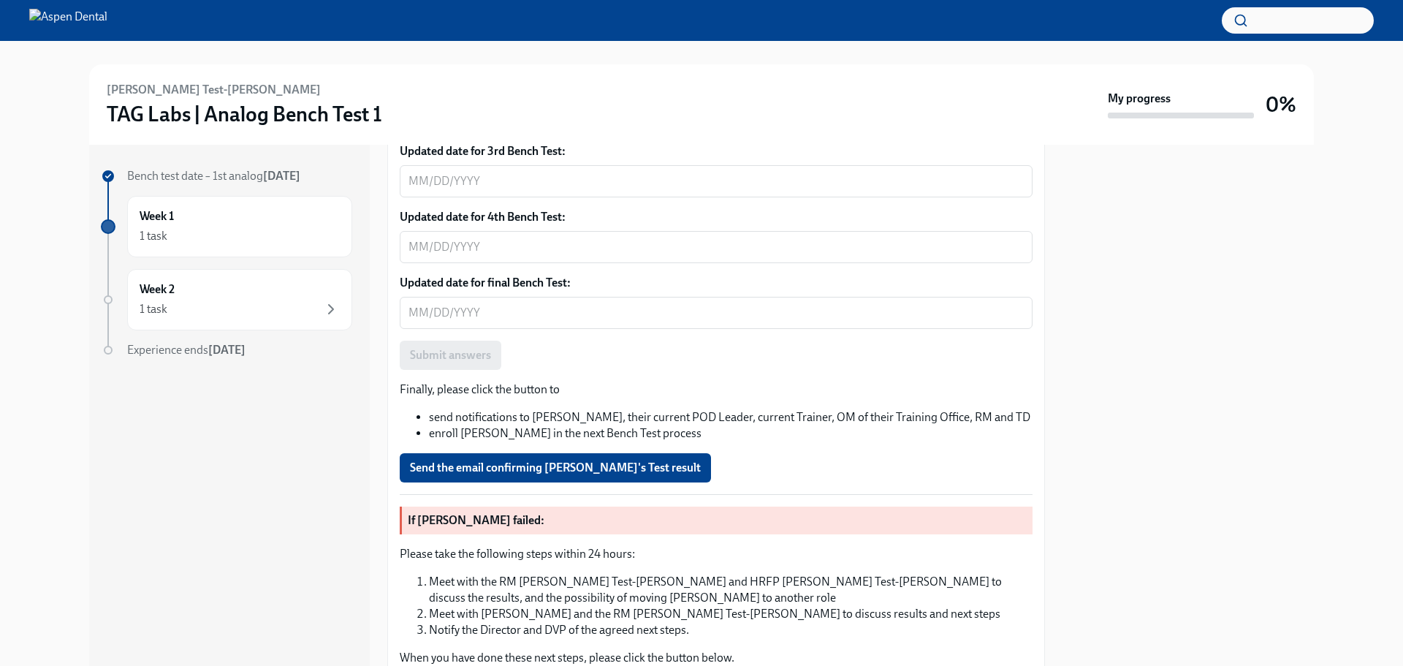
scroll to position [877, 0]
